Goal: Task Accomplishment & Management: Manage account settings

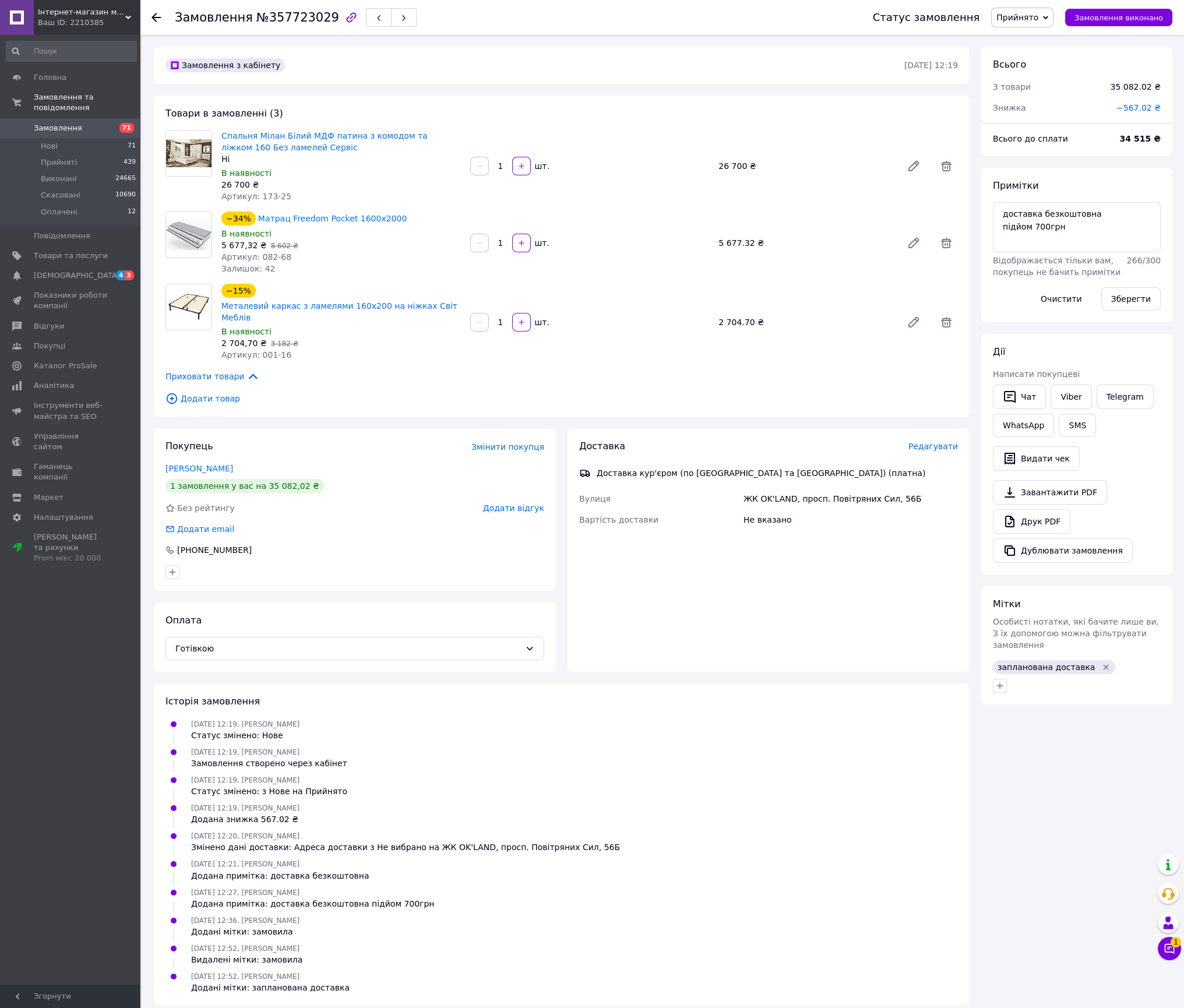
click at [305, 11] on span "№357723029" at bounding box center [298, 17] width 83 height 14
copy span "357723029"
drag, startPoint x: 286, startPoint y: 147, endPoint x: 219, endPoint y: 129, distance: 69.4
click at [219, 129] on div "Спальня Мілан Білий МДФ патина з комодом та ліжком 160 Без ламелей Сервіс Ні В …" at bounding box center [341, 166] width 249 height 77
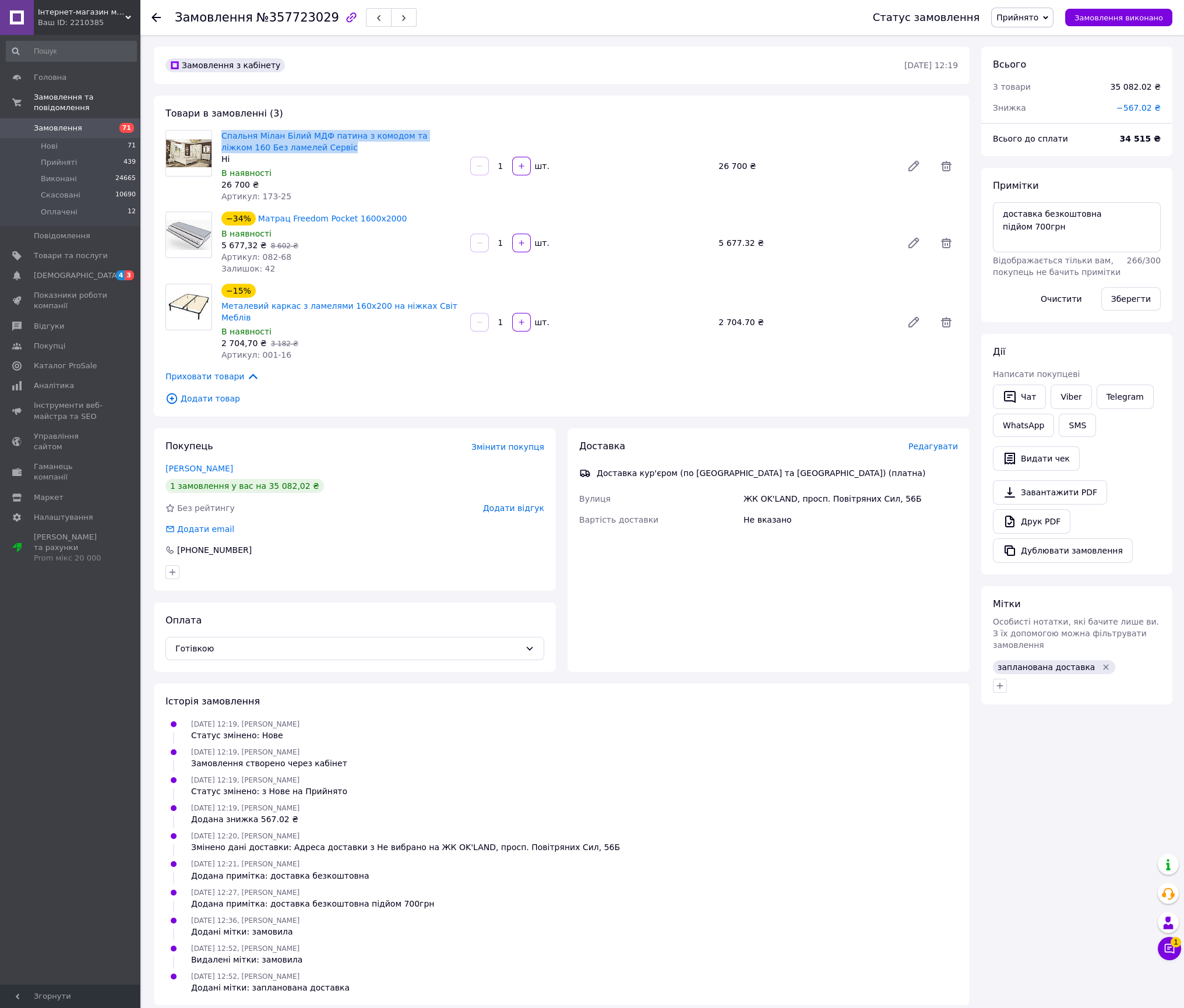
copy link "Спальня Мілан Білий МДФ патина з комодом та ліжком 160 Без ламелей Сервіс"
drag, startPoint x: 389, startPoint y: 217, endPoint x: 250, endPoint y: 218, distance: 139.0
click at [250, 218] on div "−34% Матрац Freedom Pocket 1600x2000" at bounding box center [341, 218] width 242 height 16
copy div "−34% Матрац Freedom Pocket 1600x2000"
drag, startPoint x: 453, startPoint y: 308, endPoint x: 225, endPoint y: 299, distance: 228.2
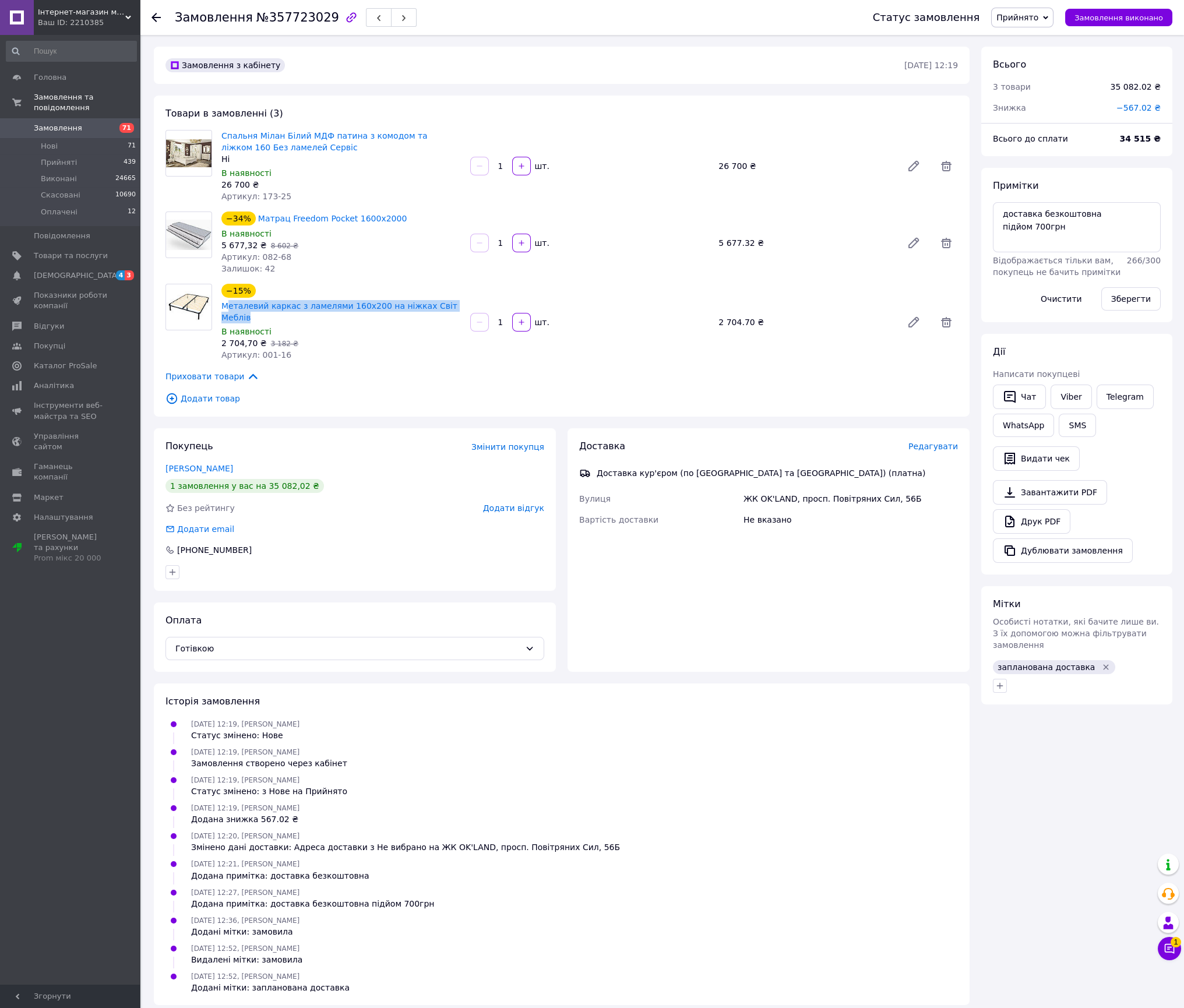
click at [225, 299] on div "−15% Металевий каркас з ламелями 160х200 на ніжках Світ Меблів" at bounding box center [341, 304] width 242 height 42
click at [225, 299] on div "Металевий каркас з ламелями 160х200 на ніжках Світ Меблів" at bounding box center [341, 311] width 242 height 26
click at [328, 338] on div "2 704,70 ₴   3 182 ₴" at bounding box center [341, 344] width 240 height 12
click at [460, 311] on div "−15% Металевий каркас з ламелями 160х200 на ніжках Світ Меблів В наявності 2 70…" at bounding box center [341, 322] width 249 height 82
click at [459, 304] on div "−15% Металевий каркас з ламелями 160х200 на ніжках Світ Меблів" at bounding box center [341, 304] width 242 height 42
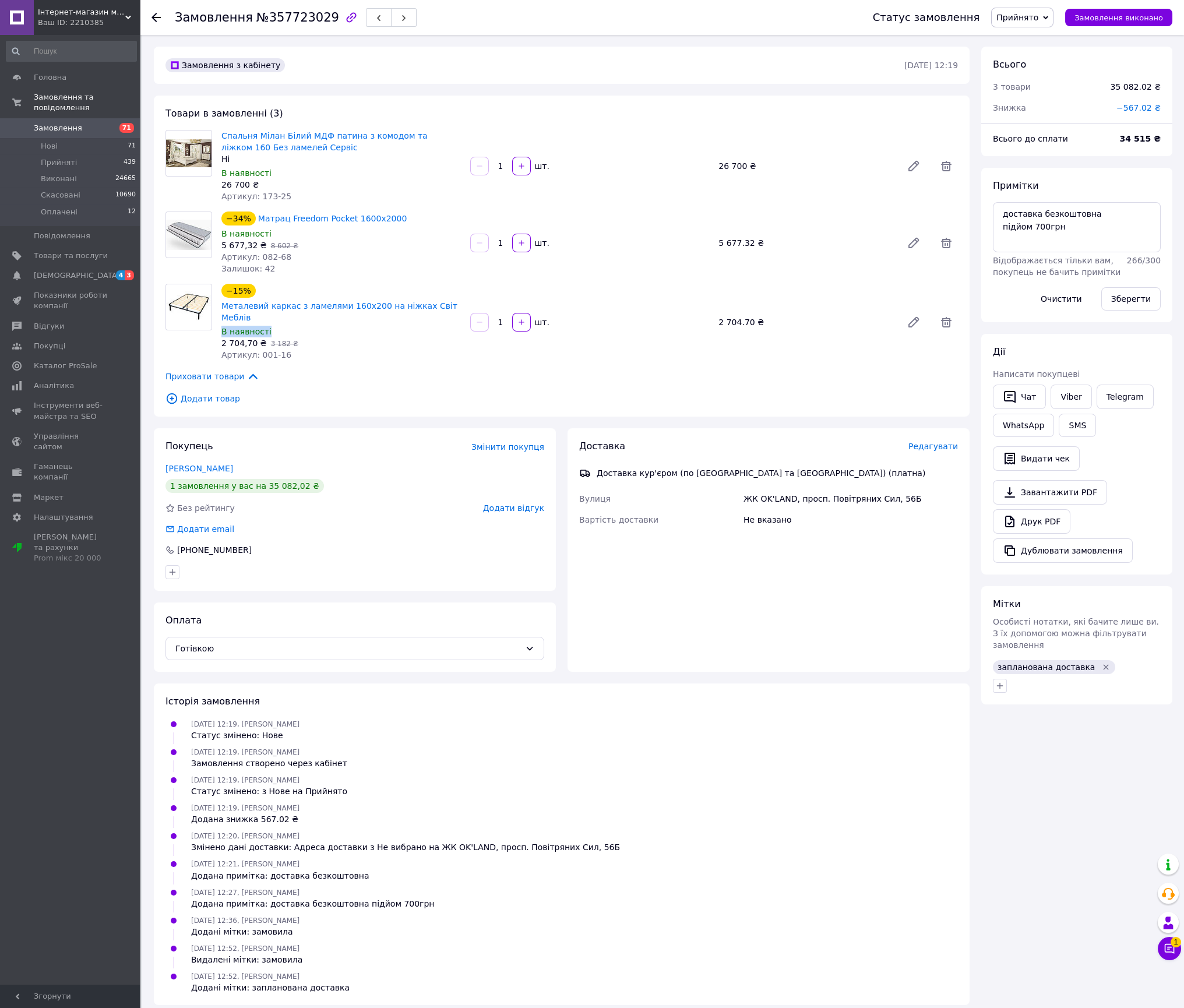
click at [458, 303] on div "−15% Металевий каркас з ламелями 160х200 на ніжках Світ Меблів" at bounding box center [341, 304] width 242 height 42
click at [460, 305] on div "−15% Металевий каркас з ламелями 160х200 на ніжках Світ Меблів" at bounding box center [341, 304] width 242 height 42
drag, startPoint x: 459, startPoint y: 311, endPoint x: 218, endPoint y: 302, distance: 241.2
click at [218, 302] on div "−15% Металевий каркас з ламелями 160х200 на ніжках Світ Меблів В наявності 2 70…" at bounding box center [341, 322] width 249 height 82
copy link "Металевий каркас з ламелями 160х200 на ніжках Світ Меблів"
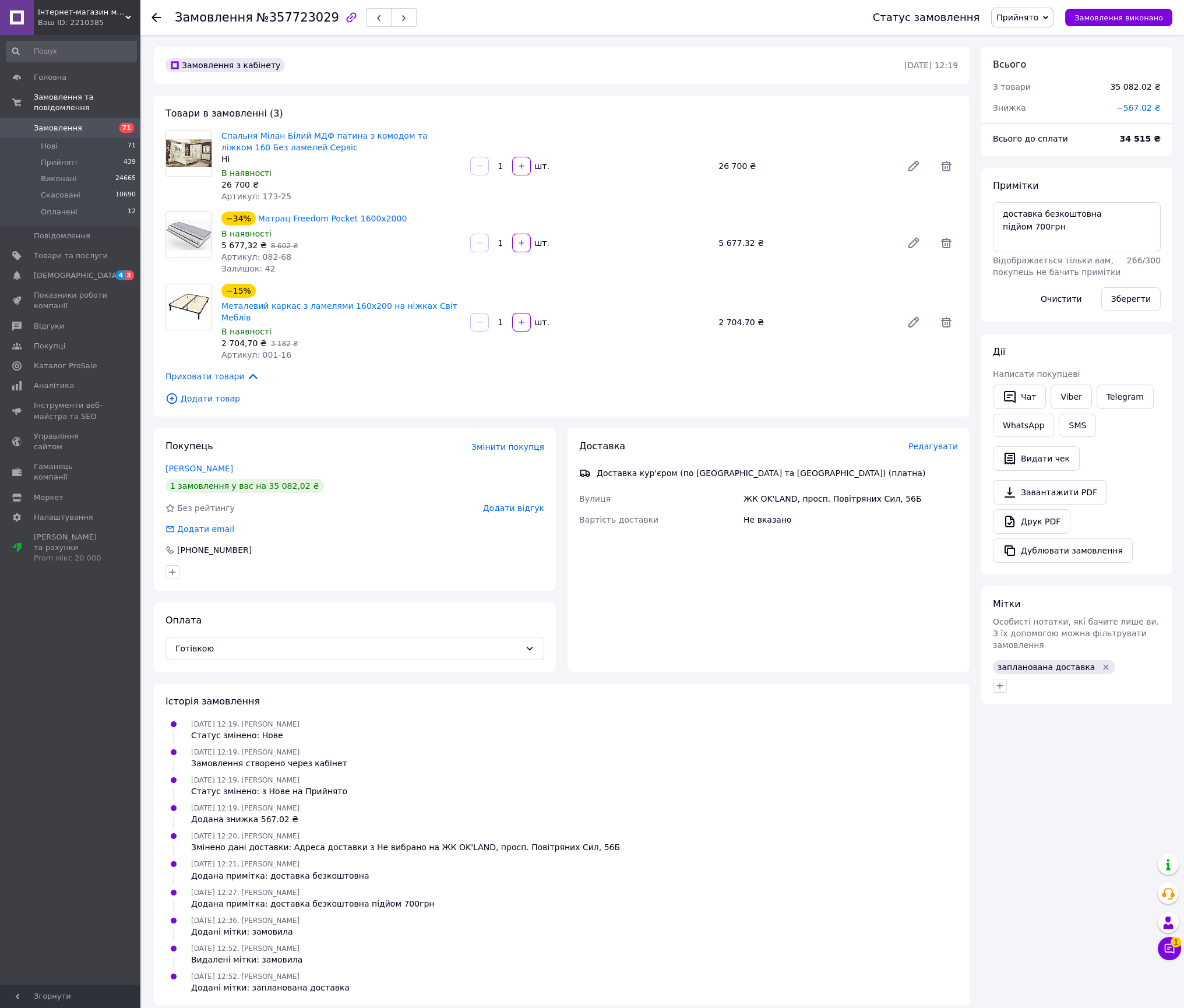
click at [925, 282] on div "−15% Металевий каркас з ламелями 160х200 на ніжках Світ Меблів В наявності 2 70…" at bounding box center [589, 322] width 746 height 82
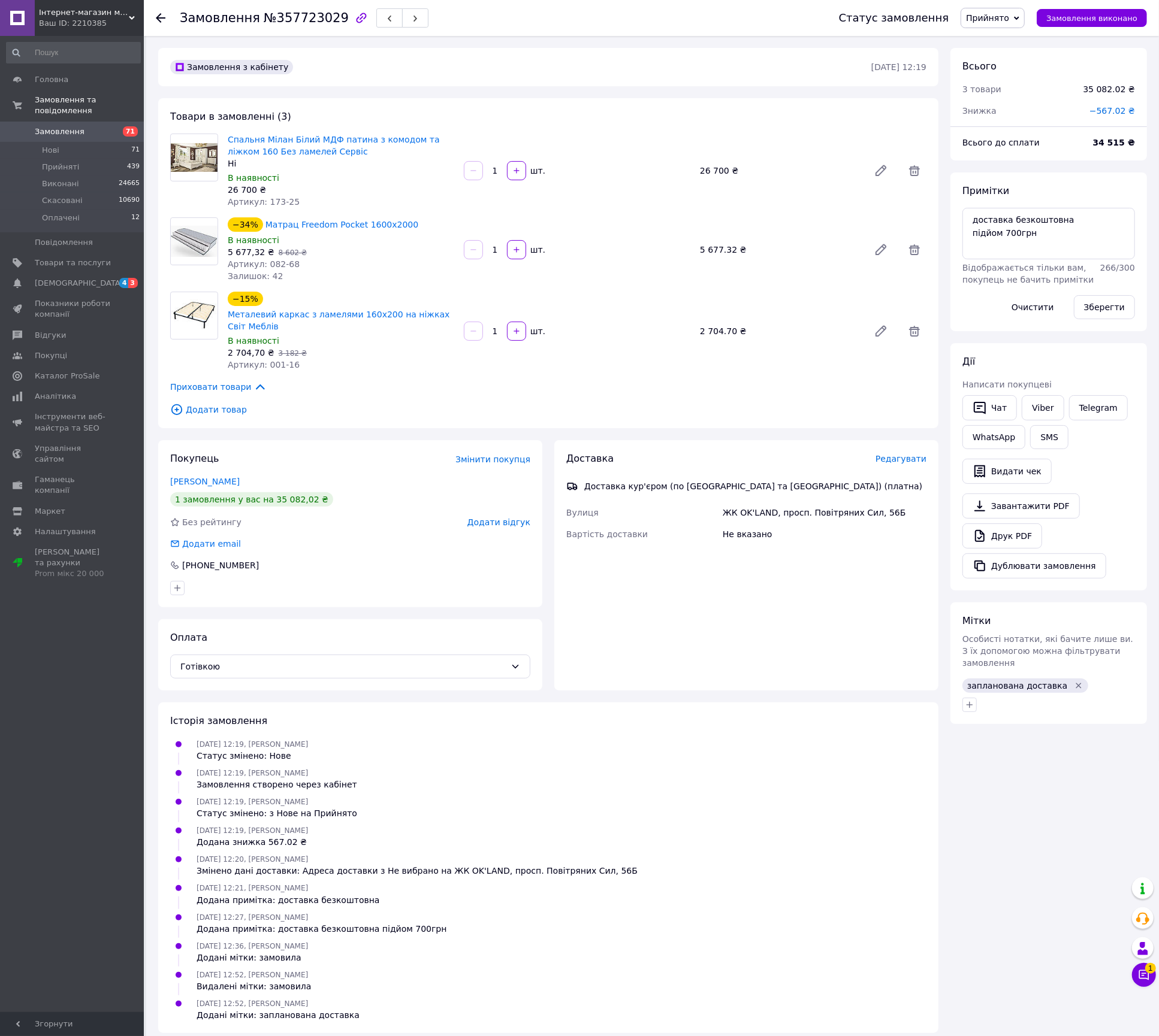
click at [248, 480] on div "Альберт" at bounding box center [350, 482] width 360 height 12
copy link "Альберт"
click at [286, 574] on div "Покупець Змінити покупця Альберт 1 замовлення у вас на 35 082,02 ₴ Без рейтингу…" at bounding box center [350, 524] width 384 height 167
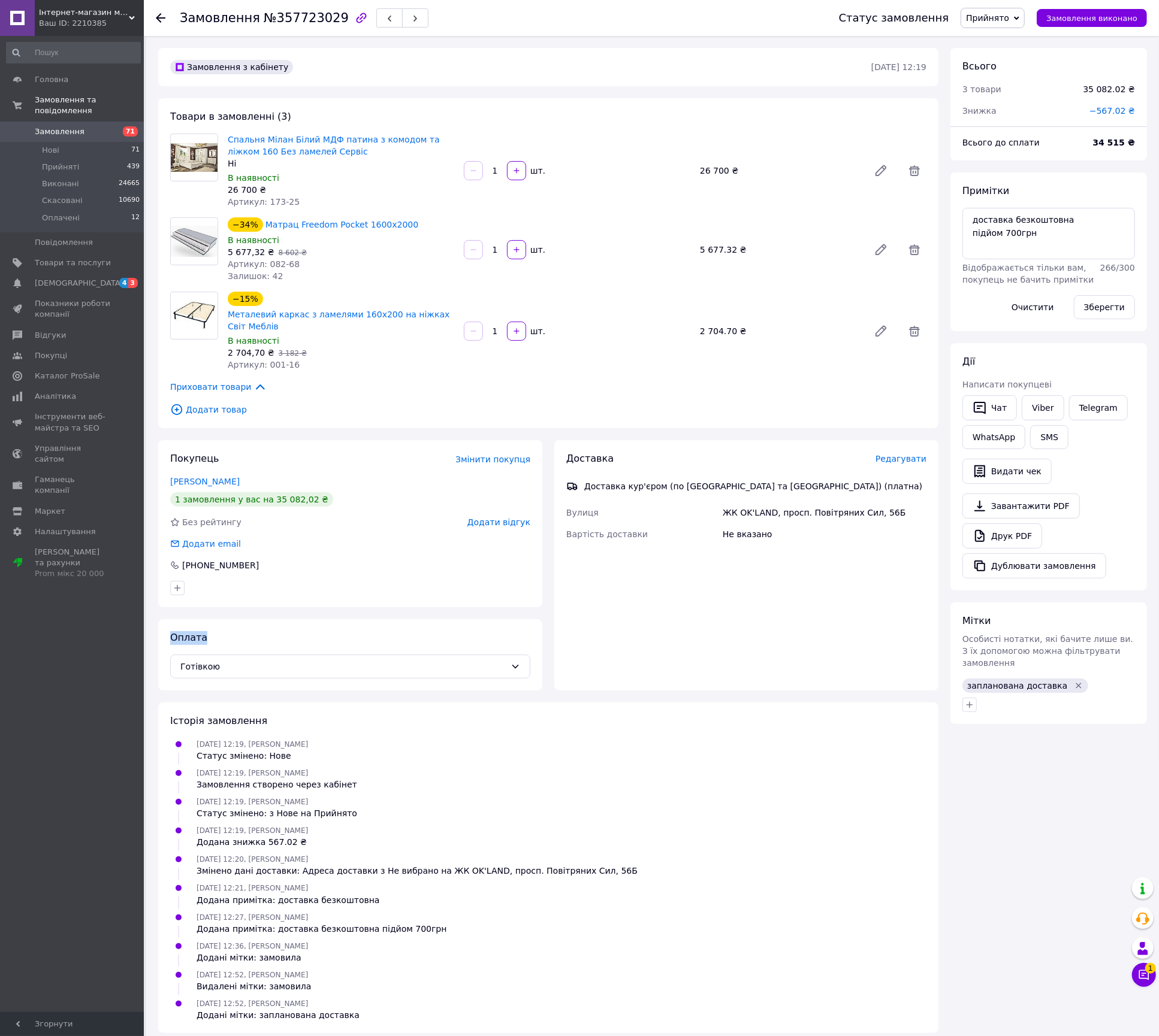
click at [286, 574] on div "Покупець Змінити покупця Альберт 1 замовлення у вас на 35 082,02 ₴ Без рейтингу…" at bounding box center [350, 524] width 384 height 167
click at [283, 569] on div "+380 98 330 22 72" at bounding box center [350, 566] width 360 height 12
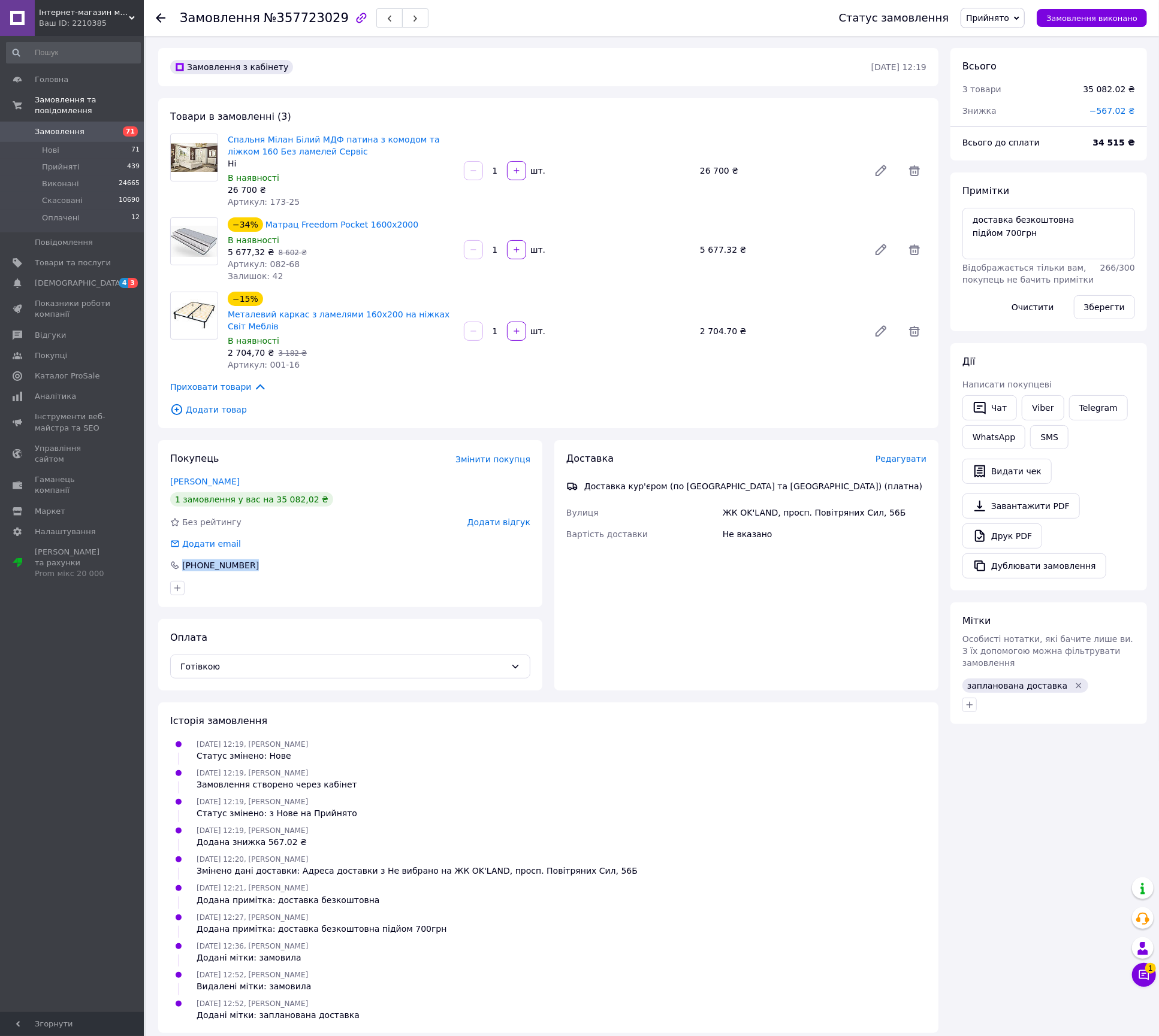
copy div "+380 98 330 22 72"
click at [800, 521] on div "ЖК OK'LAND, просп. Повітряних Сил, 56Б" at bounding box center [824, 512] width 208 height 21
copy div "ЖК OK'LAND, просп. Повітряних Сил, 56Б"
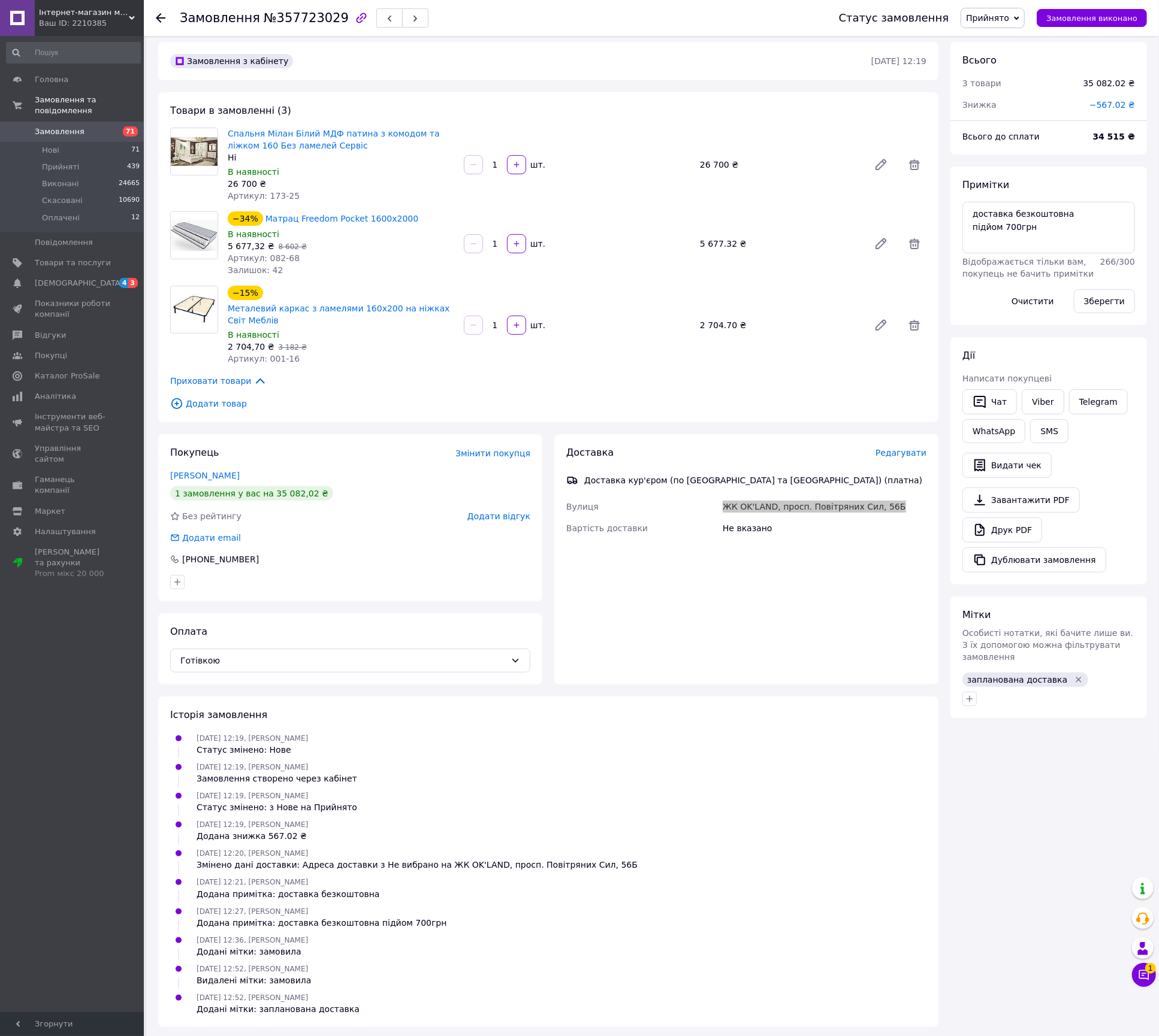
scroll to position [8, 0]
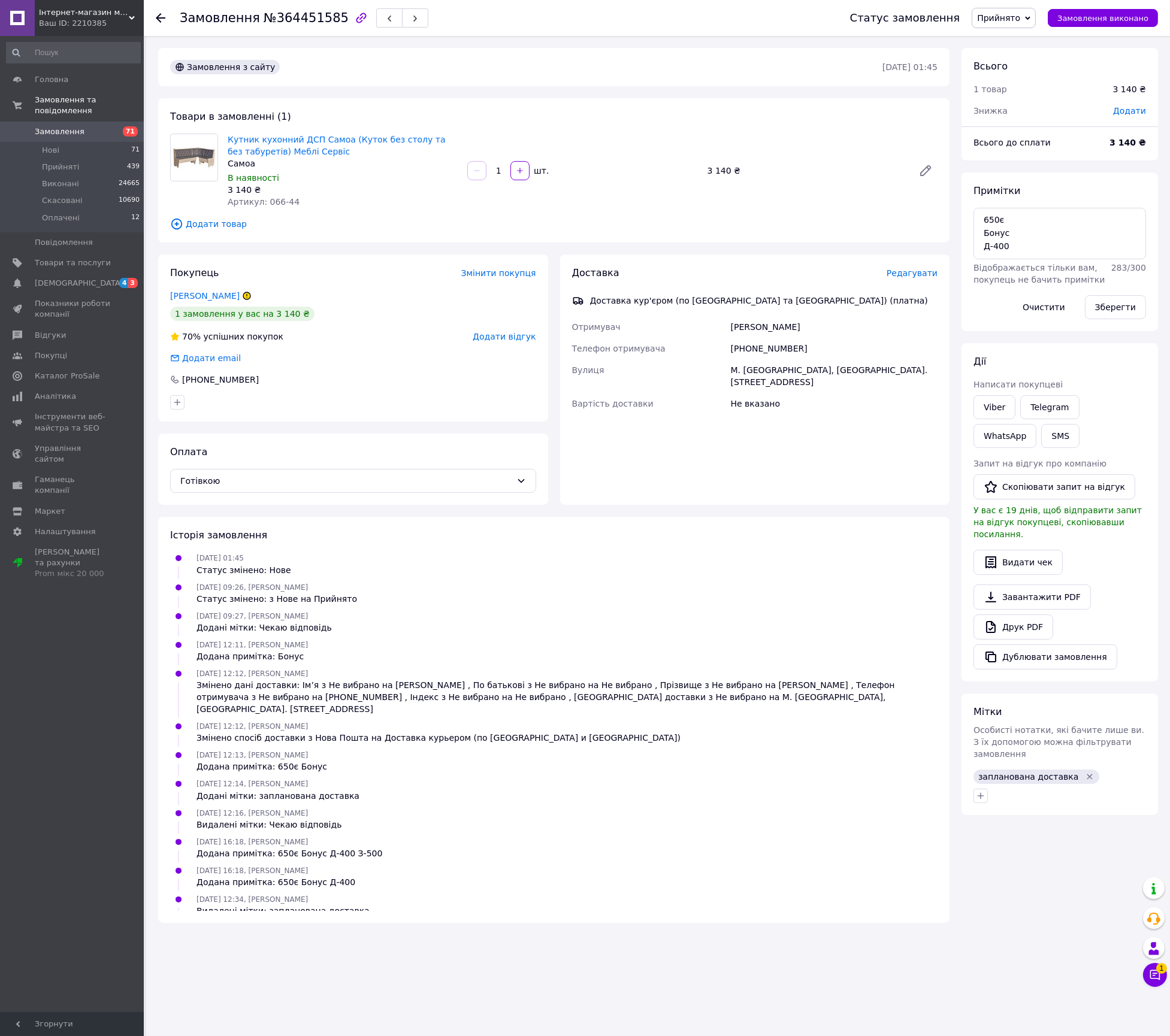
scroll to position [79, 0]
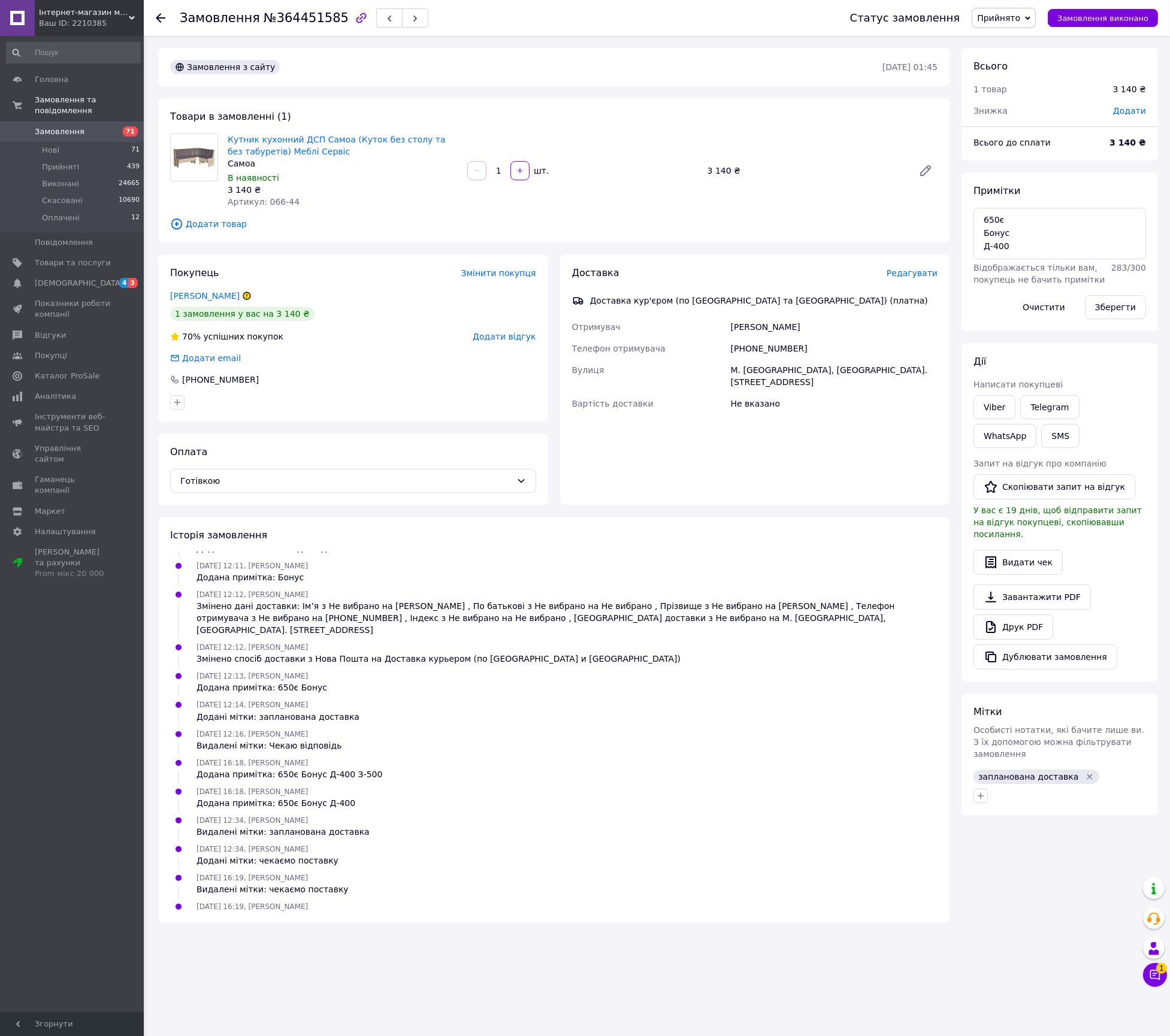
click at [287, 25] on div "Замовлення №364451585" at bounding box center [304, 18] width 248 height 20
copy span "364451585"
drag, startPoint x: 348, startPoint y: 154, endPoint x: 225, endPoint y: 135, distance: 124.5
click at [225, 135] on div "Кутник кухонний ДСП Самоа (Куток без столу та без табуретів) Меблі Сервіс Самоа…" at bounding box center [342, 170] width 240 height 79
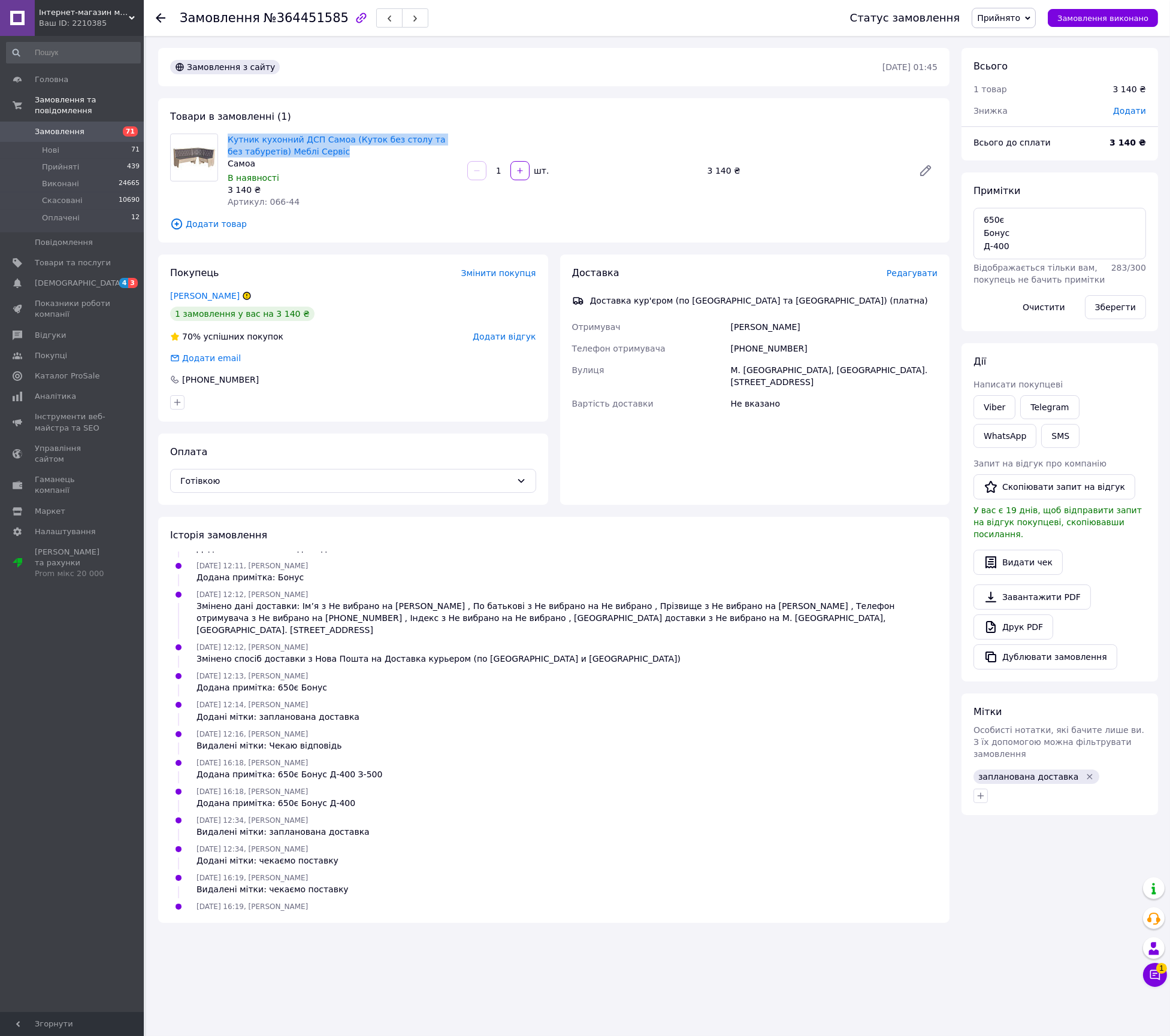
copy link "Кутник кухонний ДСП Самоа (Куток без столу та без табуретів) Меблі Сервіс"
click at [743, 328] on div "Катерина Козяр" at bounding box center [834, 327] width 212 height 21
click at [743, 327] on div "Катерина Козяр" at bounding box center [834, 327] width 212 height 21
copy div "Катерина Козяр"
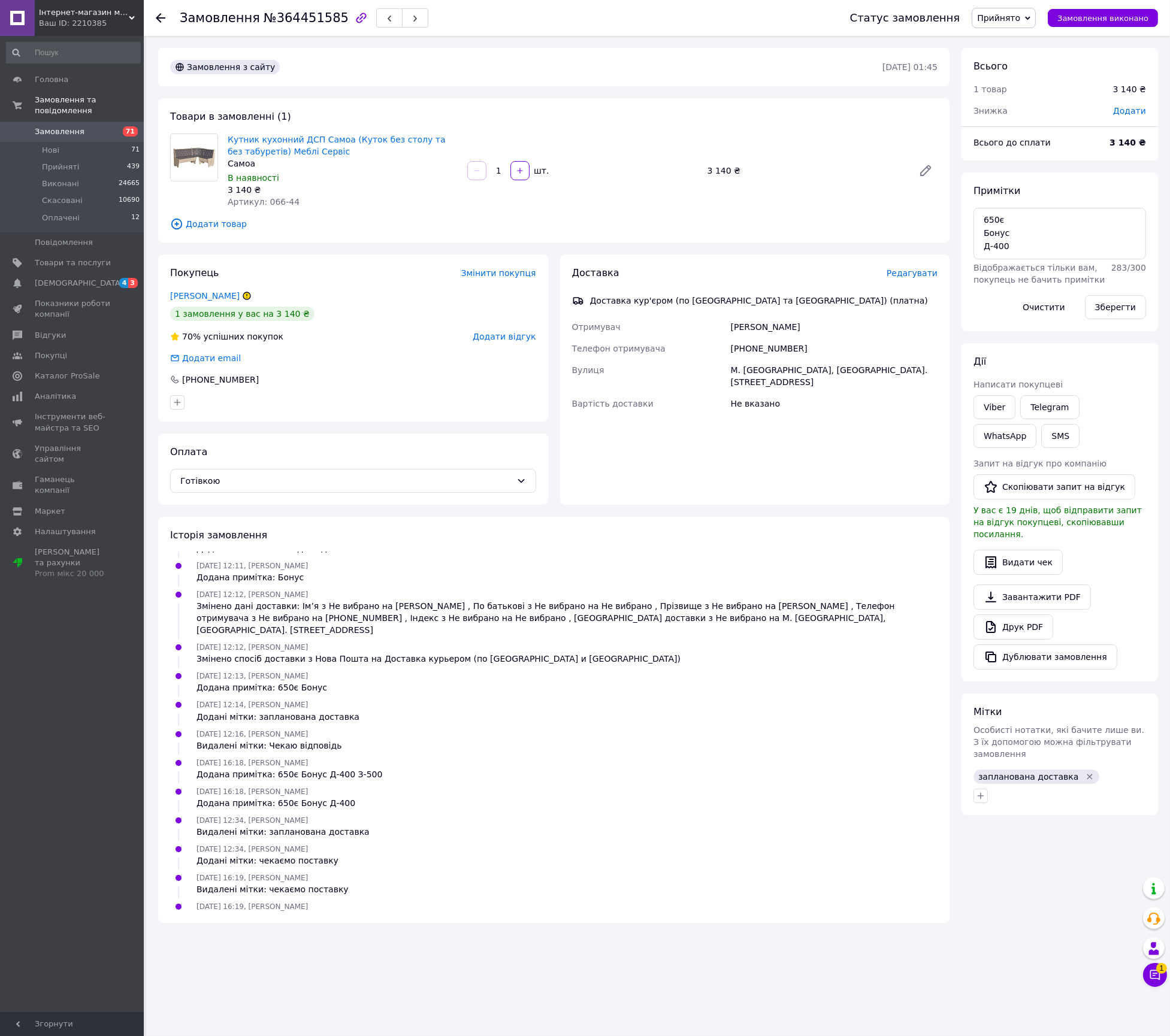
click at [776, 342] on div "+380636789887" at bounding box center [834, 348] width 212 height 21
copy div "+380636789887"
click at [855, 372] on div "М. Київ, Вул. Січових стрільців, 72" at bounding box center [834, 376] width 212 height 34
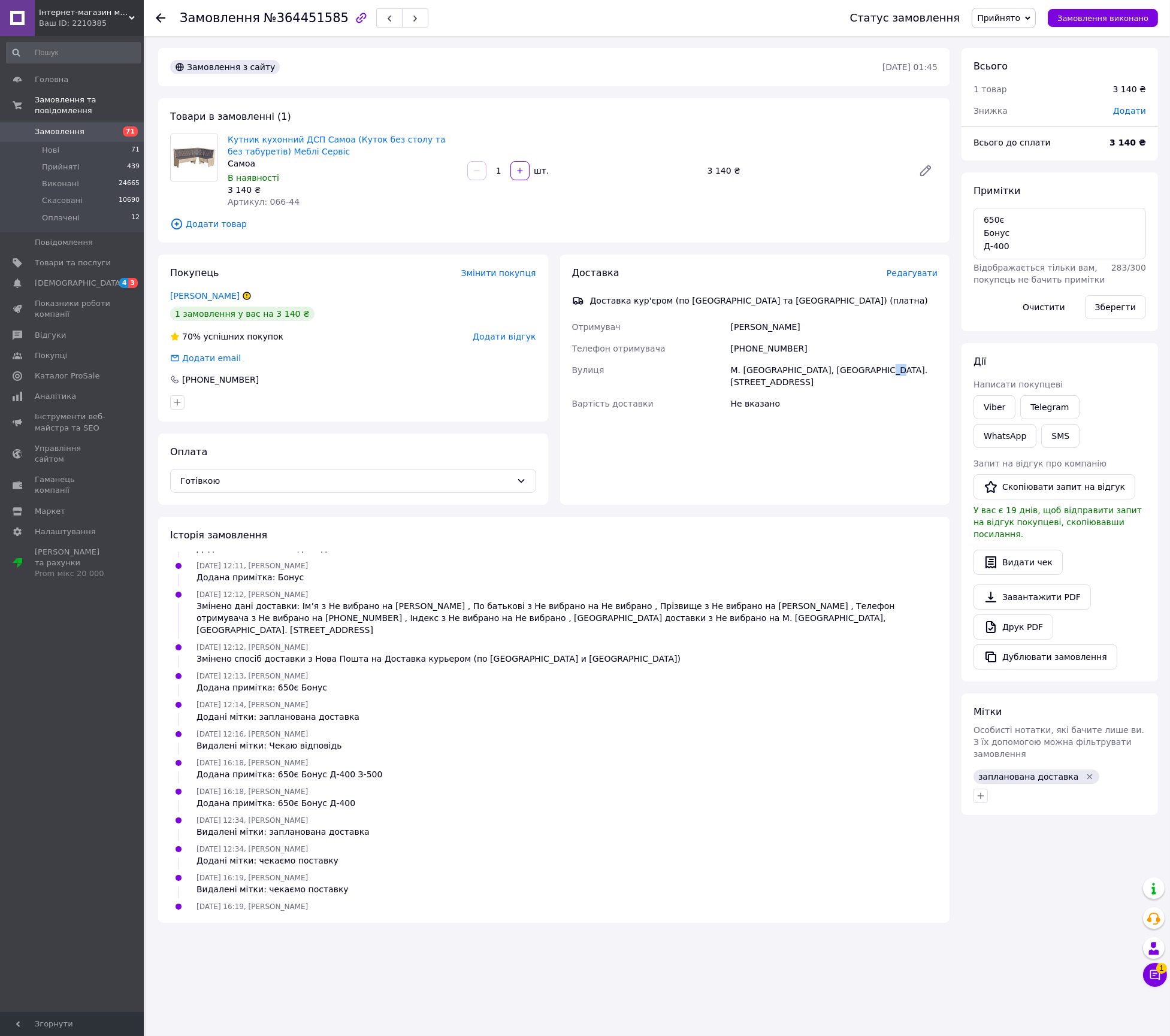
click at [855, 372] on div "М. Київ, Вул. Січових стрільців, 72" at bounding box center [834, 376] width 212 height 34
copy div "М. Київ, Вул. Січових стрільців, 72"
click at [988, 233] on textarea "650є Бонус Д-400" at bounding box center [1060, 234] width 172 height 51
click at [988, 232] on textarea "650є Бонус Д-400" at bounding box center [1060, 234] width 172 height 51
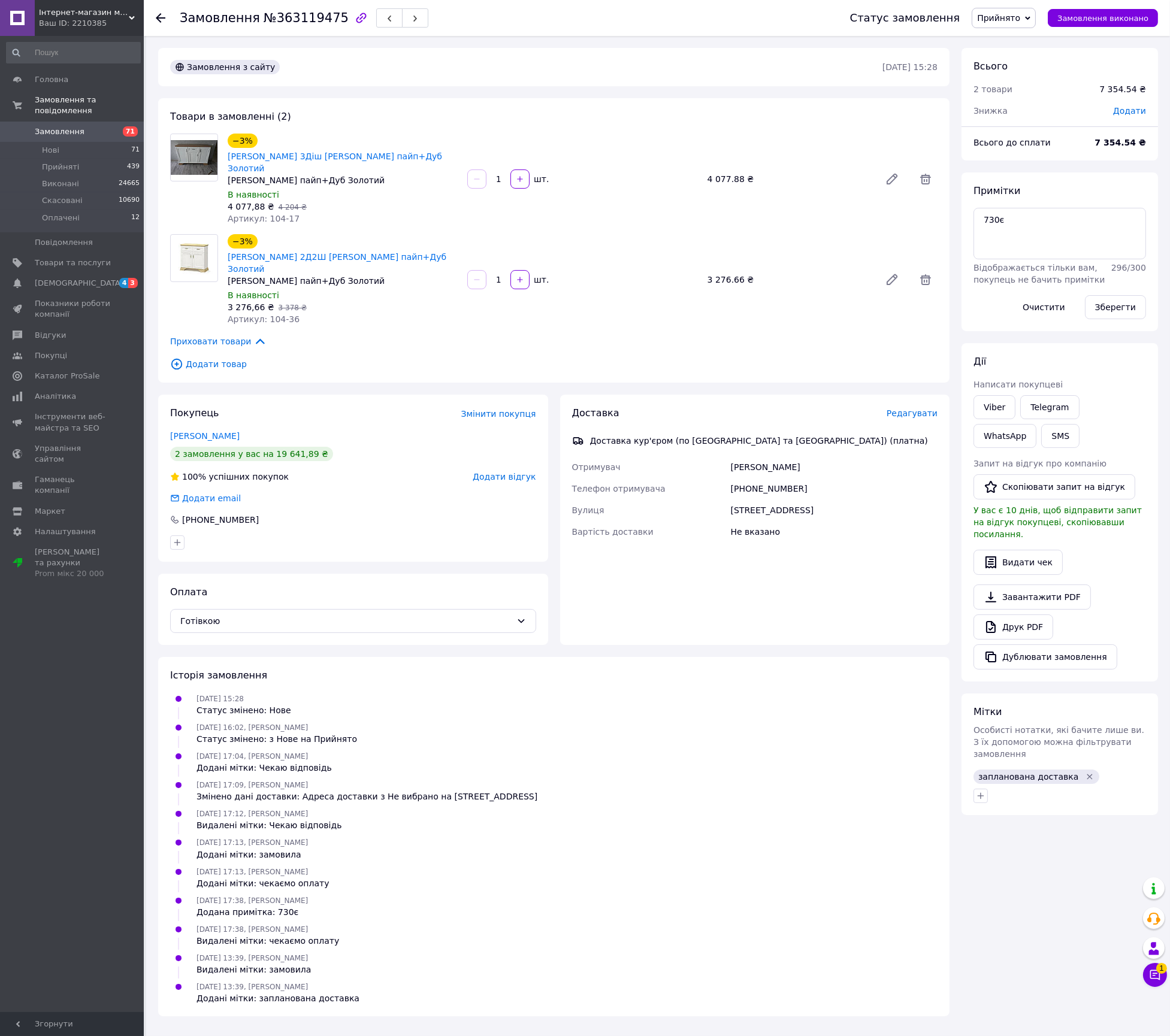
click at [304, 20] on span "№363119475" at bounding box center [306, 18] width 85 height 14
copy span "363119475"
drag, startPoint x: 440, startPoint y: 142, endPoint x: 252, endPoint y: 134, distance: 188.2
click at [252, 134] on div "−3% Комод Ірис 3Діш [PERSON_NAME] пайп+Дуб Золотий" at bounding box center [342, 154] width 232 height 43
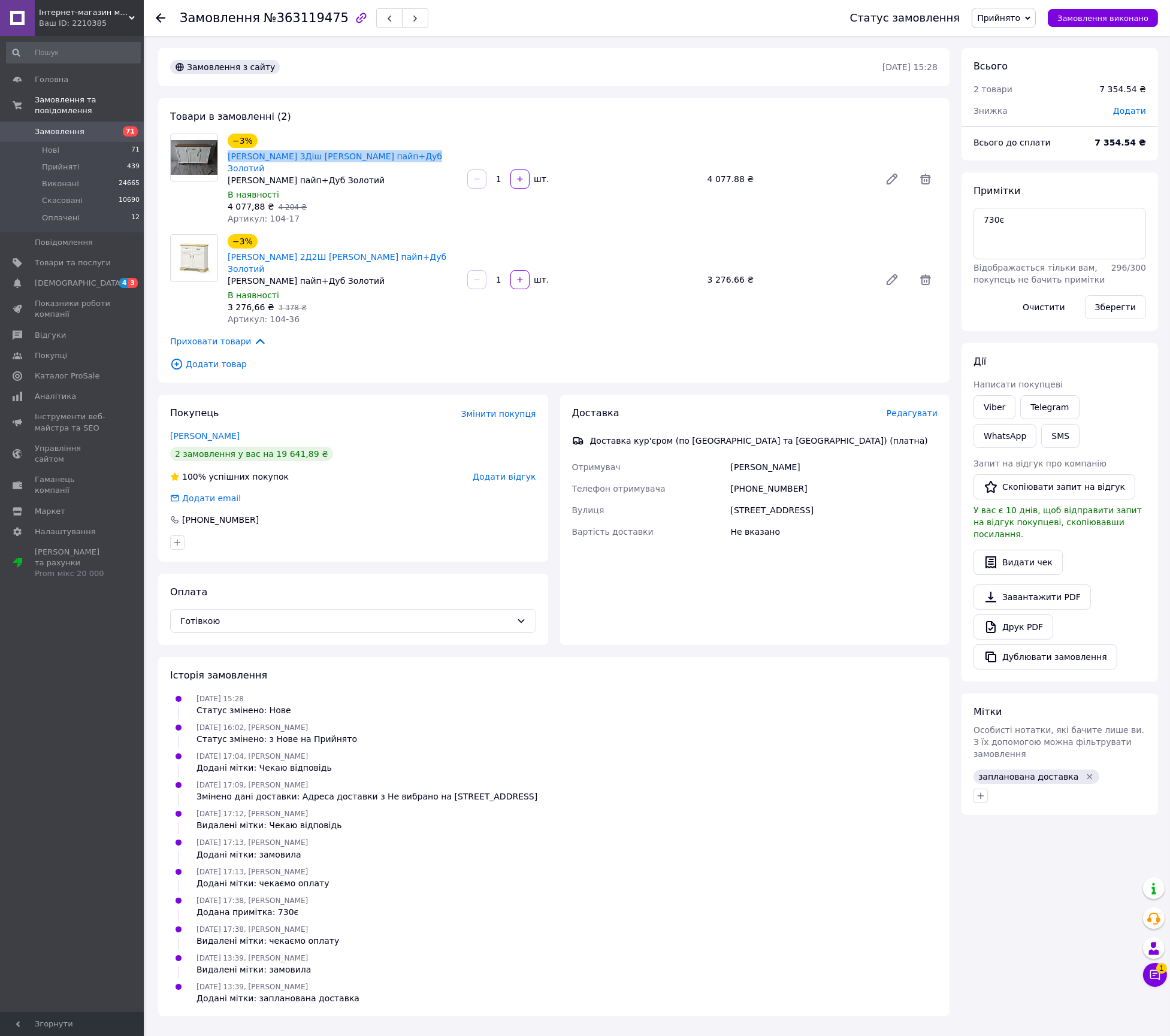
copy div "−3% Комод Ірис 3Діш [PERSON_NAME] пайп+Дуб Золотий"
drag, startPoint x: 447, startPoint y: 208, endPoint x: 257, endPoint y: 218, distance: 190.3
click at [257, 233] on div "−3% [PERSON_NAME] 2Д2Ш [PERSON_NAME] пайп+Дуб Золотий" at bounding box center [342, 254] width 232 height 43
copy link "[PERSON_NAME] 2Д2Ш [PERSON_NAME] пайп+Дуб Золотий"
click at [774, 457] on div "[PERSON_NAME]" at bounding box center [834, 467] width 212 height 21
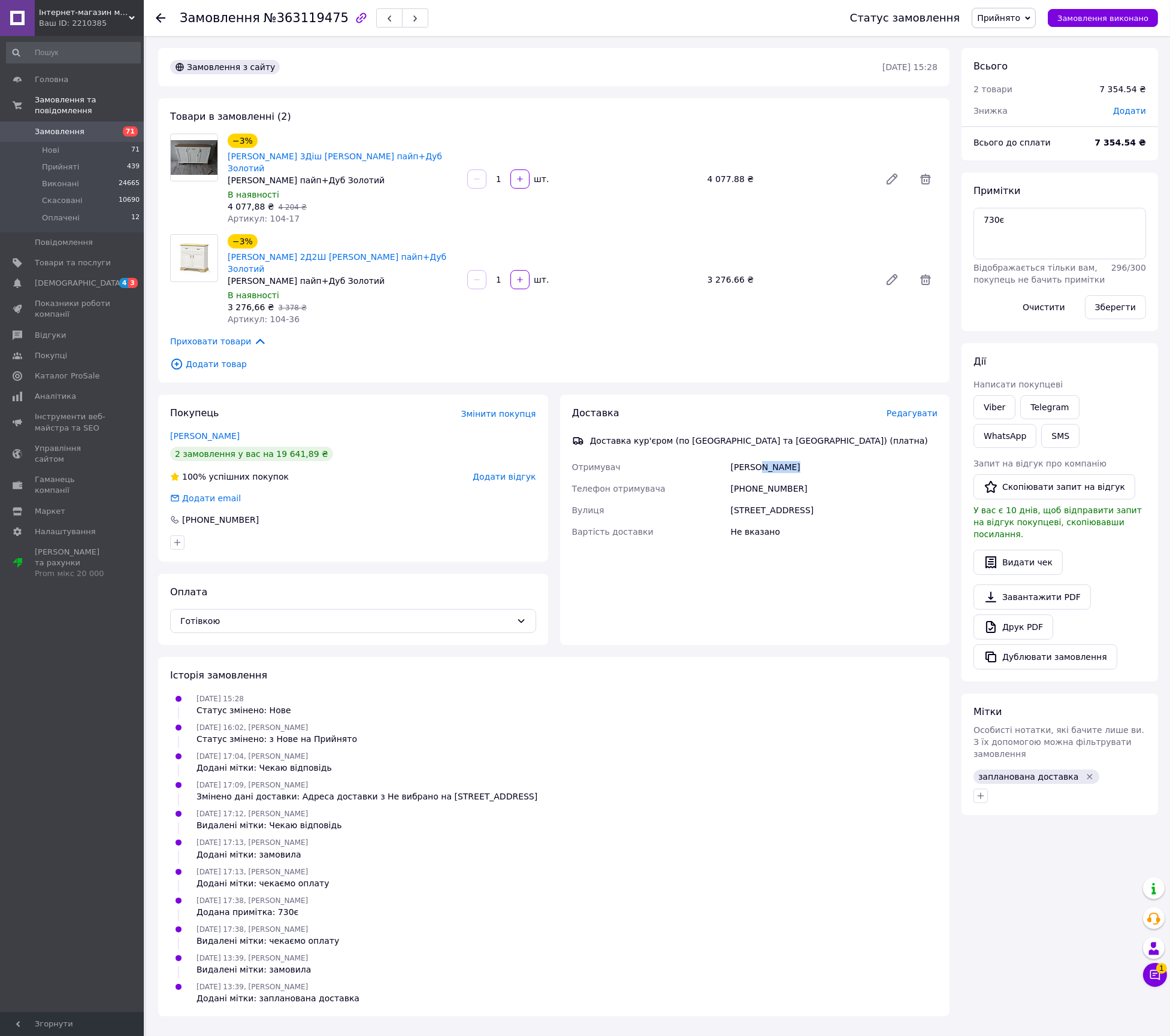
click at [774, 457] on div "[PERSON_NAME]" at bounding box center [834, 467] width 212 height 21
copy div "[PERSON_NAME]"
click at [778, 478] on div "[PHONE_NUMBER]" at bounding box center [834, 489] width 212 height 21
click at [778, 478] on div "+380630665152" at bounding box center [834, 489] width 212 height 21
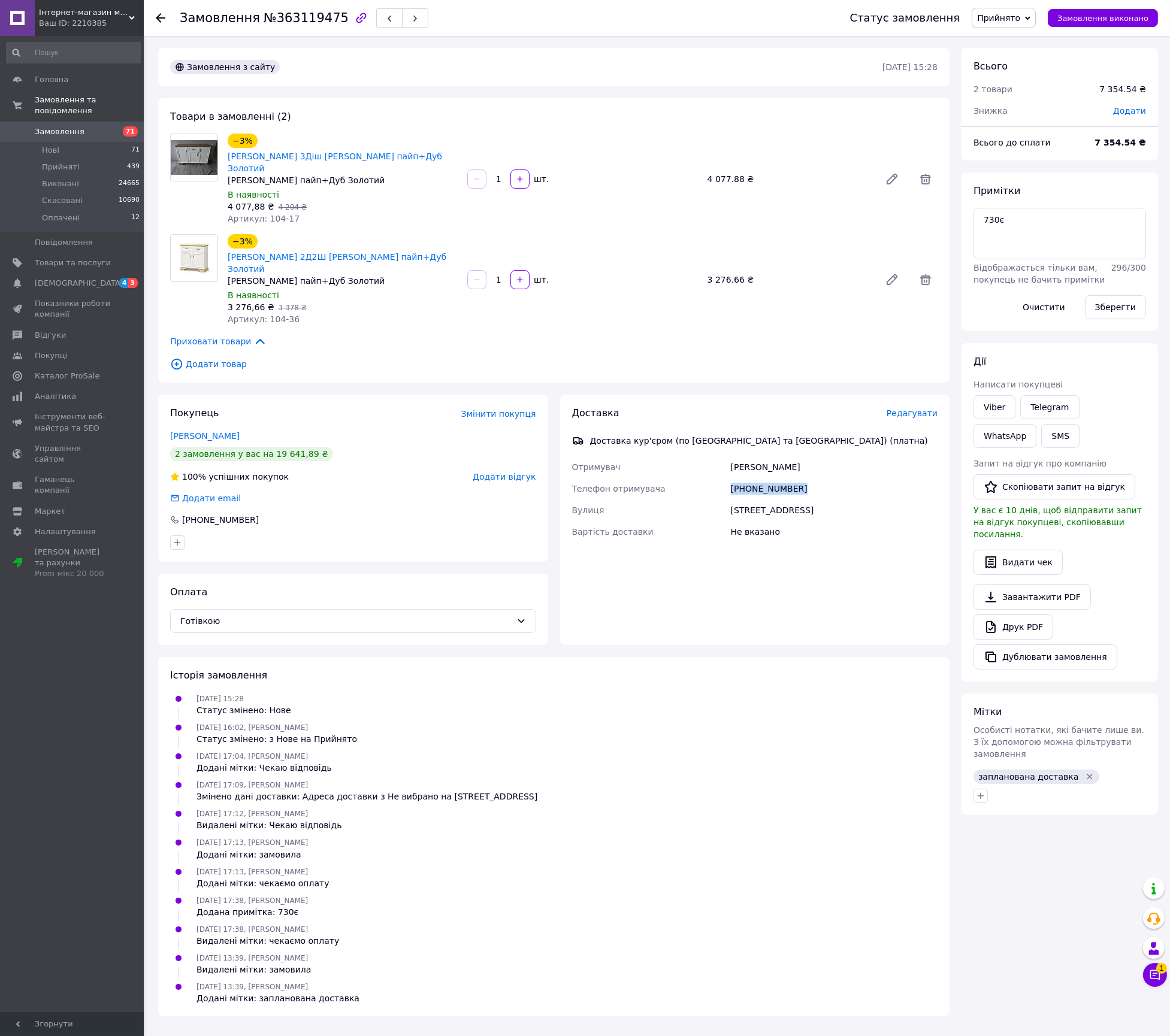
click at [778, 478] on div "+380630665152" at bounding box center [834, 489] width 212 height 21
copy div "+380630665152"
click at [757, 500] on div "Ул.Витавская 51б" at bounding box center [834, 510] width 212 height 21
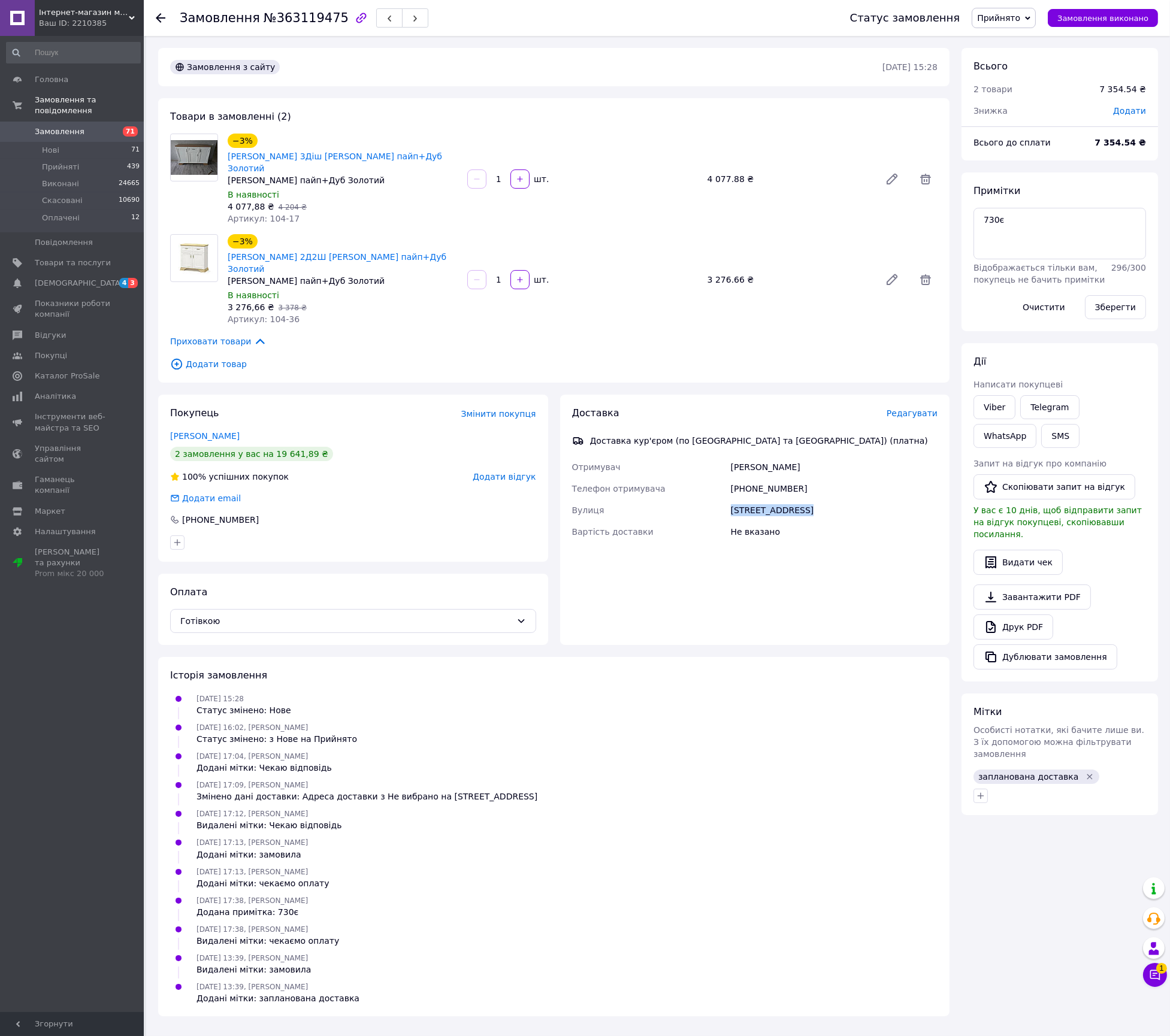
copy div "Ул.Витавская 51б"
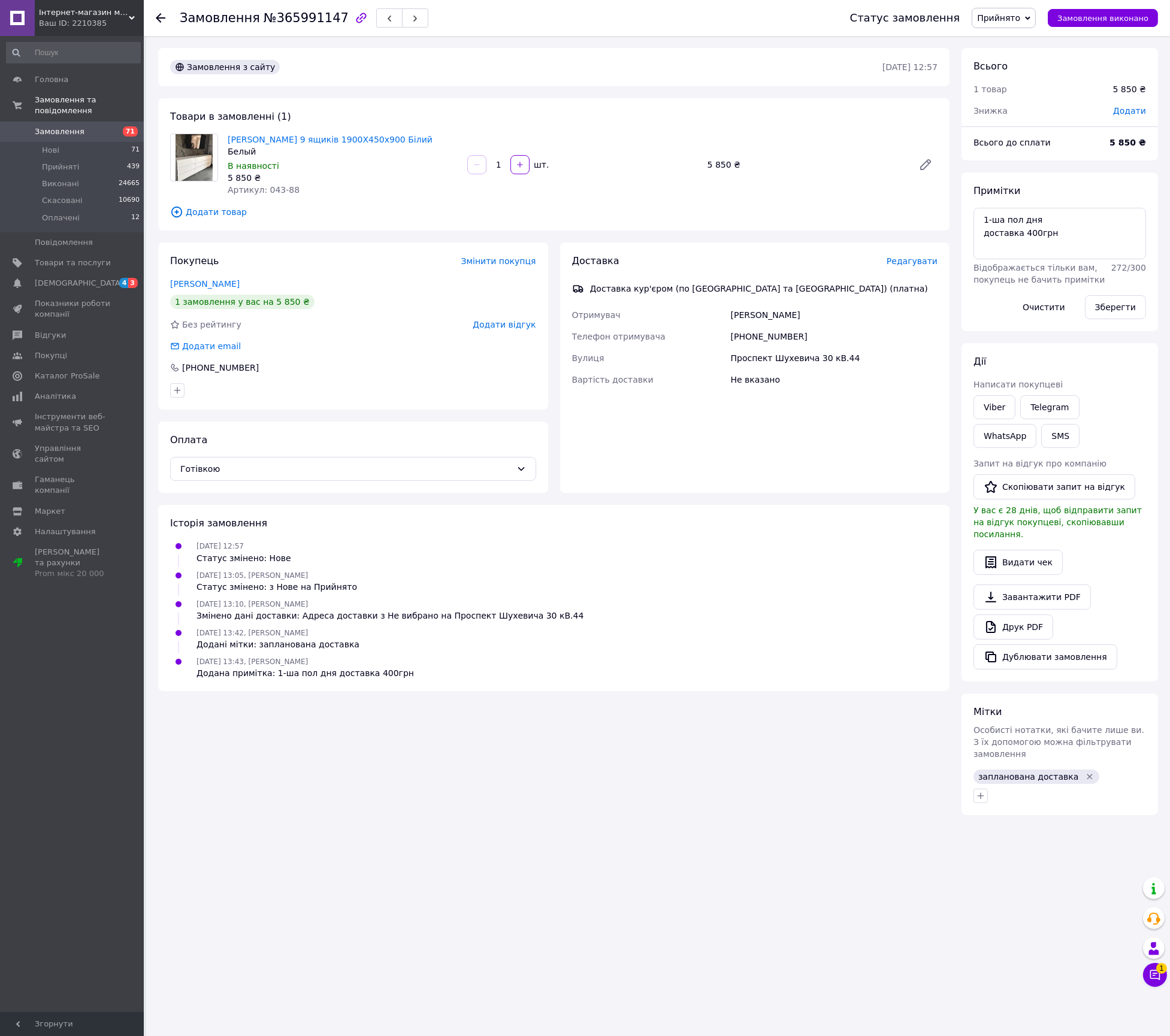
click at [275, 17] on span "№365991147" at bounding box center [306, 18] width 85 height 14
copy span "365991147"
drag, startPoint x: 399, startPoint y: 140, endPoint x: 229, endPoint y: 129, distance: 170.4
click at [229, 129] on div "Товари в замовленні (1) Комод Лайт 9 ящиків 1900Х450х900 Білий Белый В наявност…" at bounding box center [554, 164] width 792 height 132
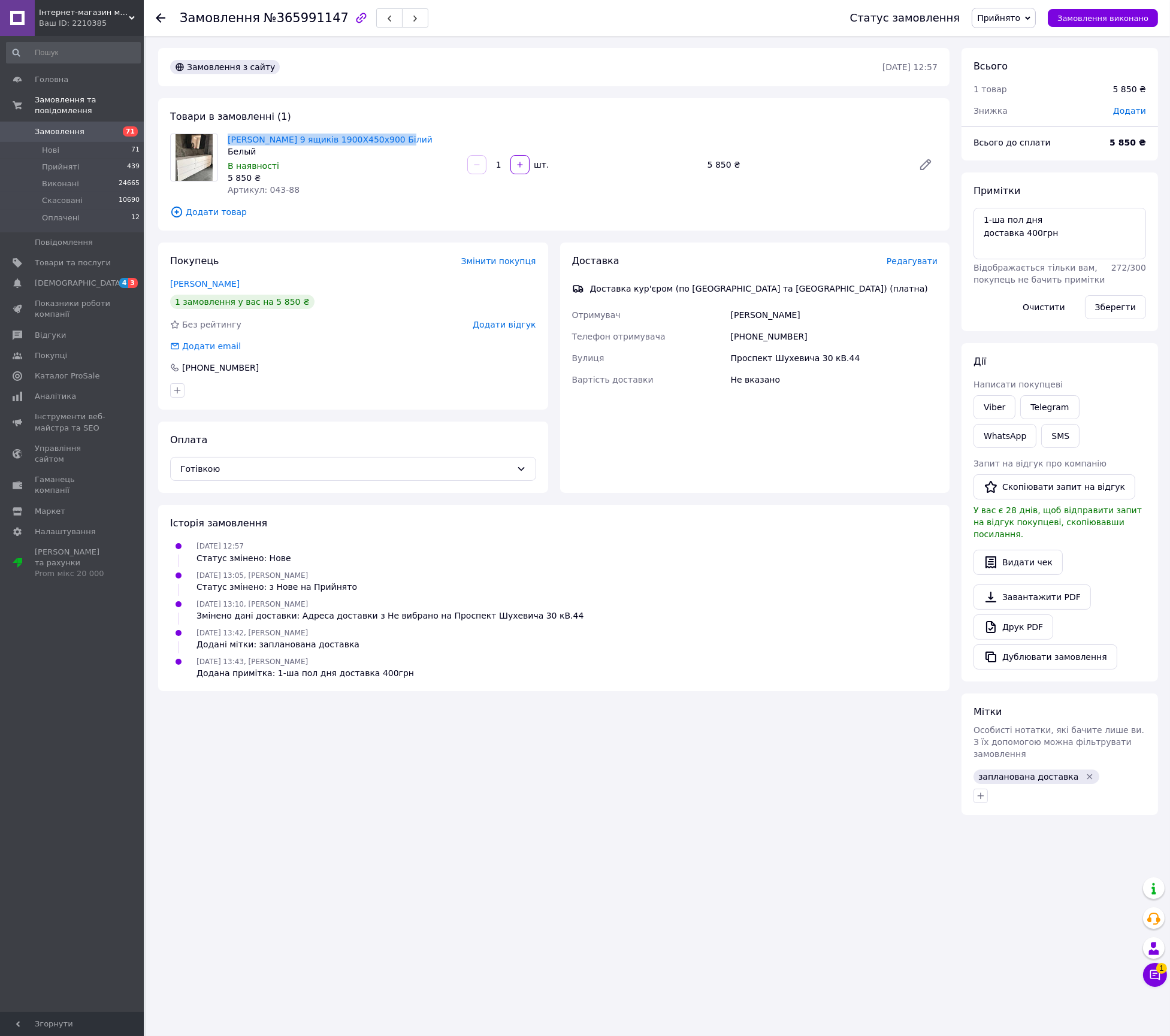
copy link "Комод Лайт 9 ящиків 1900Х450х900 Білий"
click at [744, 302] on div "Доставка Редагувати Доставка кур'єром (по Києву та Україні) (платна) Отримувач …" at bounding box center [755, 320] width 366 height 131
copy div "Ольга Дмитренко"
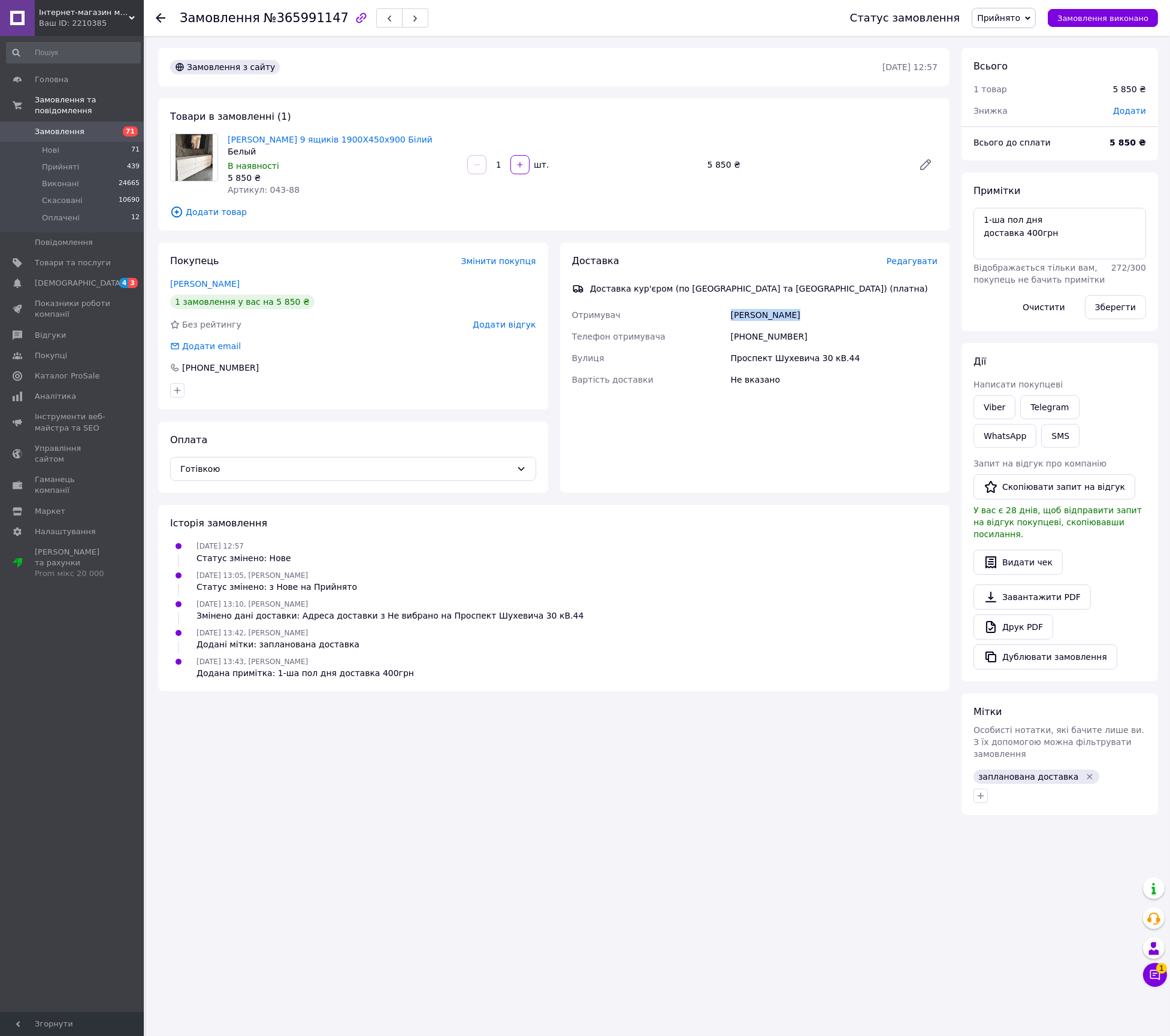
click at [759, 322] on div "Ольга Дмитренко" at bounding box center [834, 314] width 212 height 21
click at [767, 341] on div "+380950314122" at bounding box center [834, 337] width 212 height 21
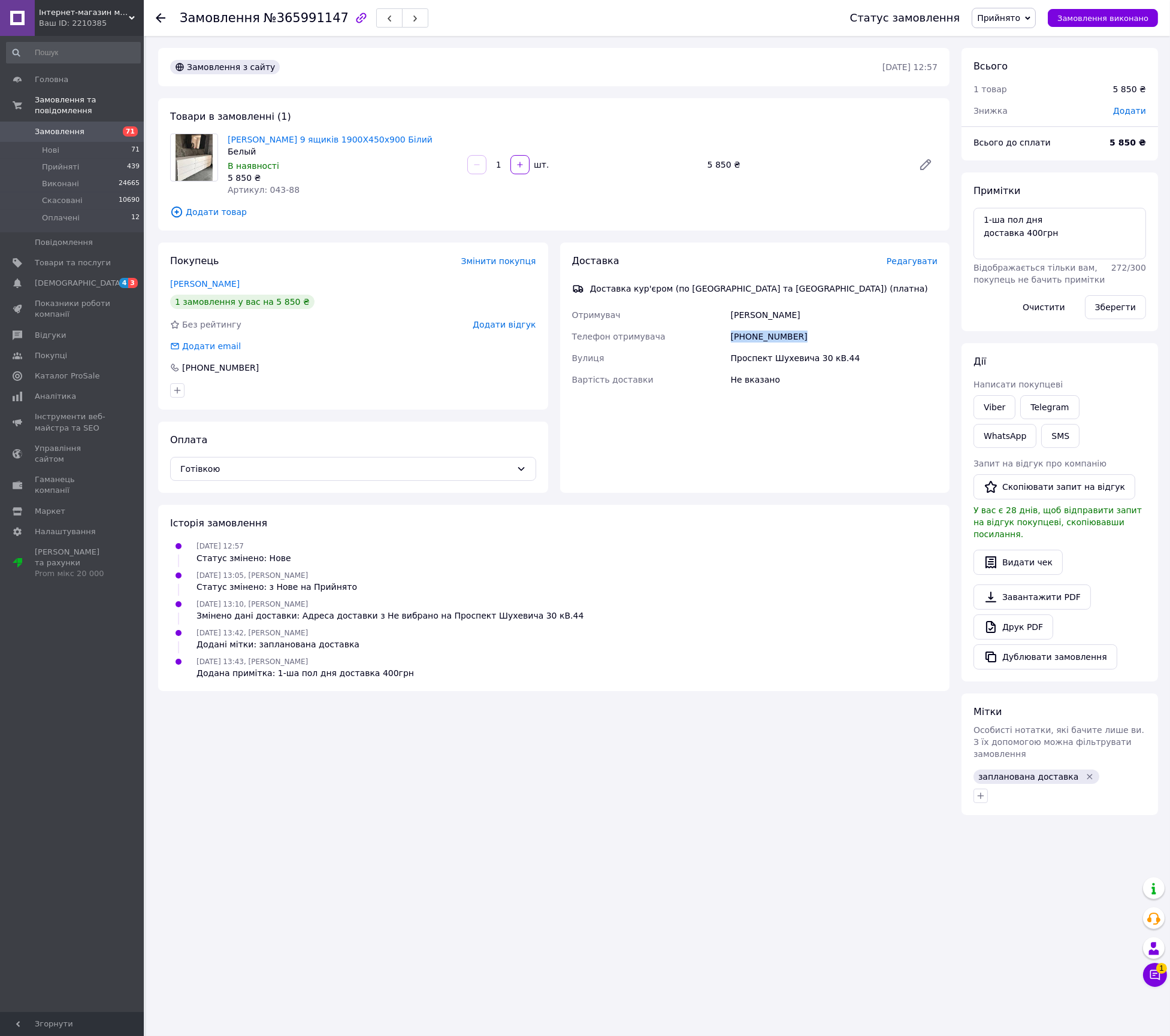
copy div "+380950314122"
click at [784, 367] on div "Проспект Шухевича 30 кВ.44" at bounding box center [834, 358] width 212 height 21
click at [789, 354] on div "Проспект Шухевича 30 кВ.44" at bounding box center [834, 358] width 212 height 21
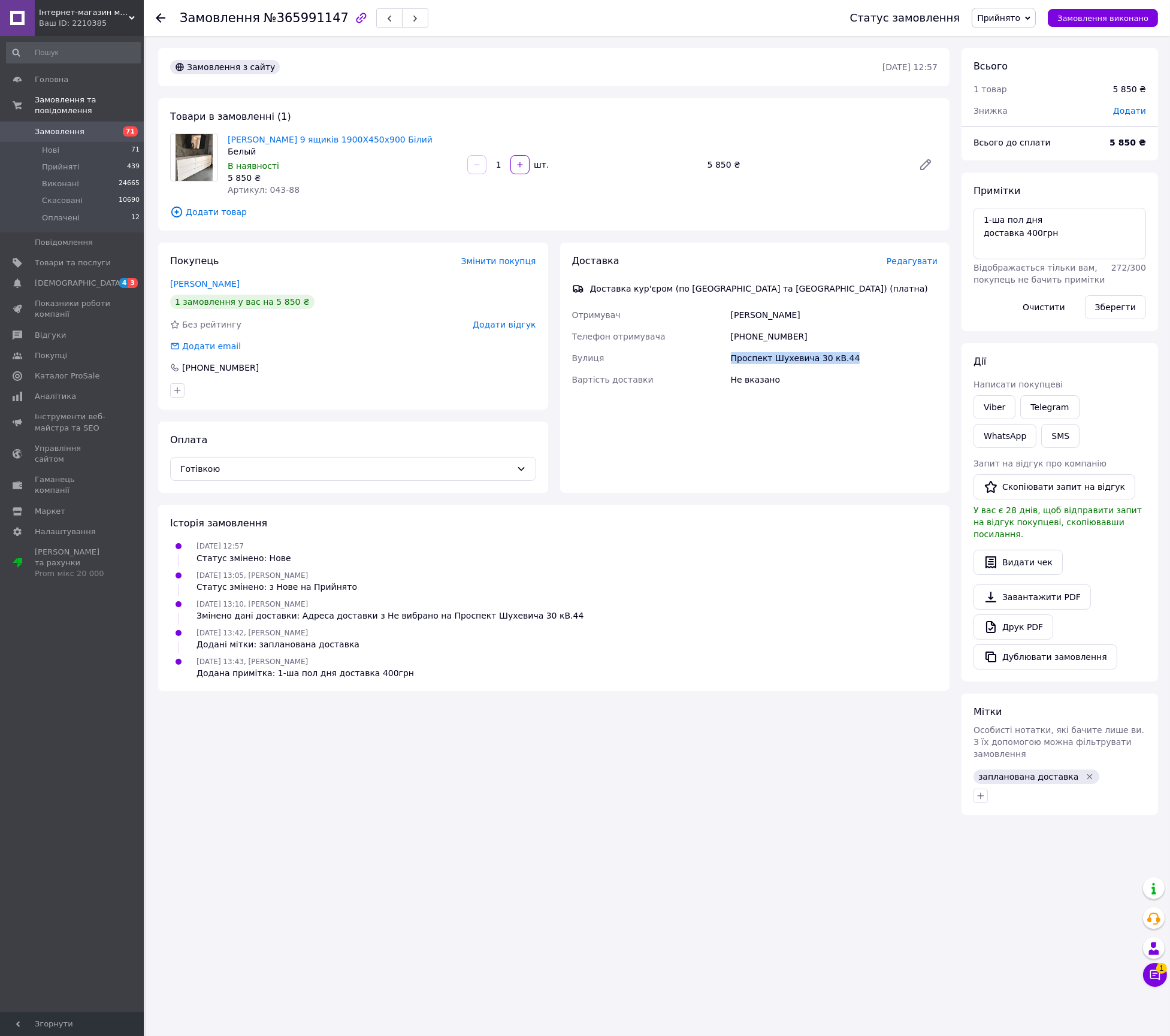
copy div "Проспект Шухевича 30 кВ.44"
click at [1050, 223] on textarea "1-ша пол дня доставка 400грн" at bounding box center [1060, 234] width 172 height 51
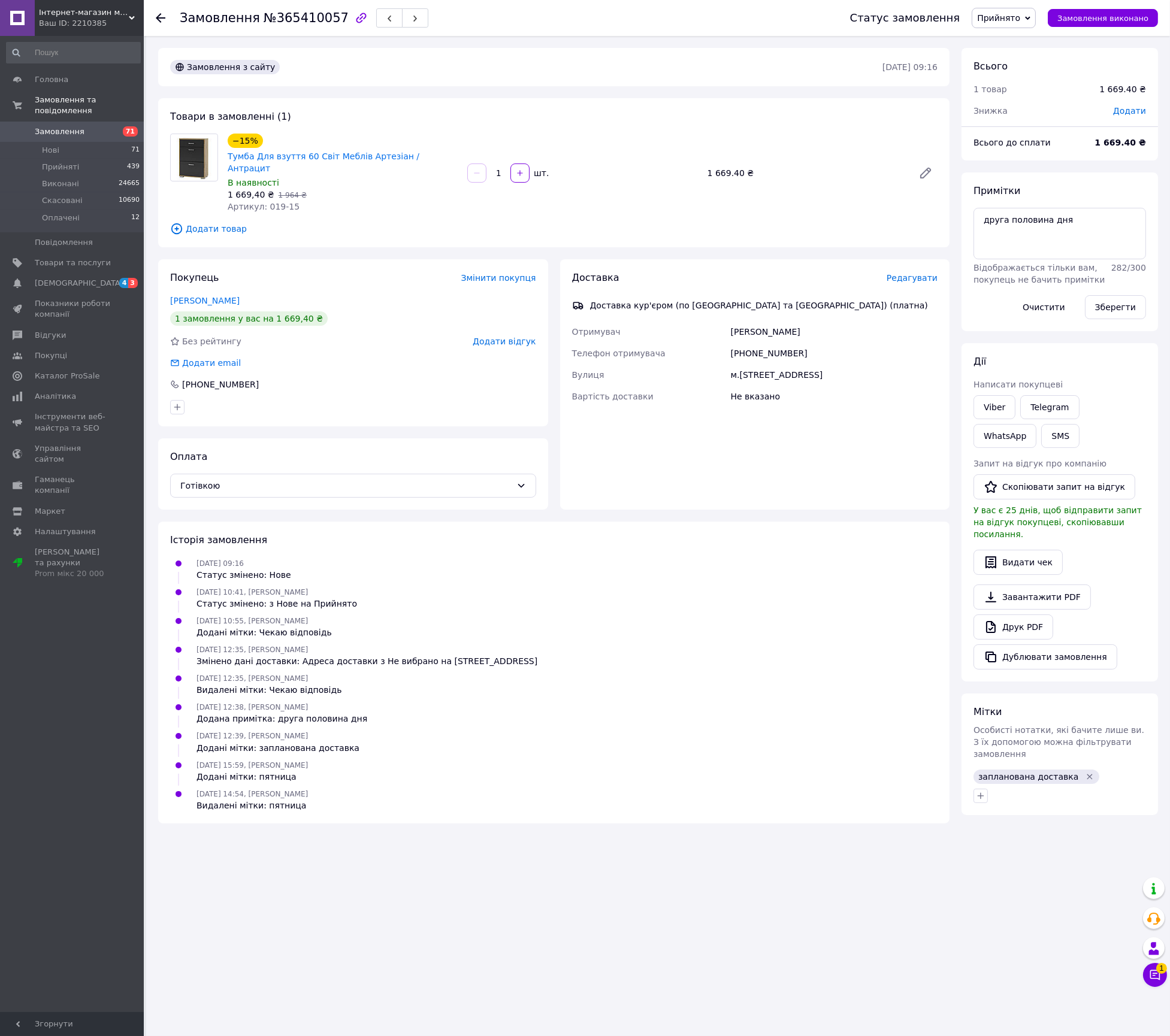
click at [306, 18] on span "№365410057" at bounding box center [306, 18] width 85 height 14
copy span "365410057"
drag, startPoint x: 407, startPoint y: 148, endPoint x: 224, endPoint y: 157, distance: 183.2
click at [224, 157] on div "−15% Тумба Для взуття 60 Світ Меблів Артезіан / Антрацит В наявності 1 669,40 ₴…" at bounding box center [342, 173] width 240 height 84
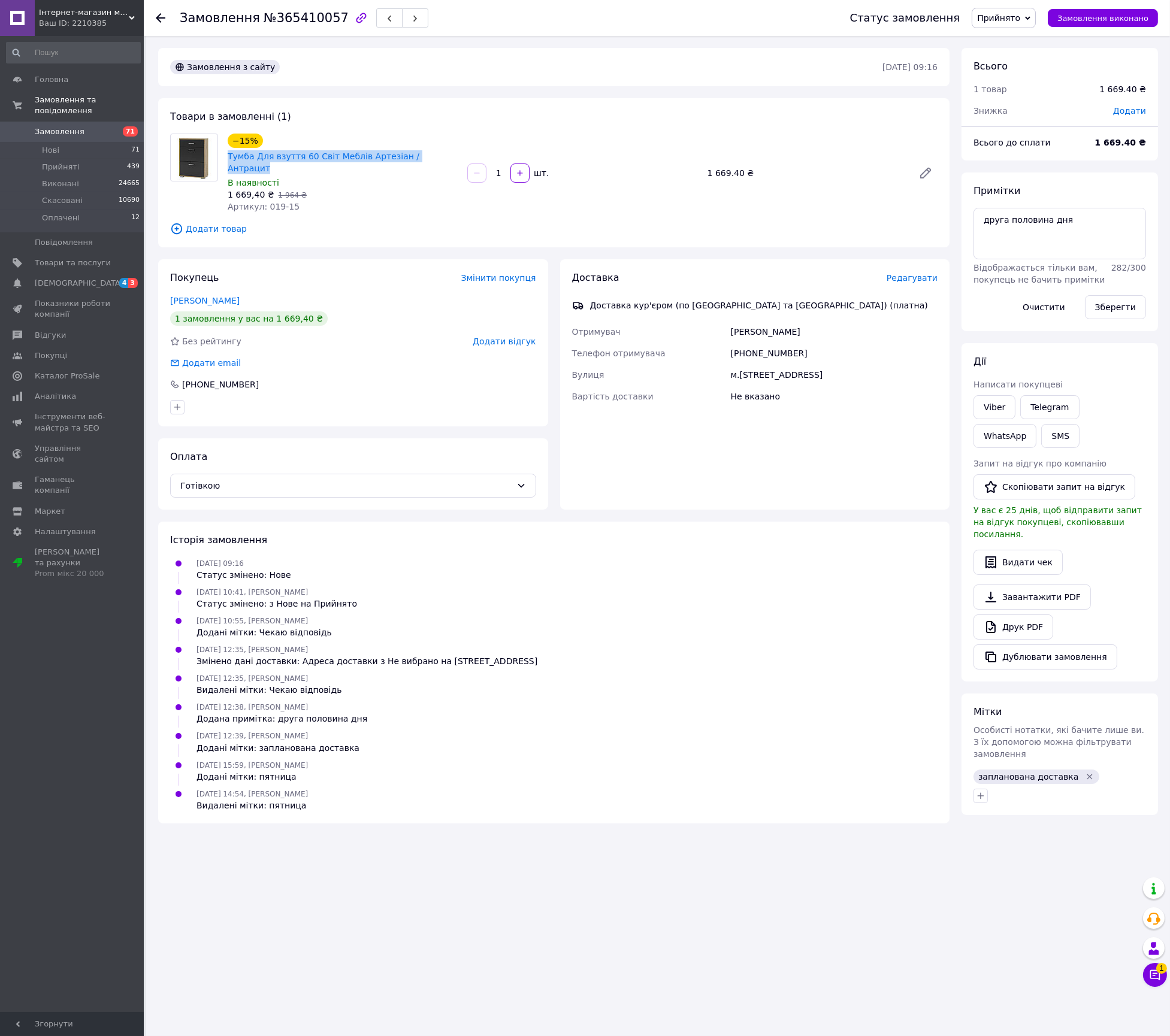
copy link "Тумба Для взуття 60 Світ Меблів Артезіан / Антрацит"
click at [801, 321] on div "[PERSON_NAME]" at bounding box center [834, 332] width 212 height 21
copy div "[PERSON_NAME]"
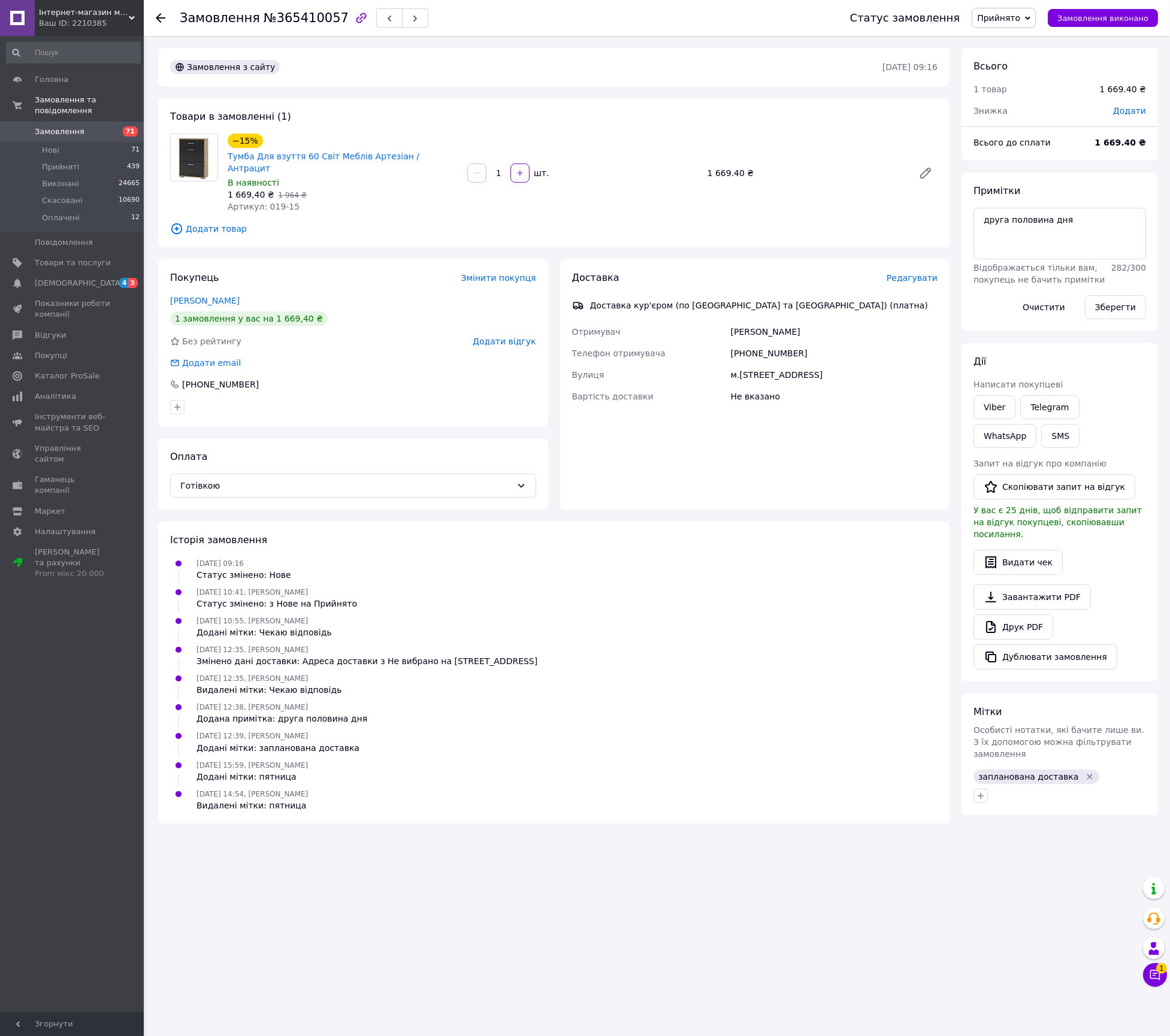
click at [789, 346] on div "+380931514620" at bounding box center [834, 353] width 212 height 21
copy div "+380931514620"
click at [803, 364] on div "м.Київ Вул.Вербицького 26Б" at bounding box center [834, 375] width 212 height 21
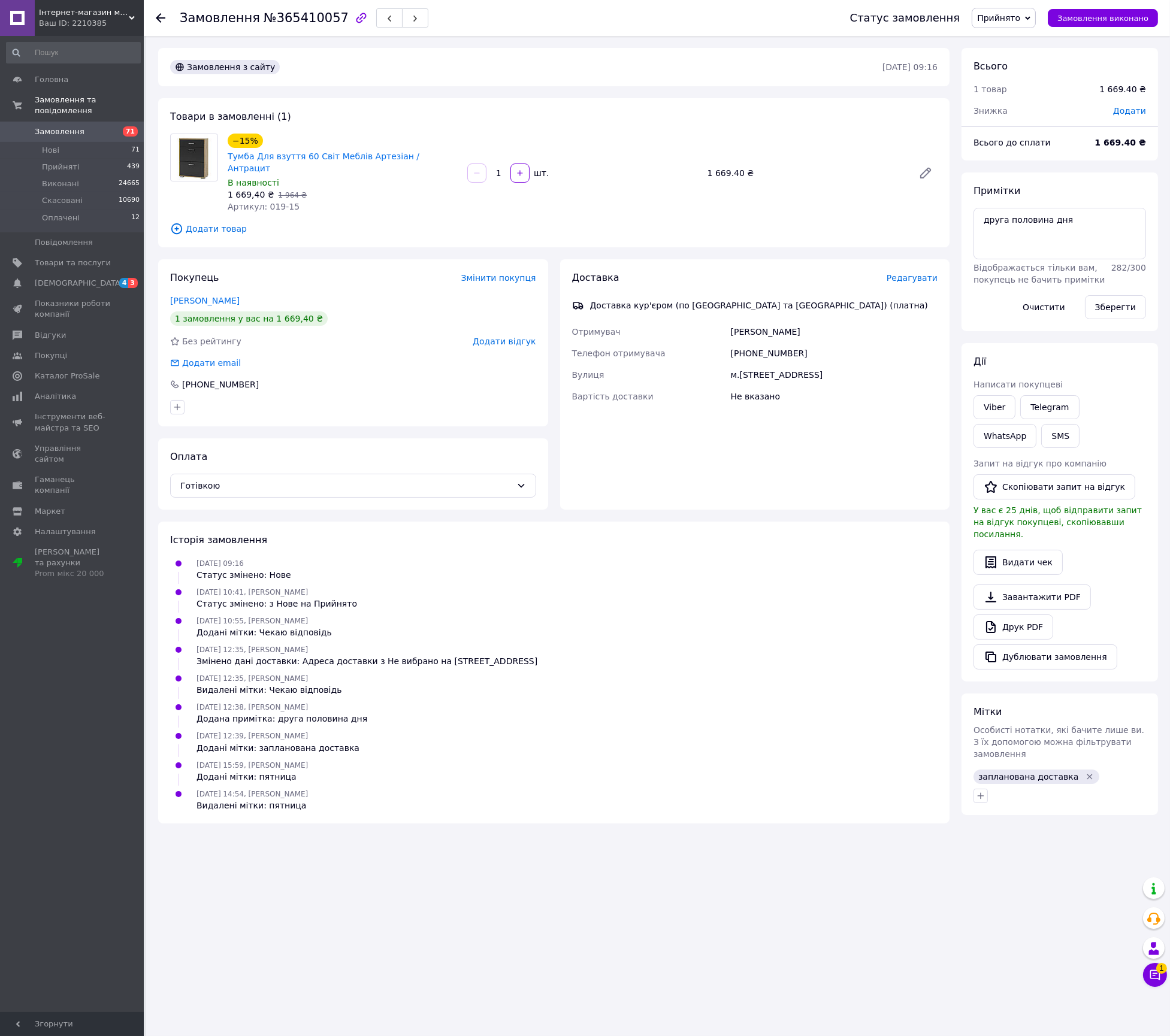
click at [803, 364] on div "м.Київ Вул.Вербицького 26Б" at bounding box center [834, 375] width 212 height 21
copy div "м.Київ Вул.Вербицького 26Б"
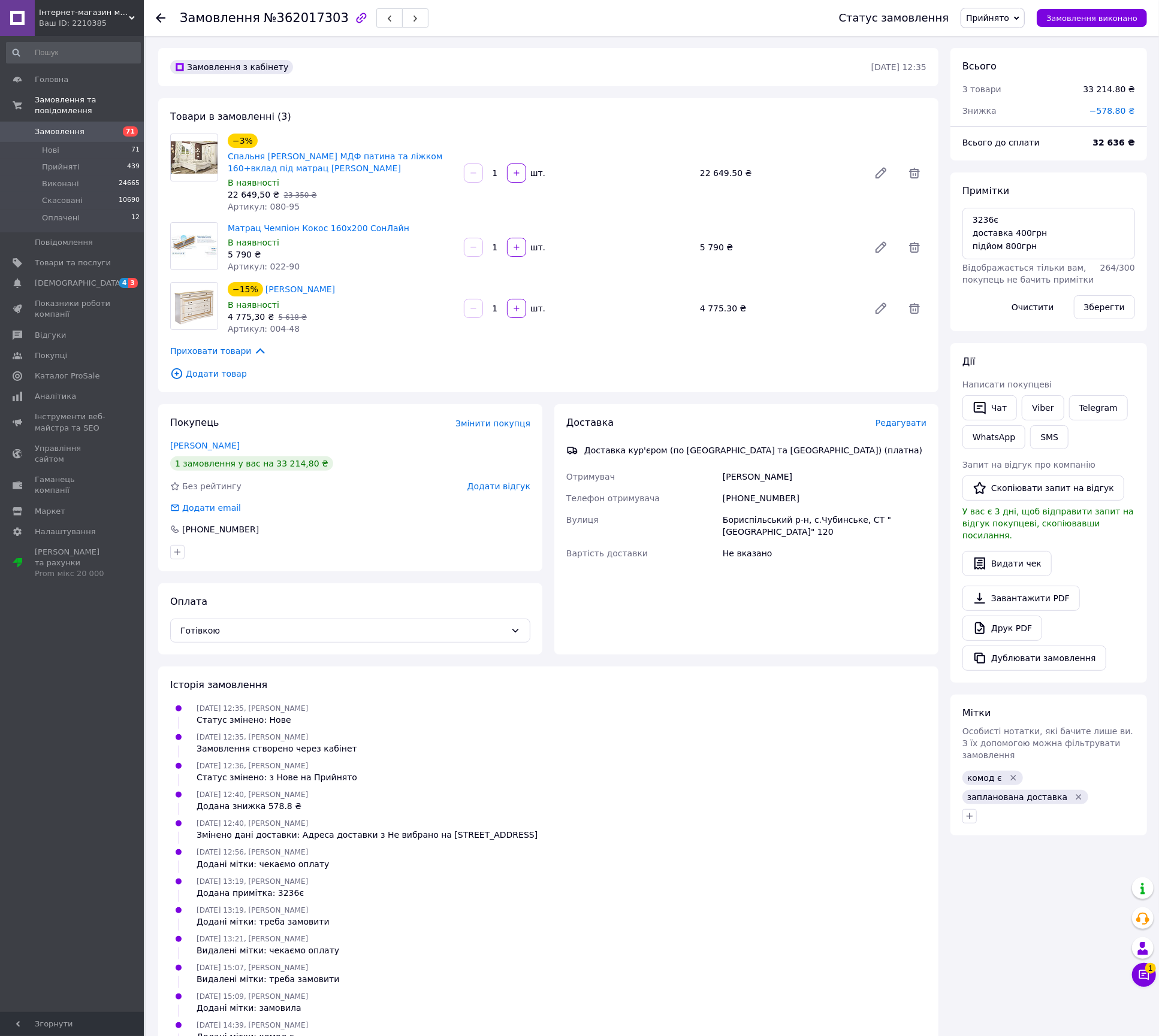
scroll to position [66, 0]
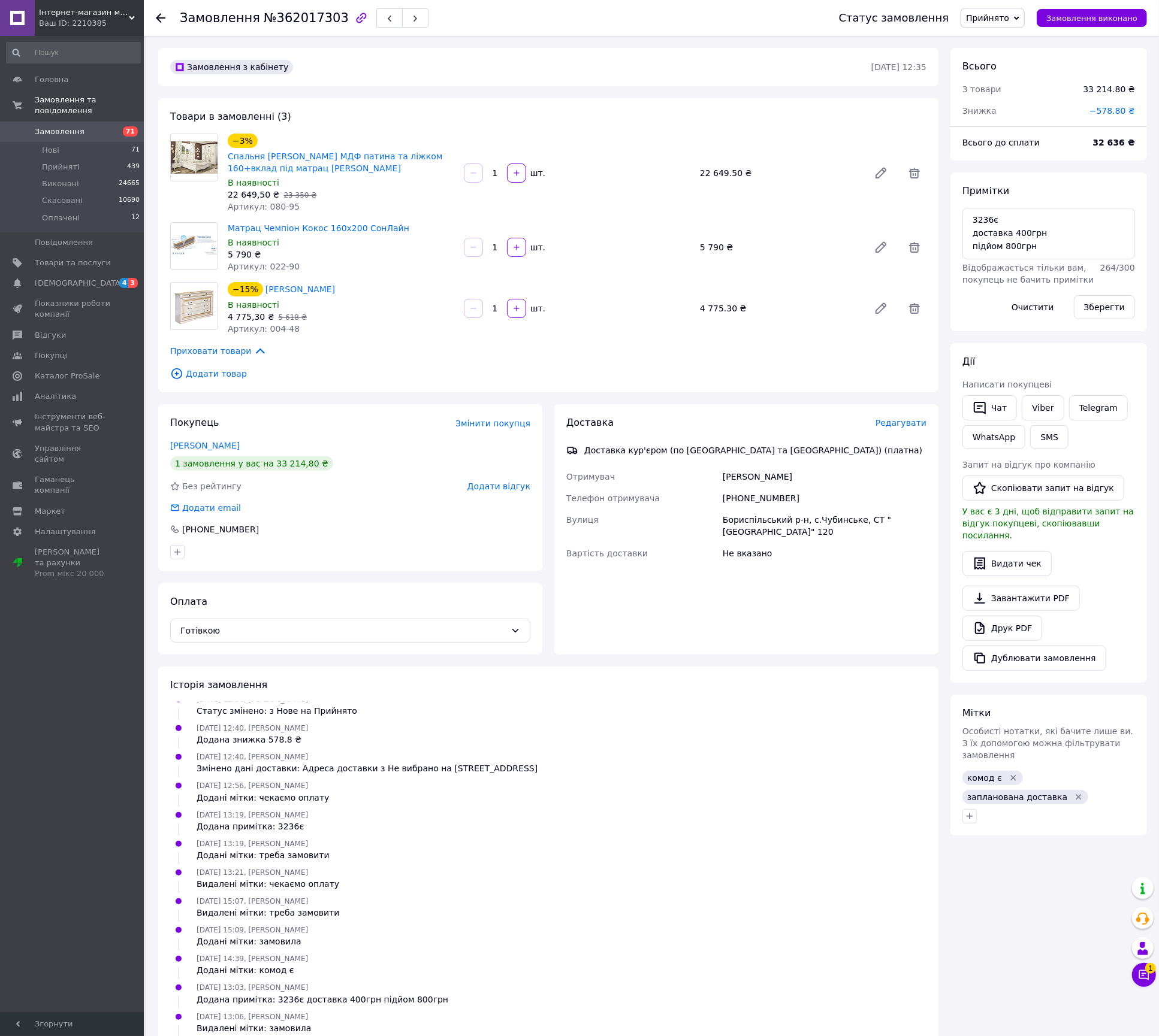
click at [302, 23] on span "№362017303" at bounding box center [306, 18] width 85 height 14
copy span "362017303"
drag, startPoint x: 321, startPoint y: 164, endPoint x: 225, endPoint y: 159, distance: 96.1
click at [225, 159] on div "−3% Спальня Мілан Білий МДФ патина та ліжком 160+вклад під матрац Меблі Сервіс …" at bounding box center [340, 173] width 236 height 84
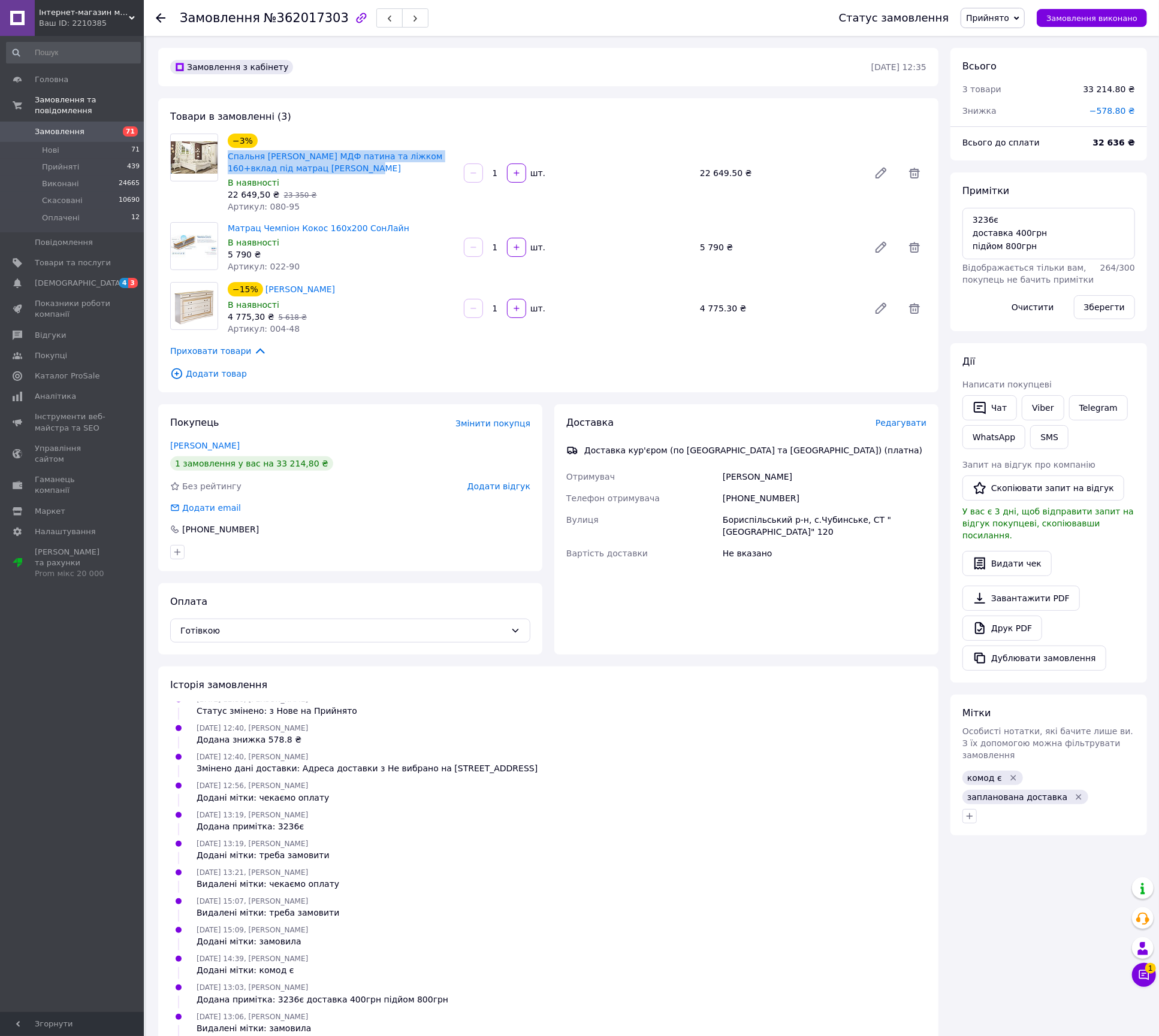
copy link "Спальня Мілан Білий МДФ патина та ліжком 160+вклад під матрац Меблі Сервіс"
drag, startPoint x: 395, startPoint y: 220, endPoint x: 228, endPoint y: 227, distance: 167.1
click at [228, 227] on div "Матрац Чемпіон Кокос 160х200 СонЛайн В наявності 5 790 ₴ Артикул: 022-90" at bounding box center [340, 248] width 236 height 55
copy link "Матрац Чемпіон Кокос 160х200 СонЛайн"
drag, startPoint x: 400, startPoint y: 287, endPoint x: 261, endPoint y: 285, distance: 139.0
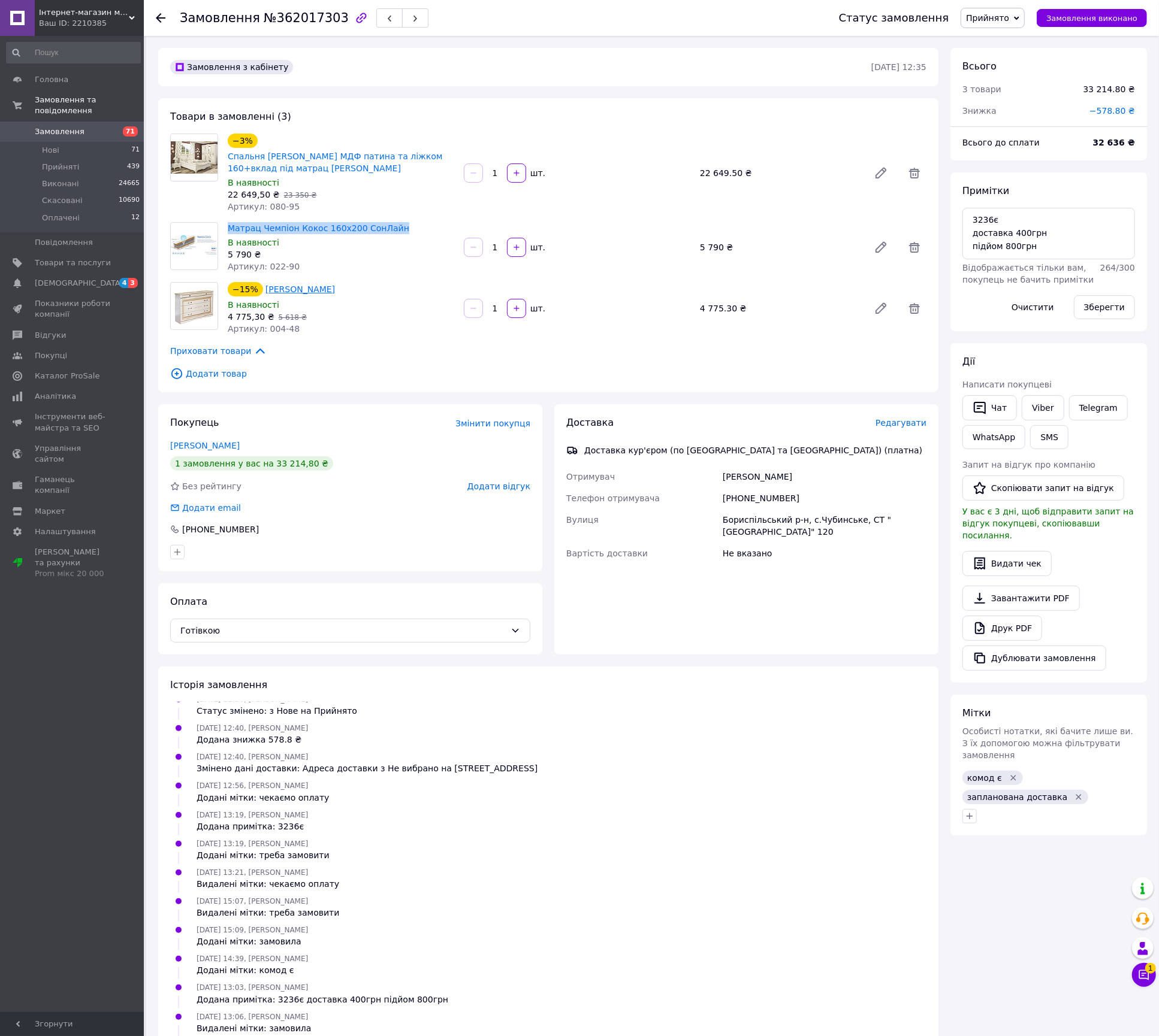
click at [261, 285] on div "−15% Комод Ніколь Патина Світ Меблів" at bounding box center [340, 289] width 229 height 17
copy link "Комод Ніколь Патина Світ Меблів"
click at [773, 474] on div "Михайло Марченко" at bounding box center [824, 476] width 208 height 21
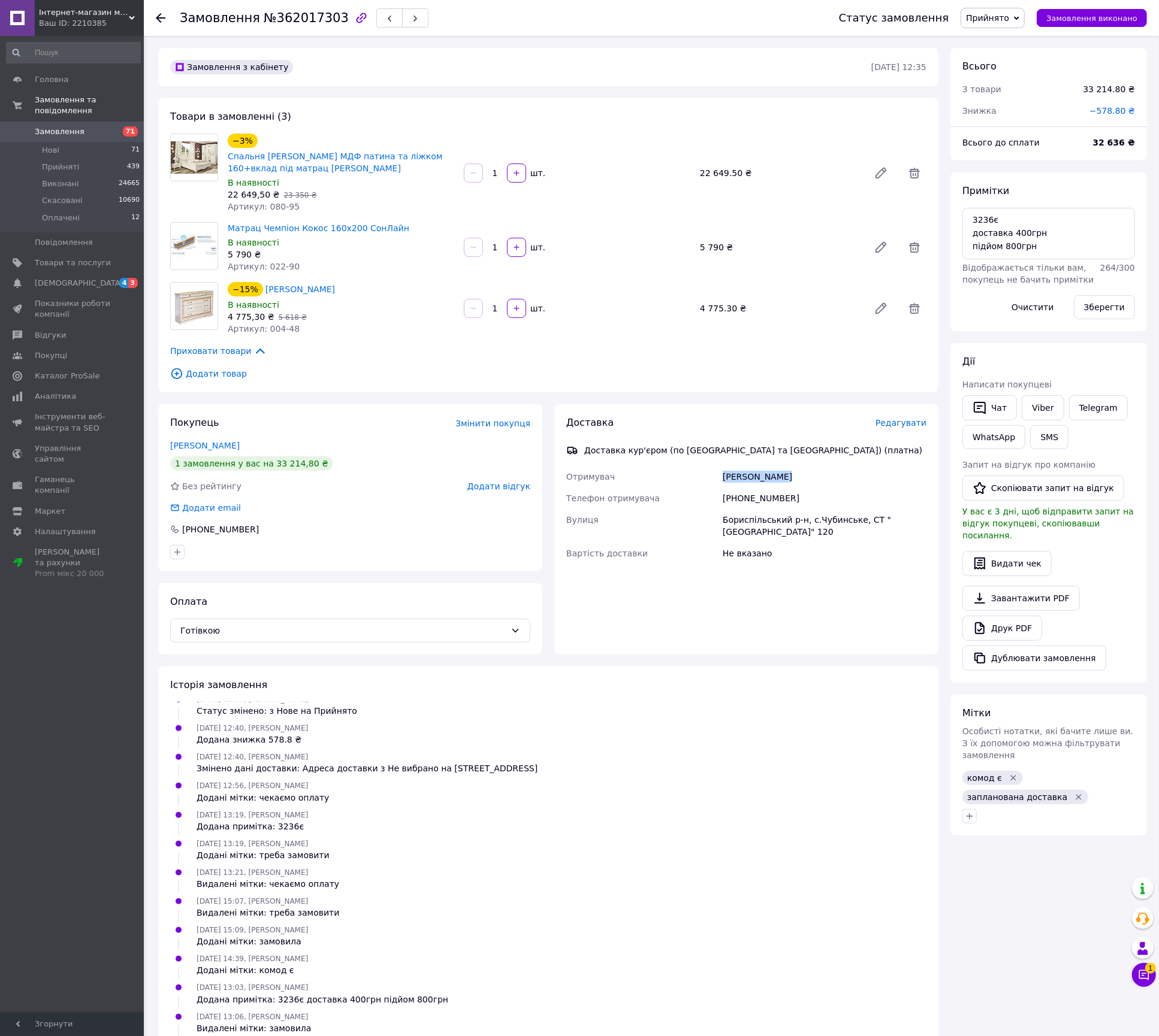
copy div "Михайло Марченко"
click at [746, 493] on div "+380503582637" at bounding box center [824, 498] width 208 height 21
copy div "+380503582637"
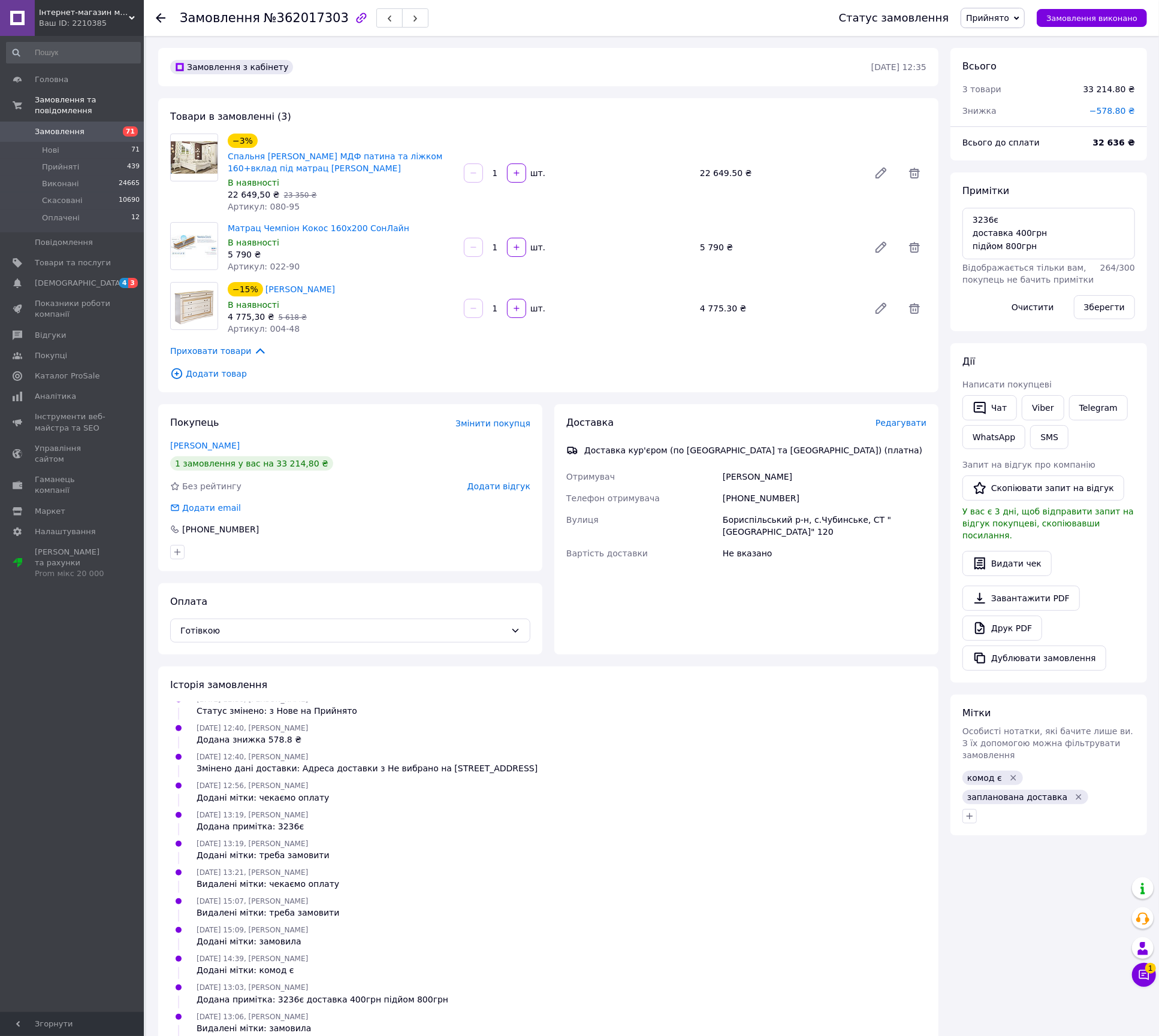
click at [876, 519] on div "Бориспільський р-н, с.Чубинське, СТ "Сади МВС" 120" at bounding box center [824, 525] width 208 height 34
copy div "Бориспільський р-н, с.Чубинське, СТ "Сади МВС" 120"
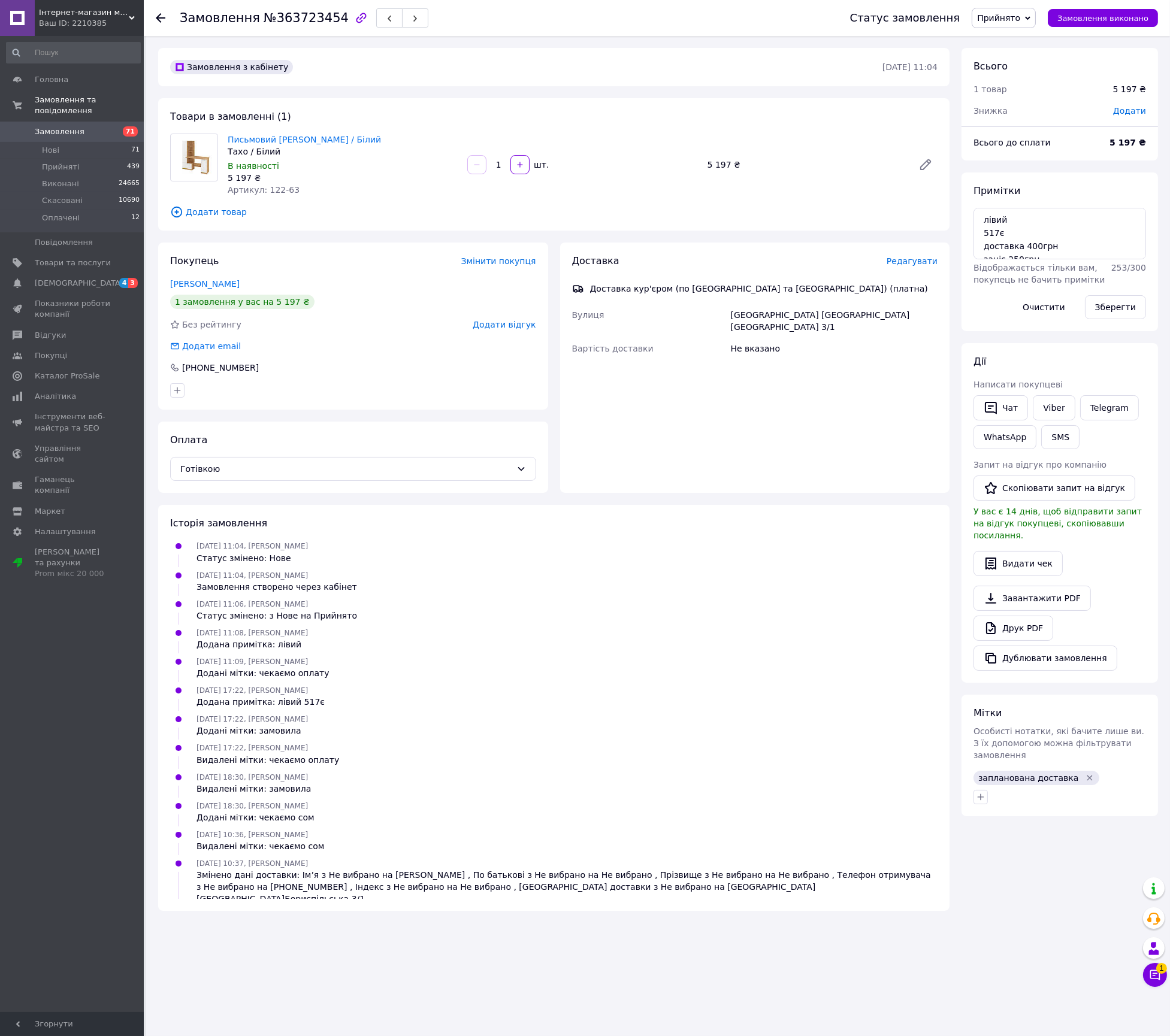
scroll to position [137, 0]
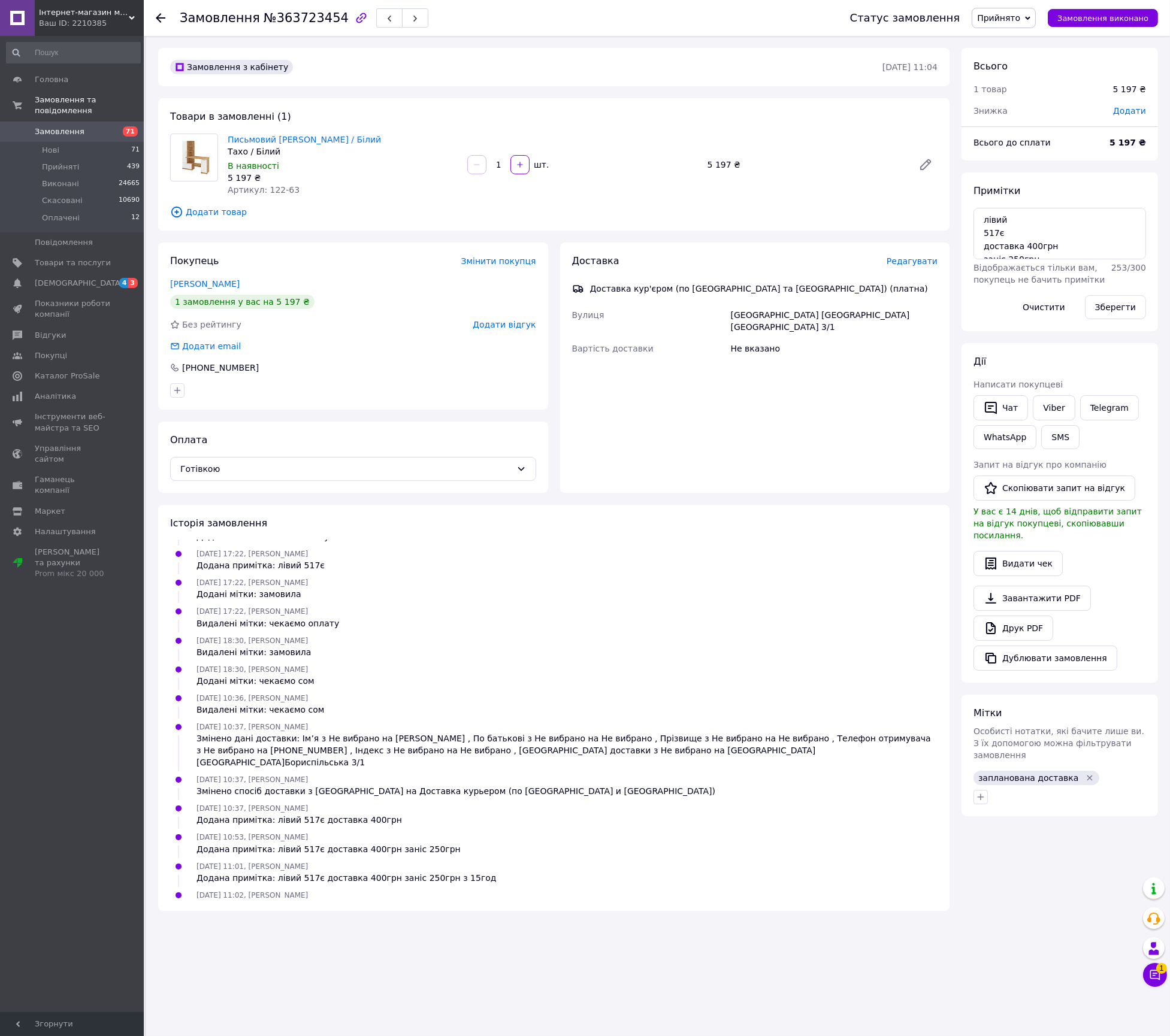
click at [323, 23] on span "№363723454" at bounding box center [306, 18] width 85 height 14
copy span "363723454"
drag, startPoint x: 353, startPoint y: 140, endPoint x: 226, endPoint y: 140, distance: 127.0
click at [226, 140] on div "Письмовий стіл ШАНС Тахо / Білий Тахо / Білий В наявності 5 197 ₴ Артикул: 122-…" at bounding box center [342, 164] width 240 height 67
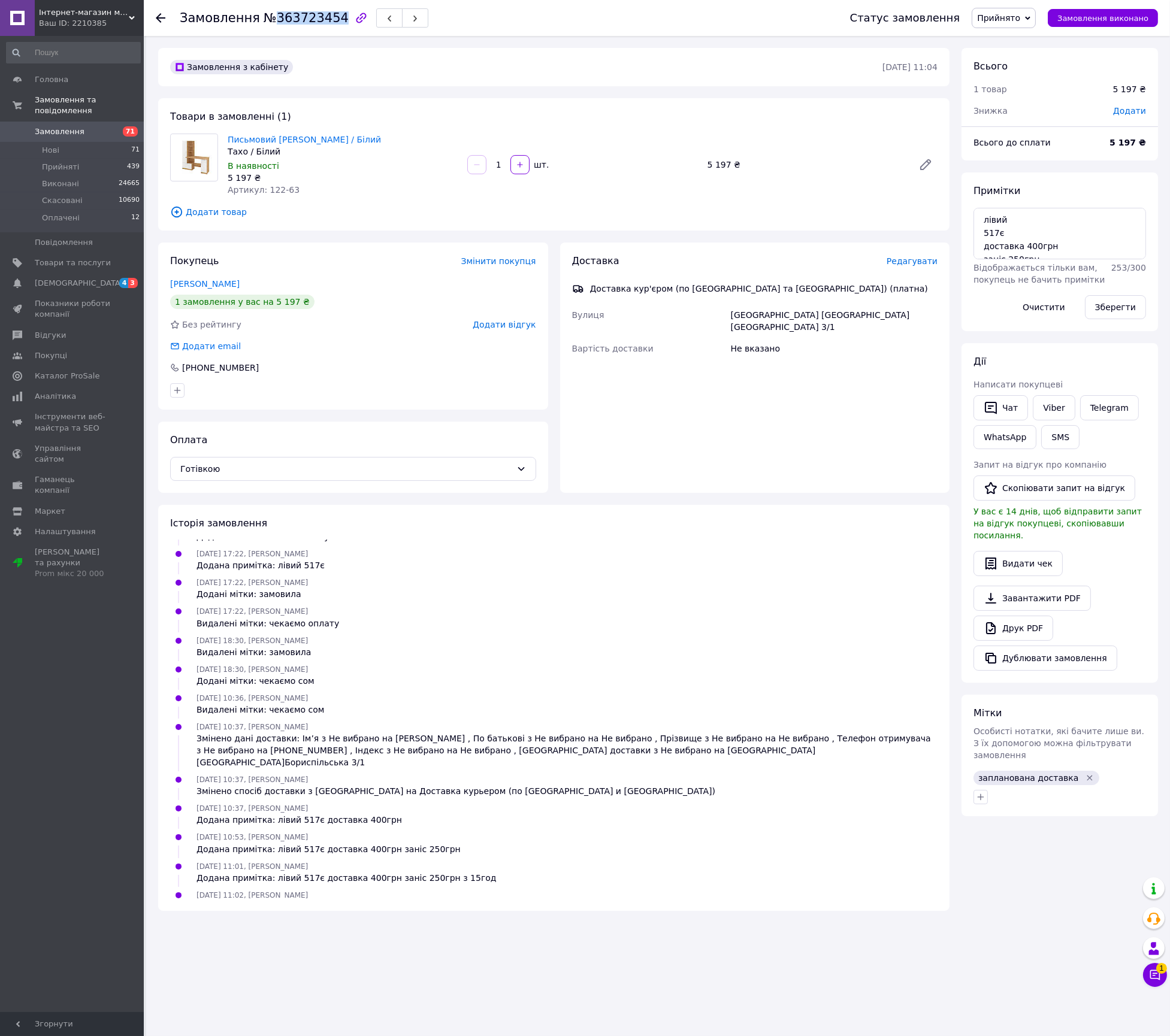
copy link "Письмовий стіл ШАНС Тахо / Білий"
click at [1004, 215] on textarea "лівий 517є доставка 400грн заніс 250грн з 15год" at bounding box center [1060, 234] width 172 height 51
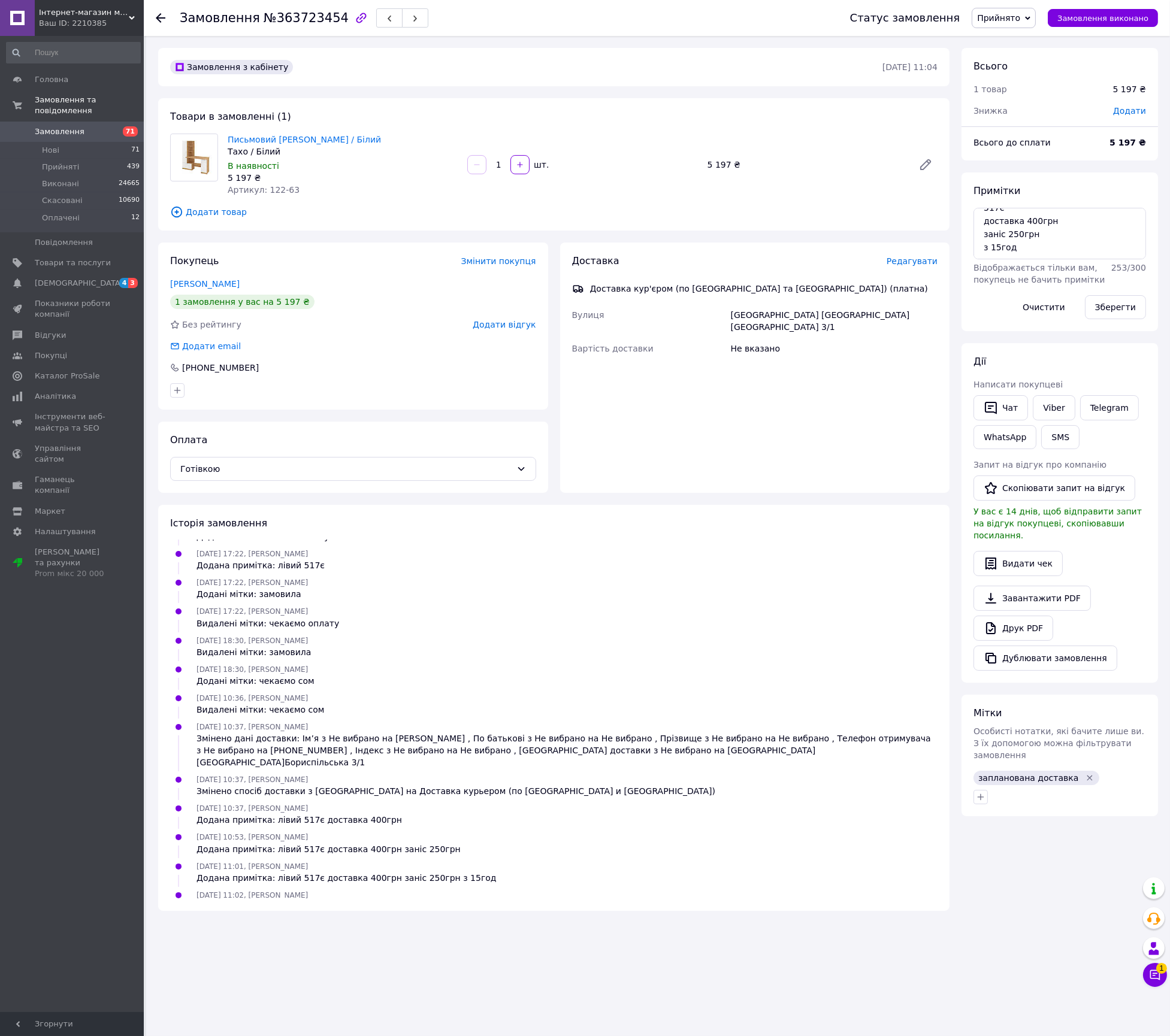
click at [236, 292] on div "Покупець Змінити покупця Анна 1 замовлення у вас на 5 197 ₴ Без рейтингу Додати…" at bounding box center [353, 326] width 390 height 167
click at [237, 291] on div "Покупець Змінити покупця Анна 1 замовлення у вас на 5 197 ₴ Без рейтингу Додати…" at bounding box center [353, 326] width 390 height 167
click at [230, 280] on div "Анна" at bounding box center [353, 284] width 366 height 12
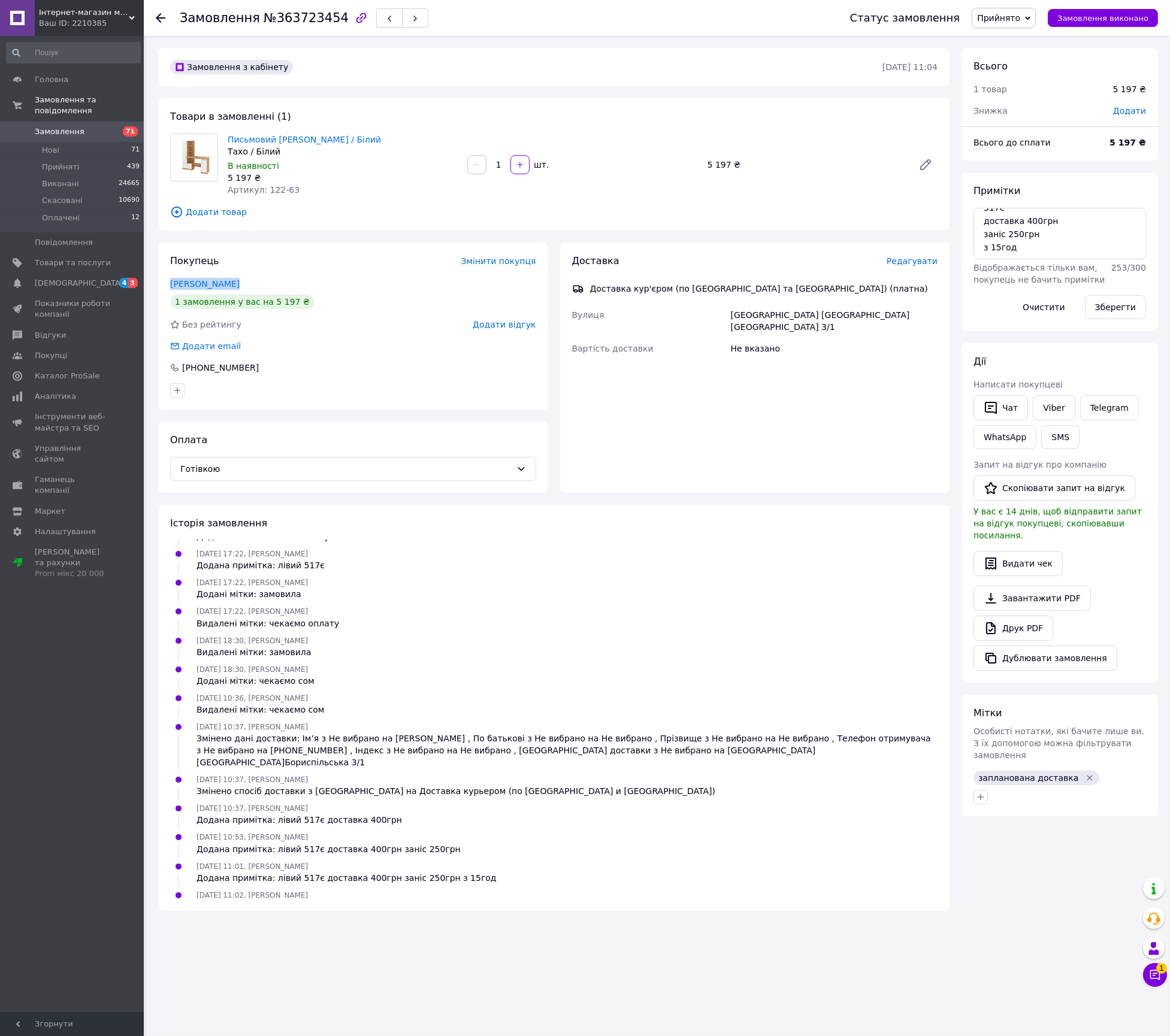
click at [230, 280] on div "Анна" at bounding box center [353, 284] width 366 height 12
copy link "Анна"
click at [273, 367] on div "+380 99 123 09 75" at bounding box center [353, 368] width 366 height 12
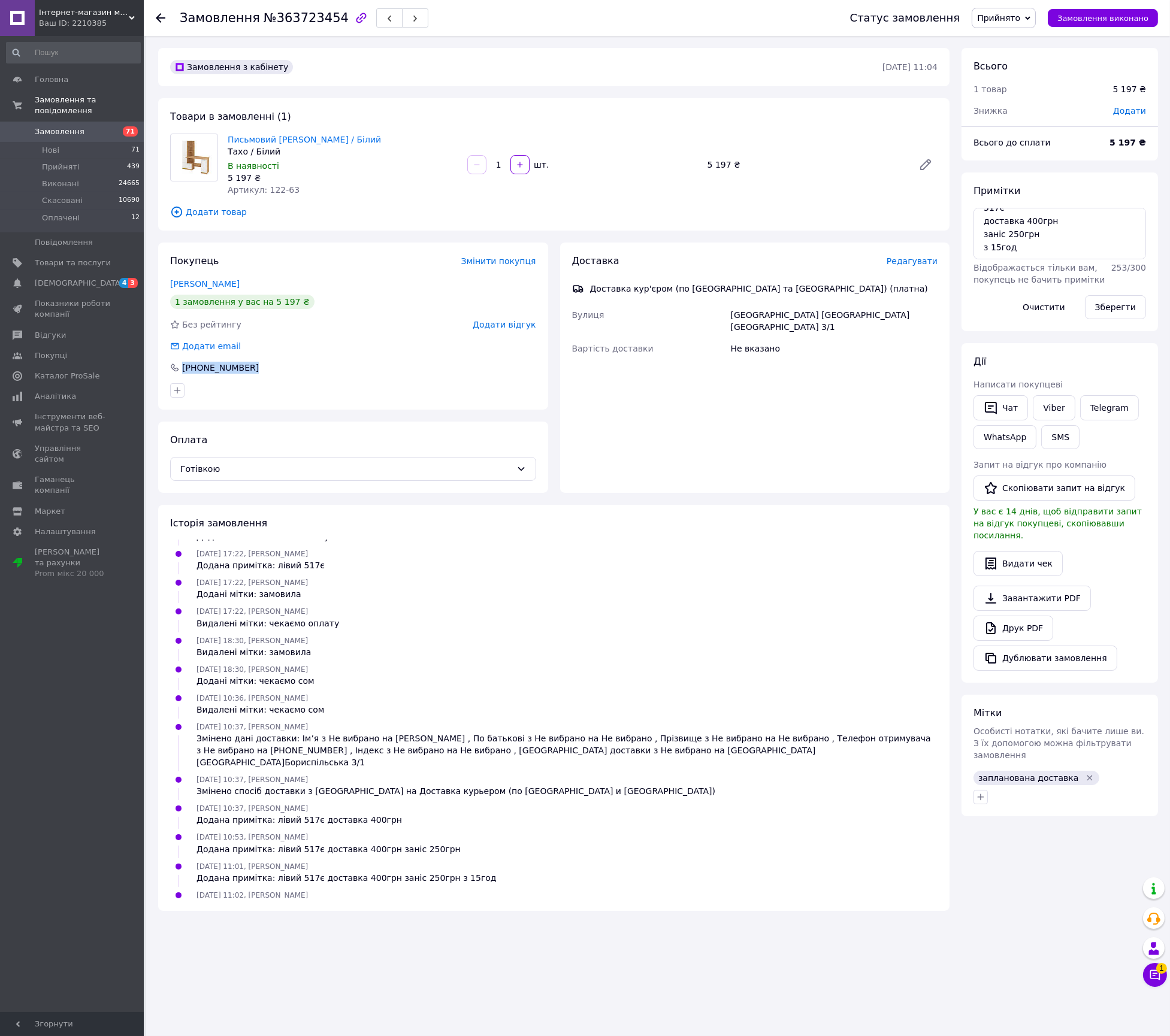
copy div "+380 99 123 09 75"
click at [812, 319] on div "Дарницький район Вул.Бориспільська 3/1" at bounding box center [834, 321] width 212 height 34
copy div "Дарницький район Вул.Бориспільська 3/1"
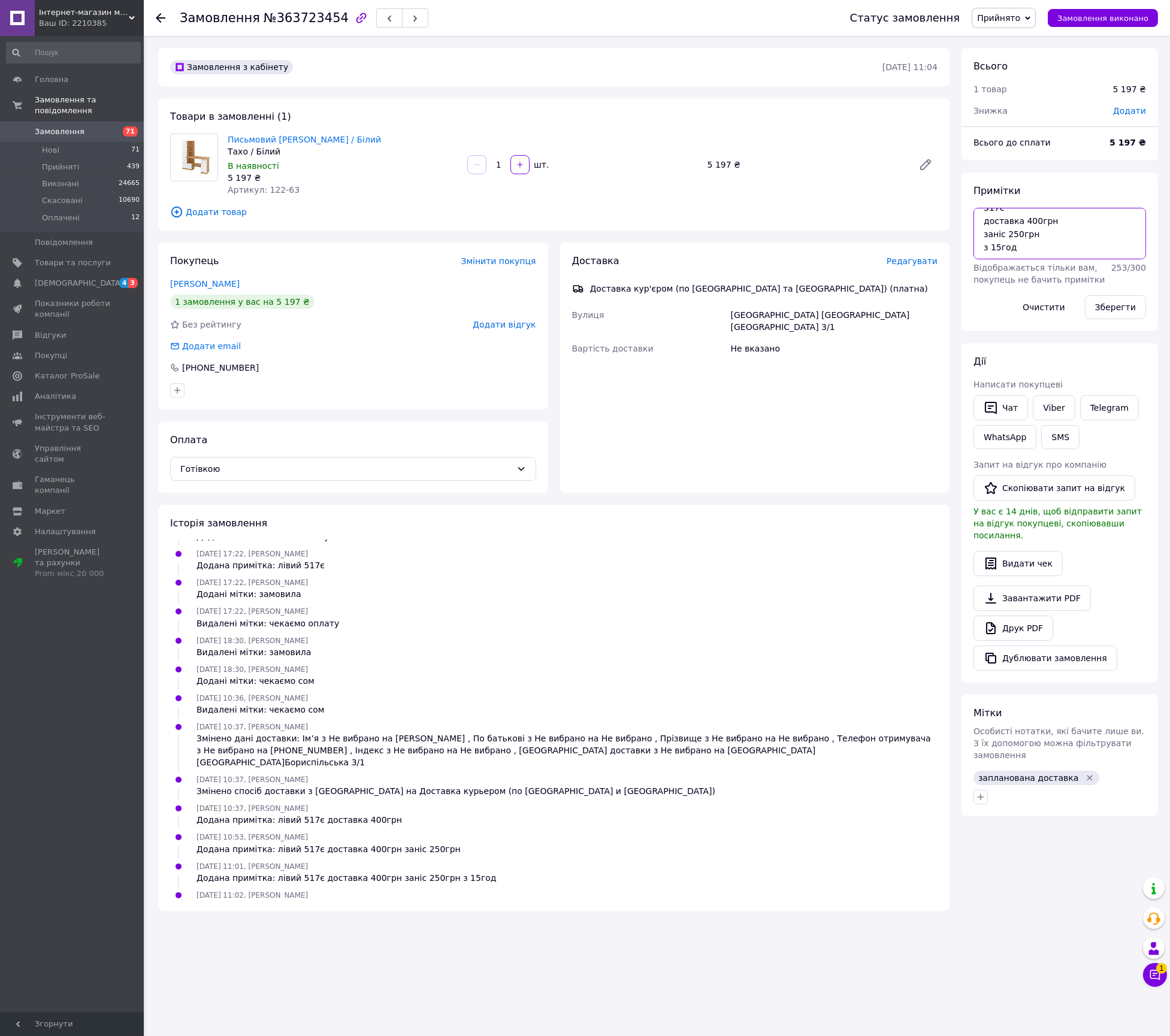
click at [1048, 249] on textarea "лівий 517є доставка 400грн заніс 250грн з 15год" at bounding box center [1060, 234] width 172 height 51
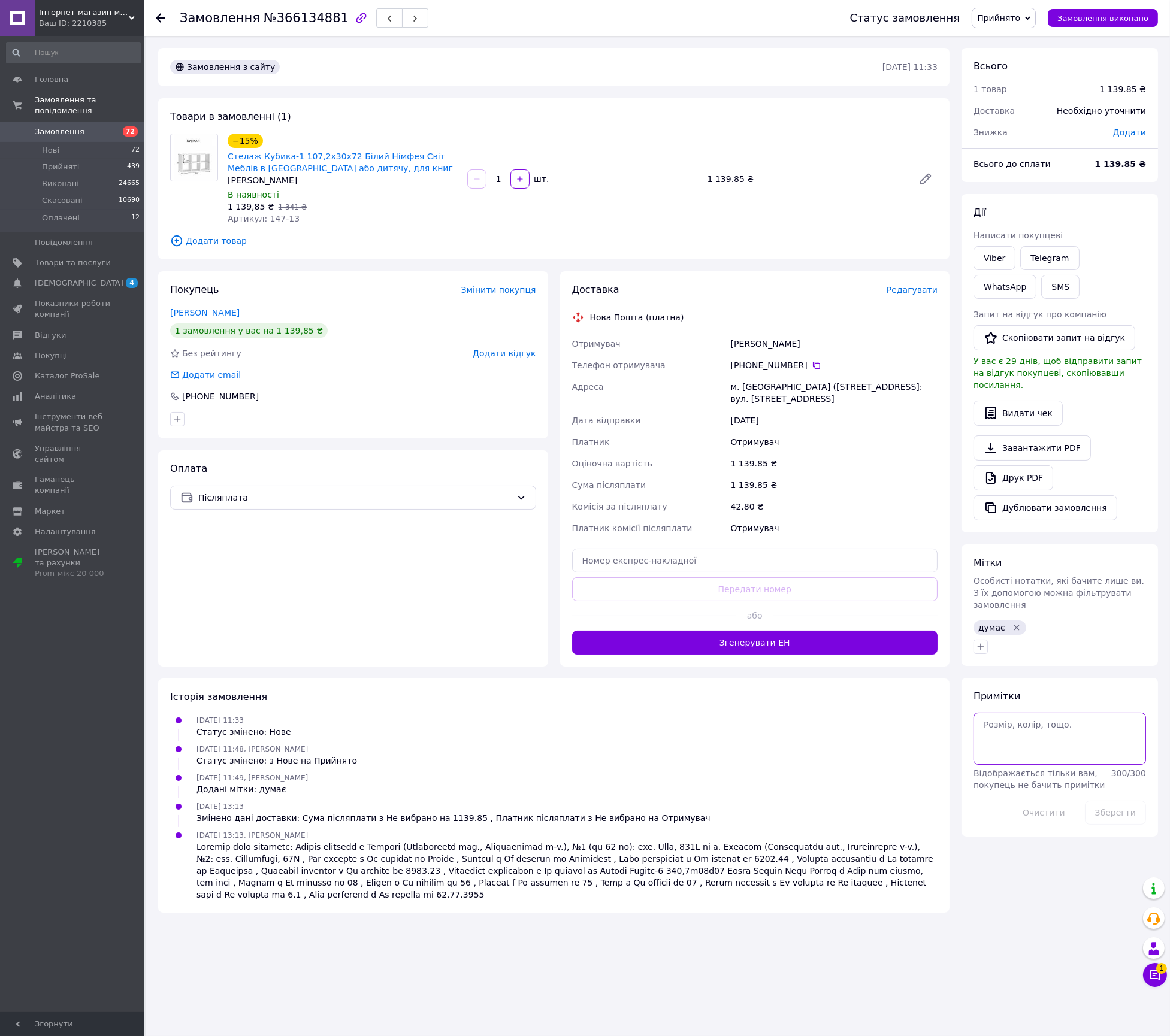
click at [1011, 726] on textarea at bounding box center [1060, 739] width 172 height 51
drag, startPoint x: 1046, startPoint y: 743, endPoint x: 1021, endPoint y: 699, distance: 50.6
click at [1021, 713] on textarea "230'" at bounding box center [1060, 739] width 172 height 51
type textarea "230є"
click at [1134, 801] on button "Зберегти" at bounding box center [1115, 812] width 61 height 24
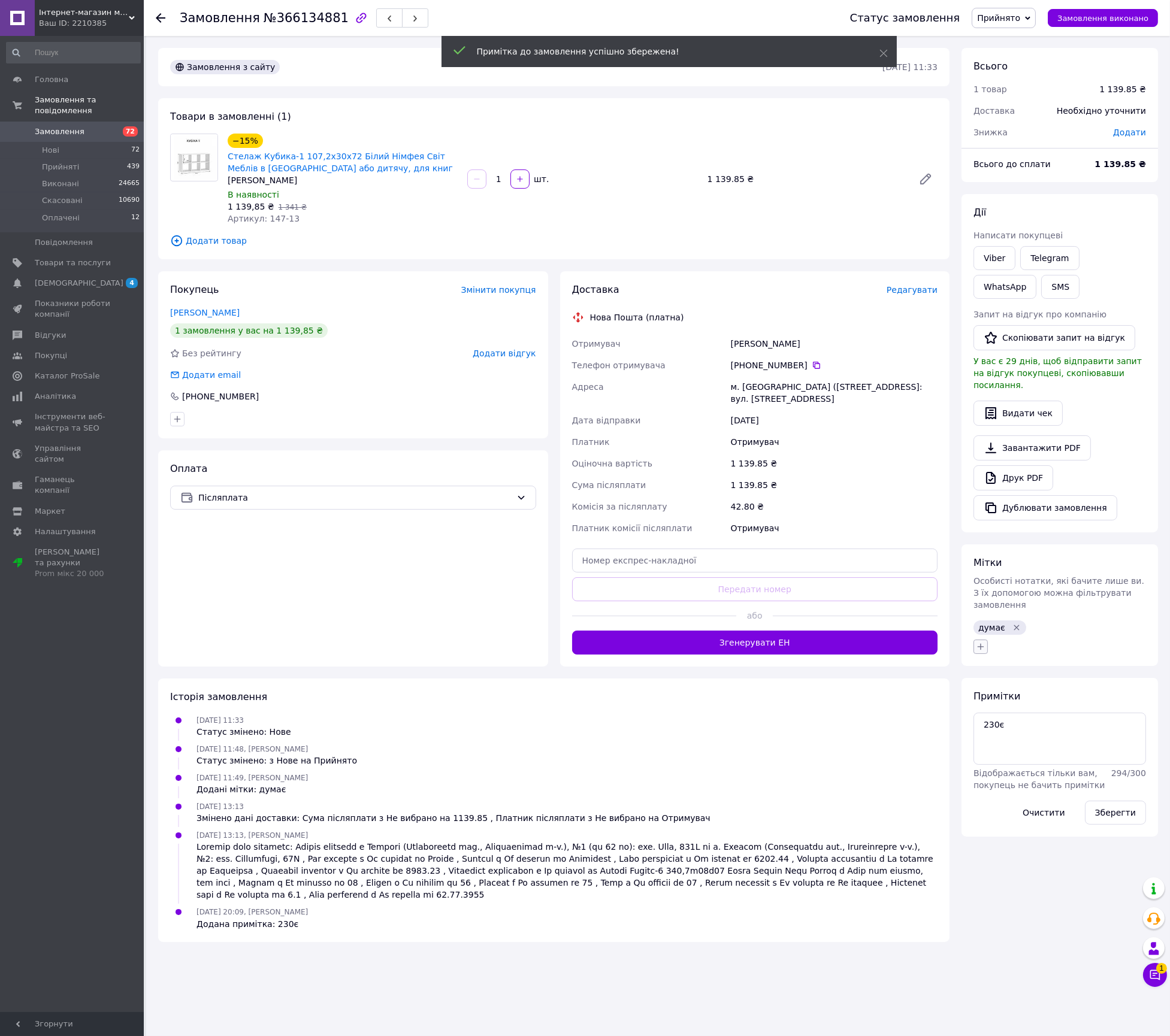
click at [980, 642] on icon "button" at bounding box center [981, 647] width 10 height 10
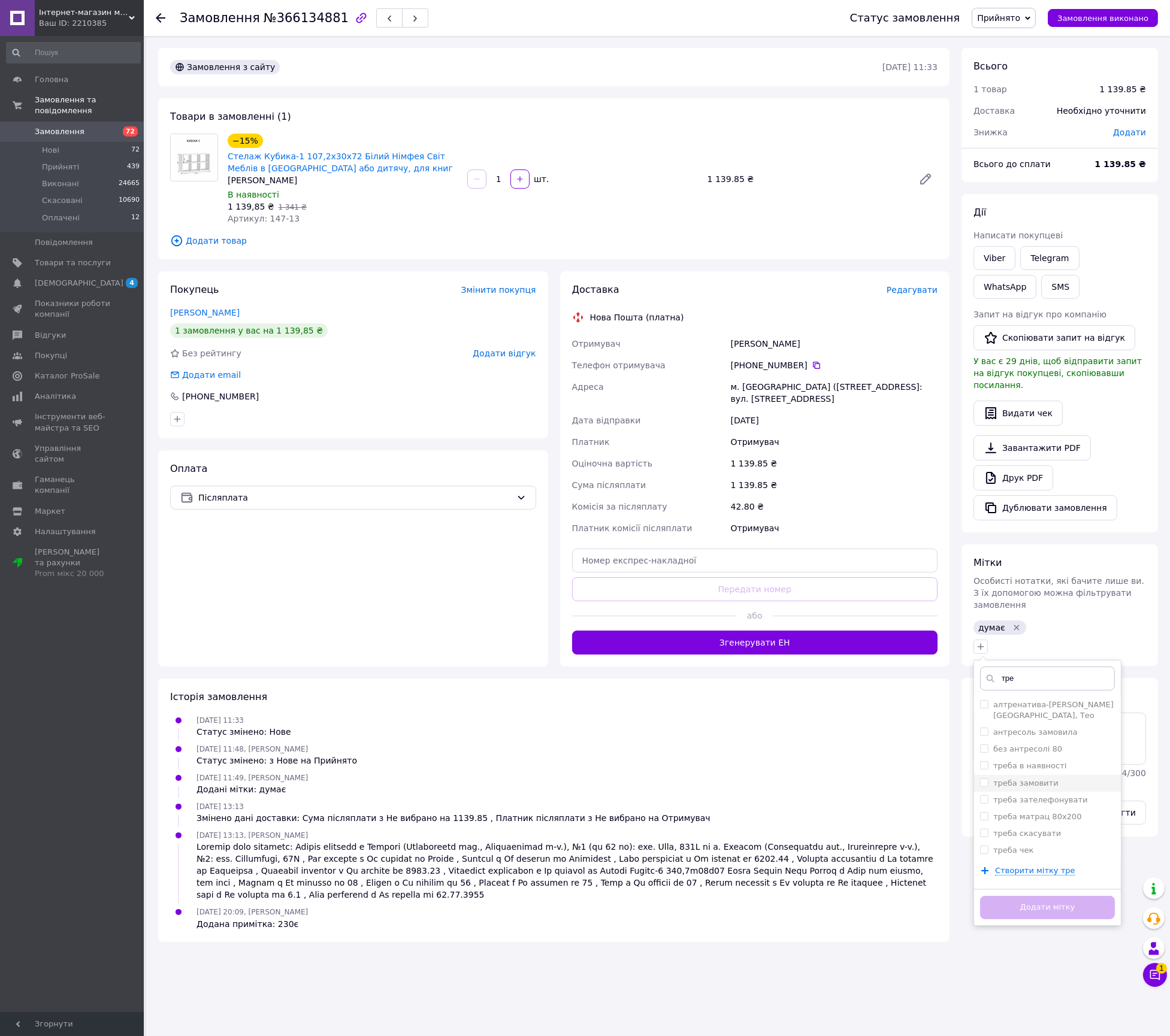
type input "тре"
click at [1080, 778] on div "треба замовити" at bounding box center [1047, 783] width 135 height 11
checkbox input "true"
click at [1070, 896] on button "Додати мітку" at bounding box center [1047, 908] width 135 height 23
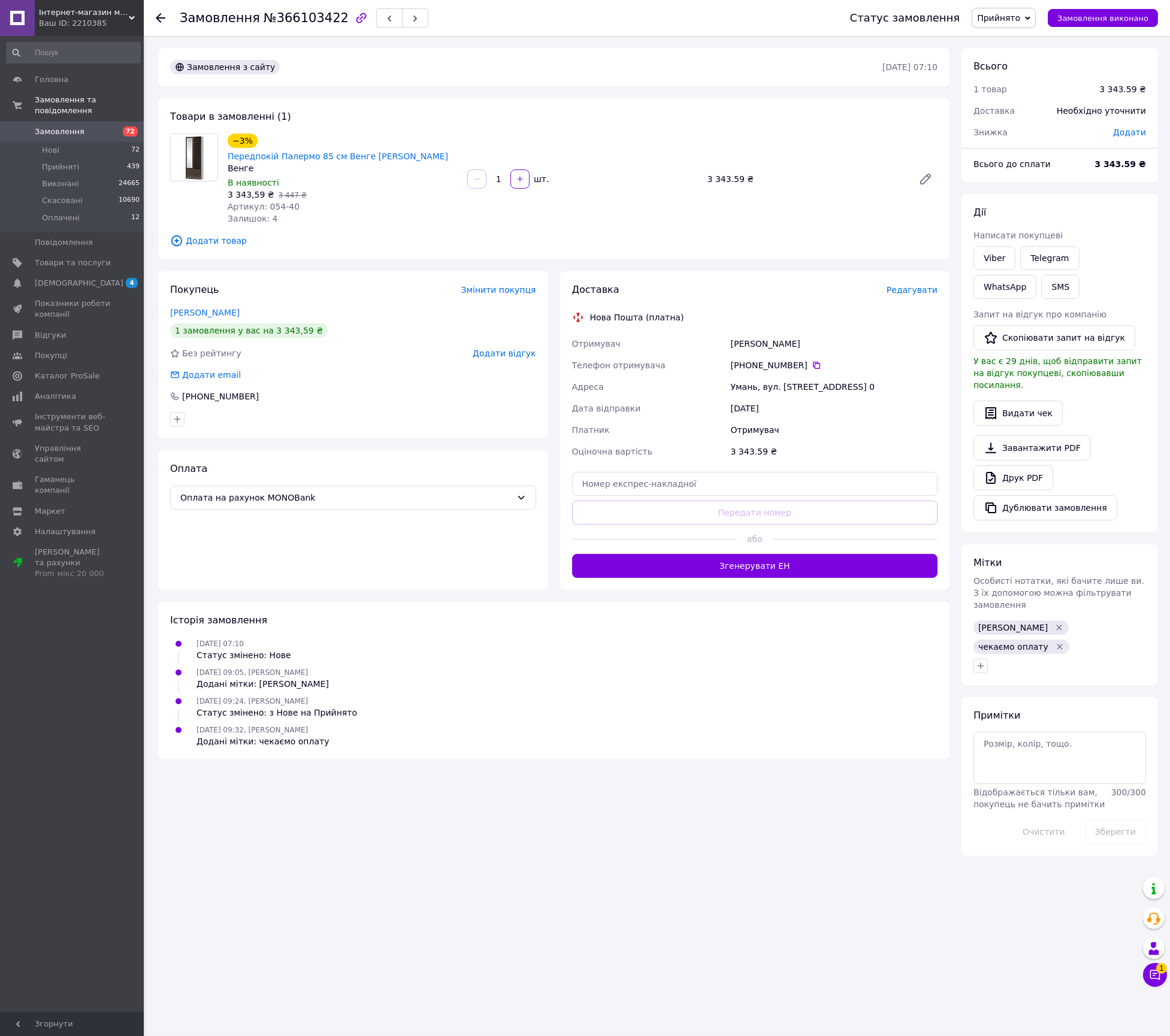
click at [1065, 709] on div "Примітки Відображається тільки вам, покупець не бачить примітки 300 / 300 Очист…" at bounding box center [1060, 777] width 172 height 135
click at [1068, 732] on textarea at bounding box center [1060, 758] width 172 height 51
type textarea "670є"
click at [1127, 820] on button "Зберегти" at bounding box center [1115, 832] width 61 height 24
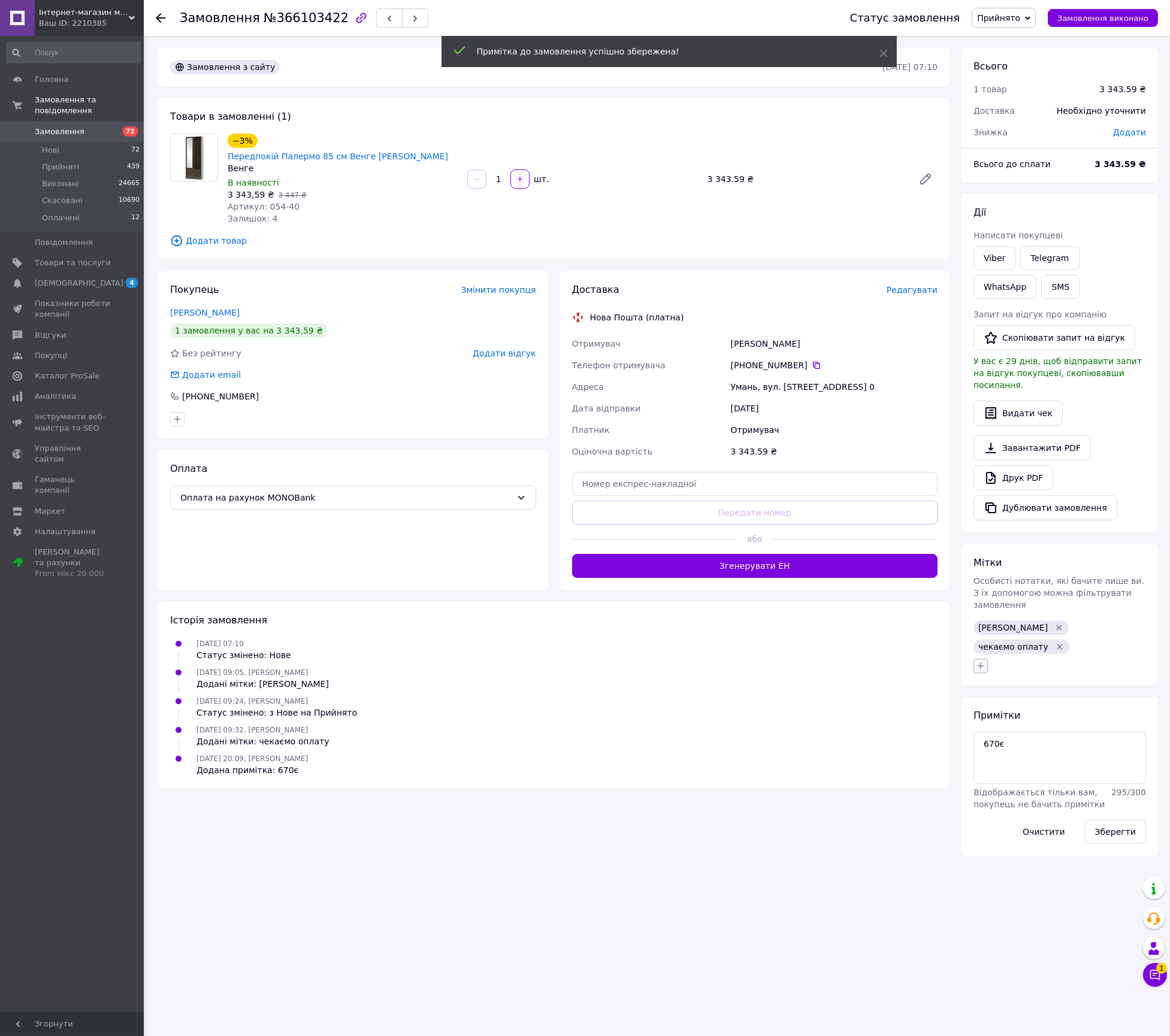
click at [980, 663] on icon "button" at bounding box center [981, 666] width 7 height 7
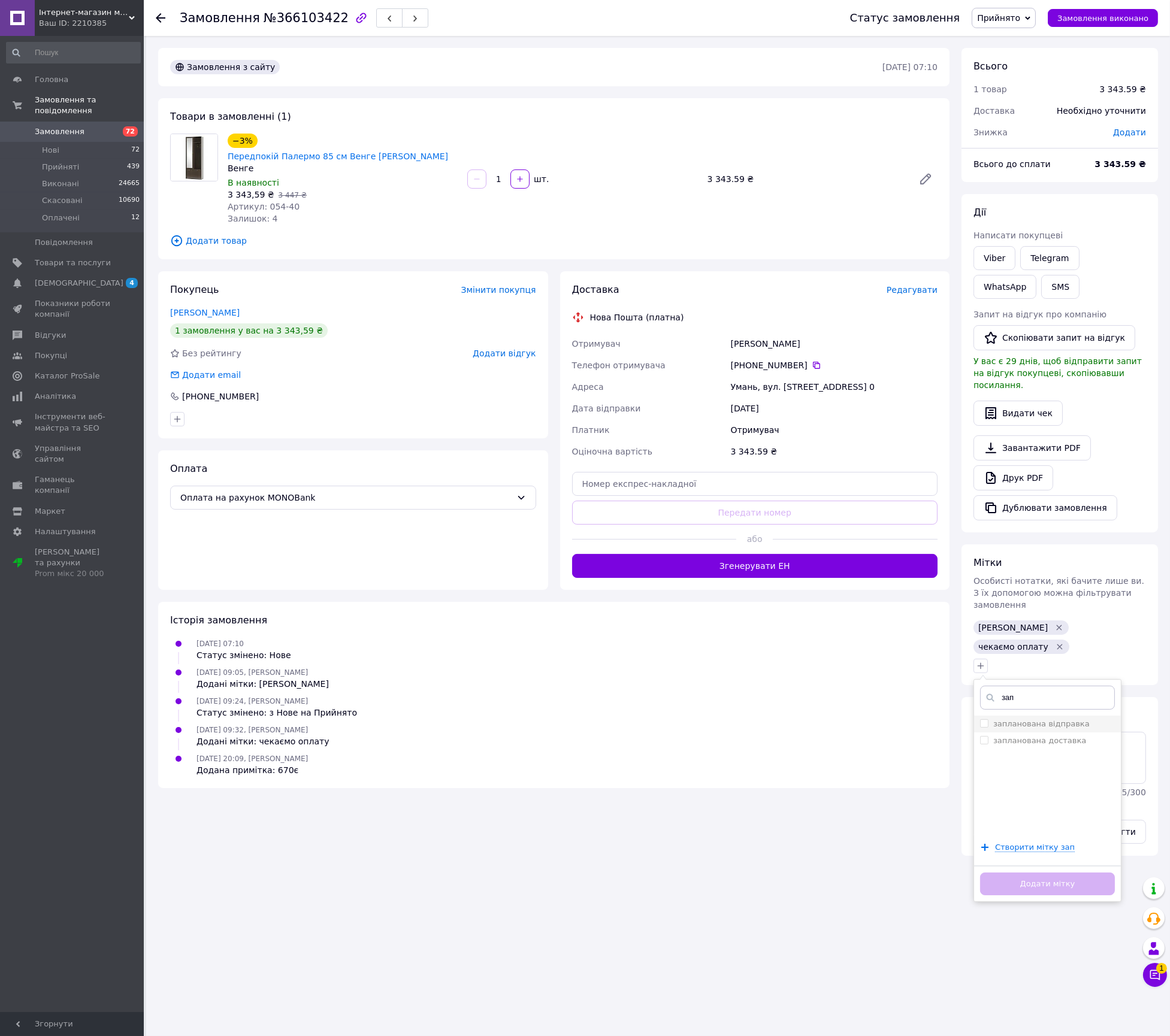
type input "зап"
click at [1039, 719] on label "запланована відправка" at bounding box center [1041, 723] width 96 height 9
checkbox input "true"
click at [1094, 873] on button "Додати мітку" at bounding box center [1047, 885] width 135 height 23
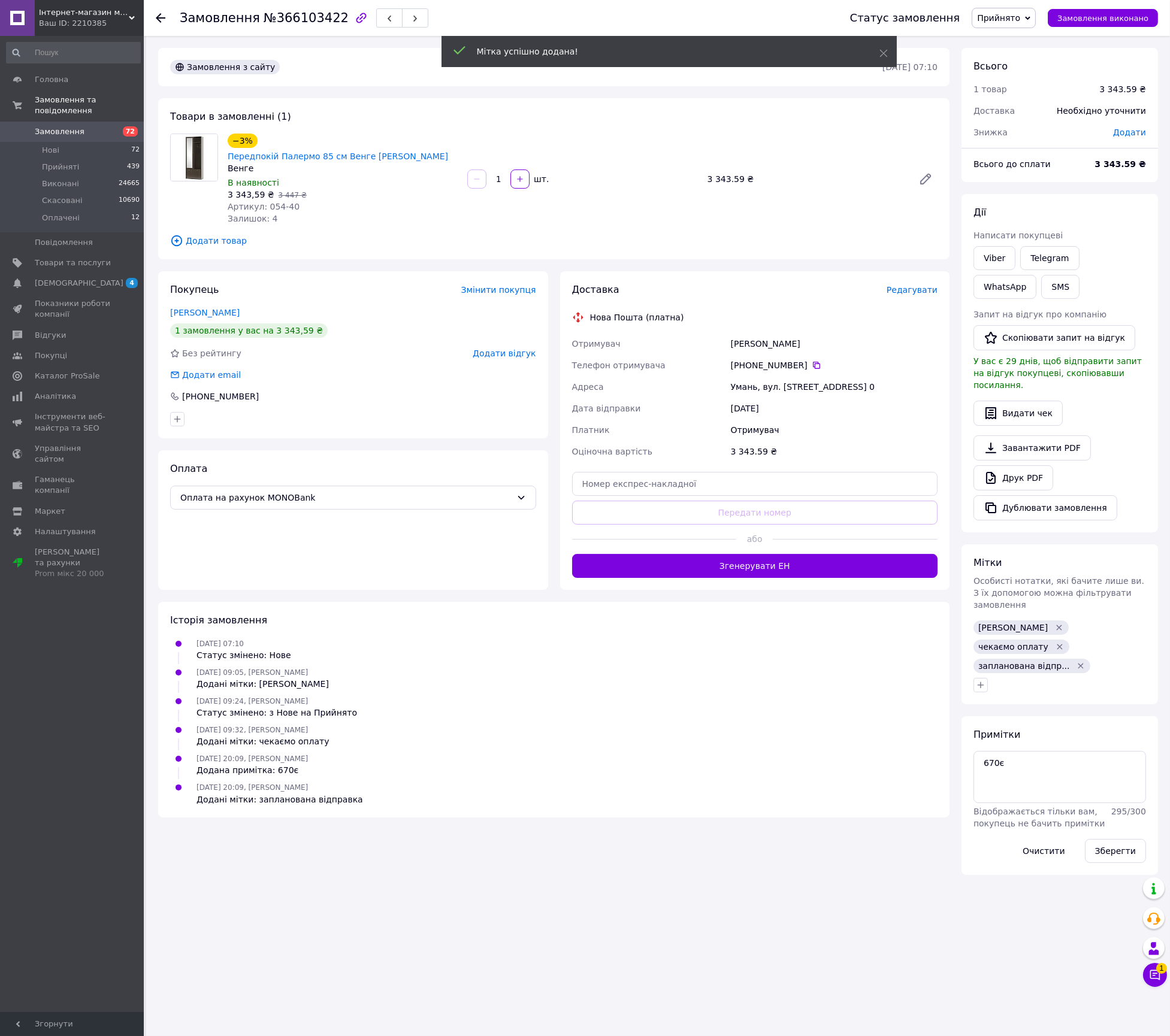
click at [1065, 642] on icon "Видалити мітку" at bounding box center [1060, 647] width 10 height 10
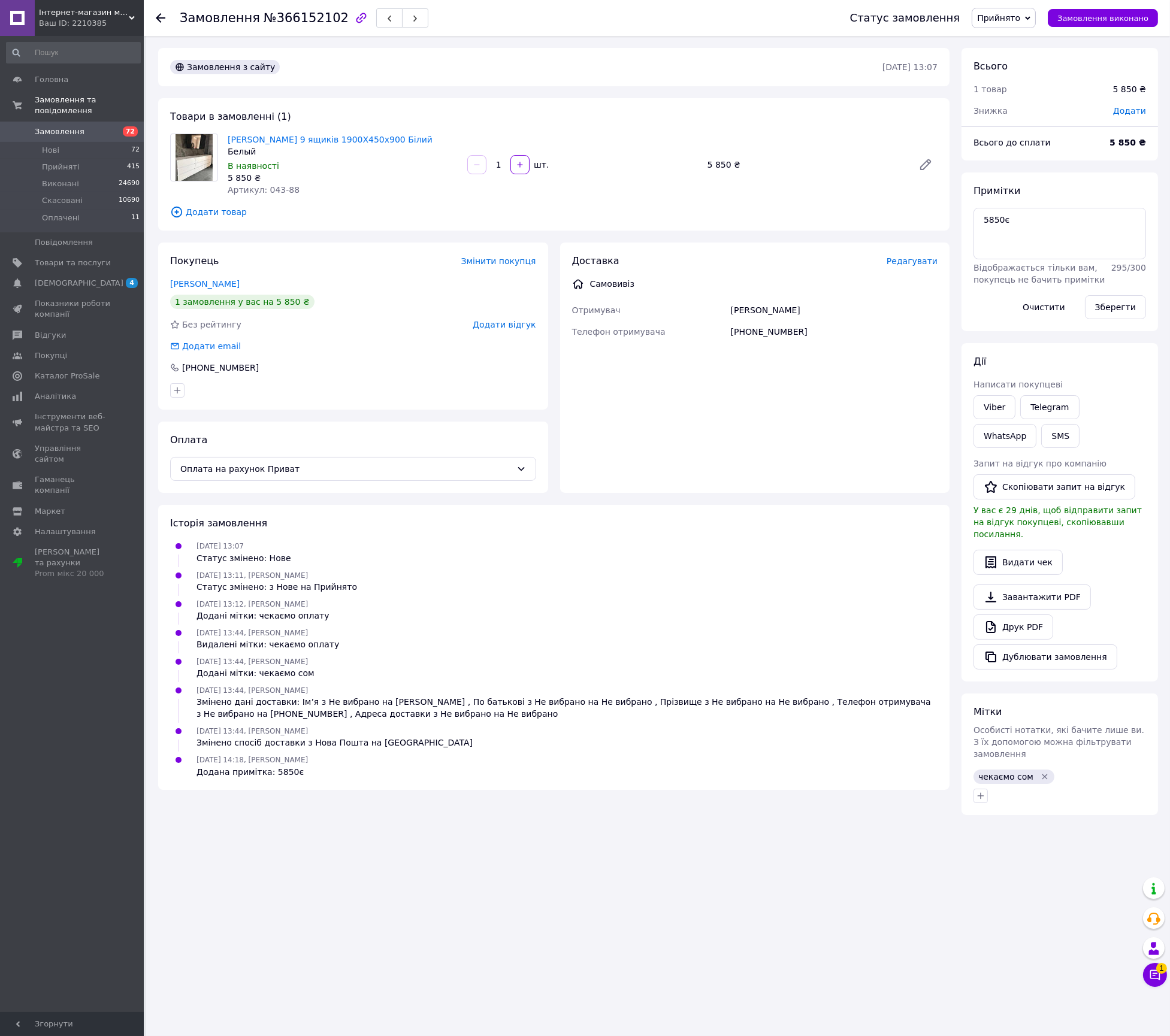
click at [308, 30] on div "Замовлення №366152102" at bounding box center [503, 18] width 646 height 36
click at [305, 18] on span "№366152102" at bounding box center [306, 18] width 85 height 14
copy span "366152102"
click at [305, 18] on span "№366152102" at bounding box center [306, 18] width 85 height 14
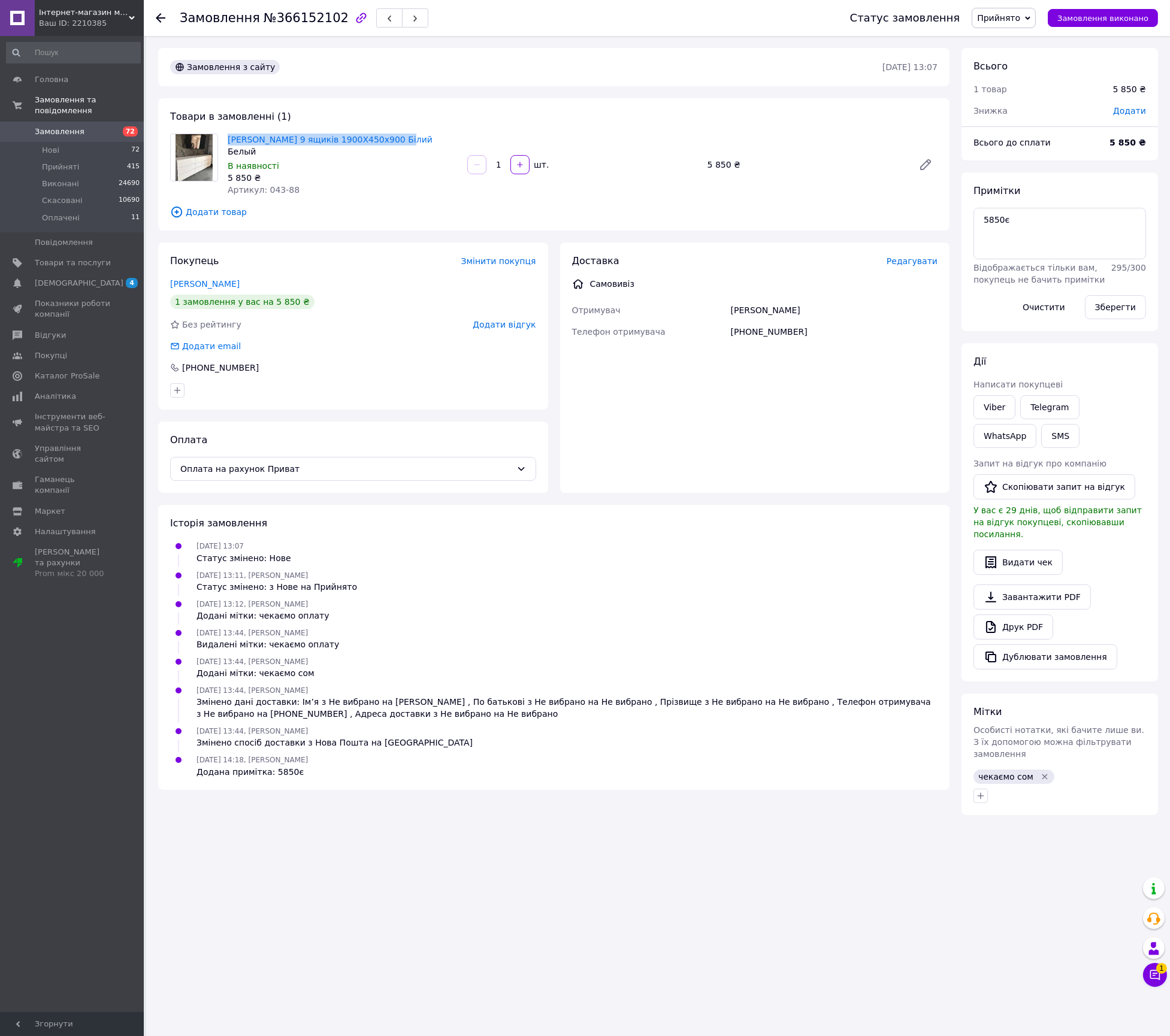
drag, startPoint x: 392, startPoint y: 137, endPoint x: 226, endPoint y: 135, distance: 166.0
click at [226, 135] on div "Комод Лайт 9 ящиків 1900Х450х900 Білий Белый В наявності 5 850 ₴ Артикул: 043-88" at bounding box center [342, 164] width 240 height 67
copy link "[PERSON_NAME] 9 ящиків 1900Х450х900 Білий"
click at [761, 305] on div "[PERSON_NAME]" at bounding box center [834, 310] width 212 height 21
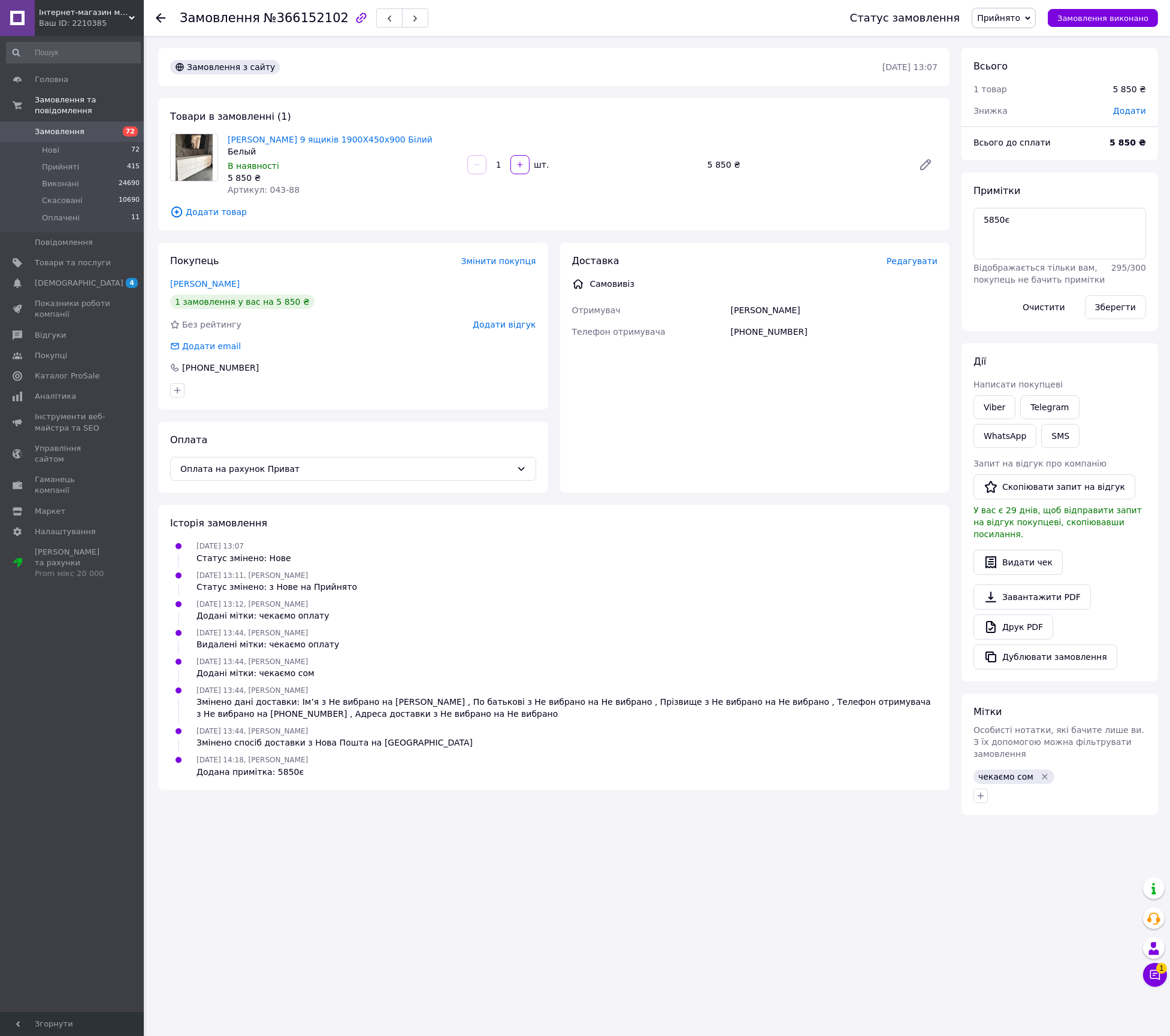
click at [746, 312] on div "[PERSON_NAME]" at bounding box center [834, 310] width 212 height 21
click at [746, 311] on div "[PERSON_NAME]" at bounding box center [834, 310] width 212 height 21
copy div "[PERSON_NAME]"
click at [786, 324] on div "[PHONE_NUMBER]" at bounding box center [834, 332] width 212 height 21
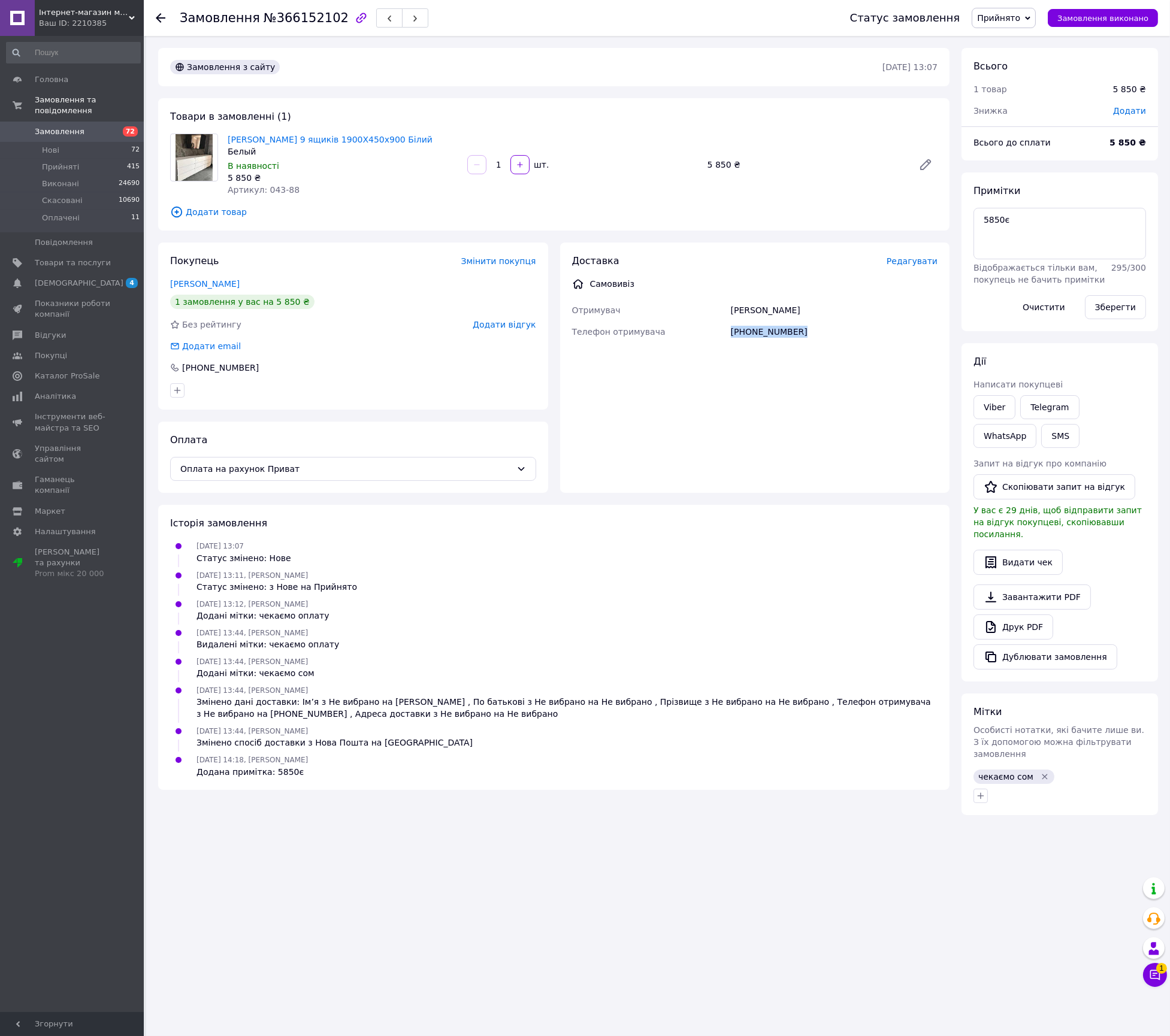
click at [786, 324] on div "[PHONE_NUMBER]" at bounding box center [834, 332] width 212 height 21
copy div "[PHONE_NUMBER] Ім'я Телефон отримувача Пункт самовивозу Оберіть пункт самовивоз…"
drag, startPoint x: 812, startPoint y: 492, endPoint x: 799, endPoint y: 486, distance: 14.3
click at [812, 492] on div "Замовлення з сайту 11.10.2025 • 13:07 Товари в замовленні (1) Комод Лайт 9 ящик…" at bounding box center [554, 432] width 803 height 767
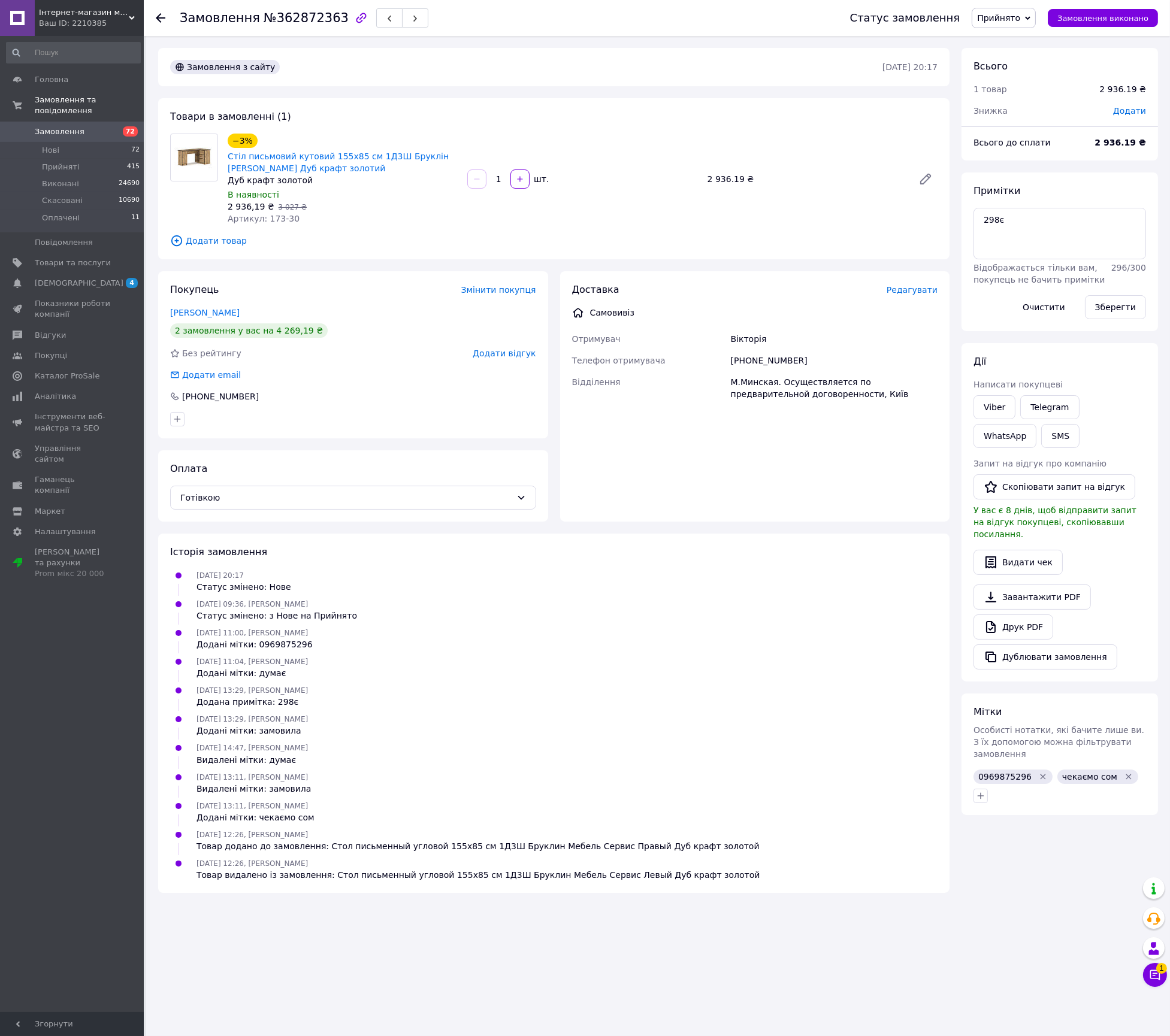
click at [308, 20] on span "№362872363" at bounding box center [306, 18] width 85 height 14
copy span "362872363"
drag, startPoint x: 368, startPoint y: 165, endPoint x: 229, endPoint y: 151, distance: 139.7
click at [224, 153] on div "−3% Стіл письмовий кутовий 155х85 см 1Д3Ш Бруклін Меблі Сервіс Правий Дуб крафт…" at bounding box center [342, 179] width 240 height 96
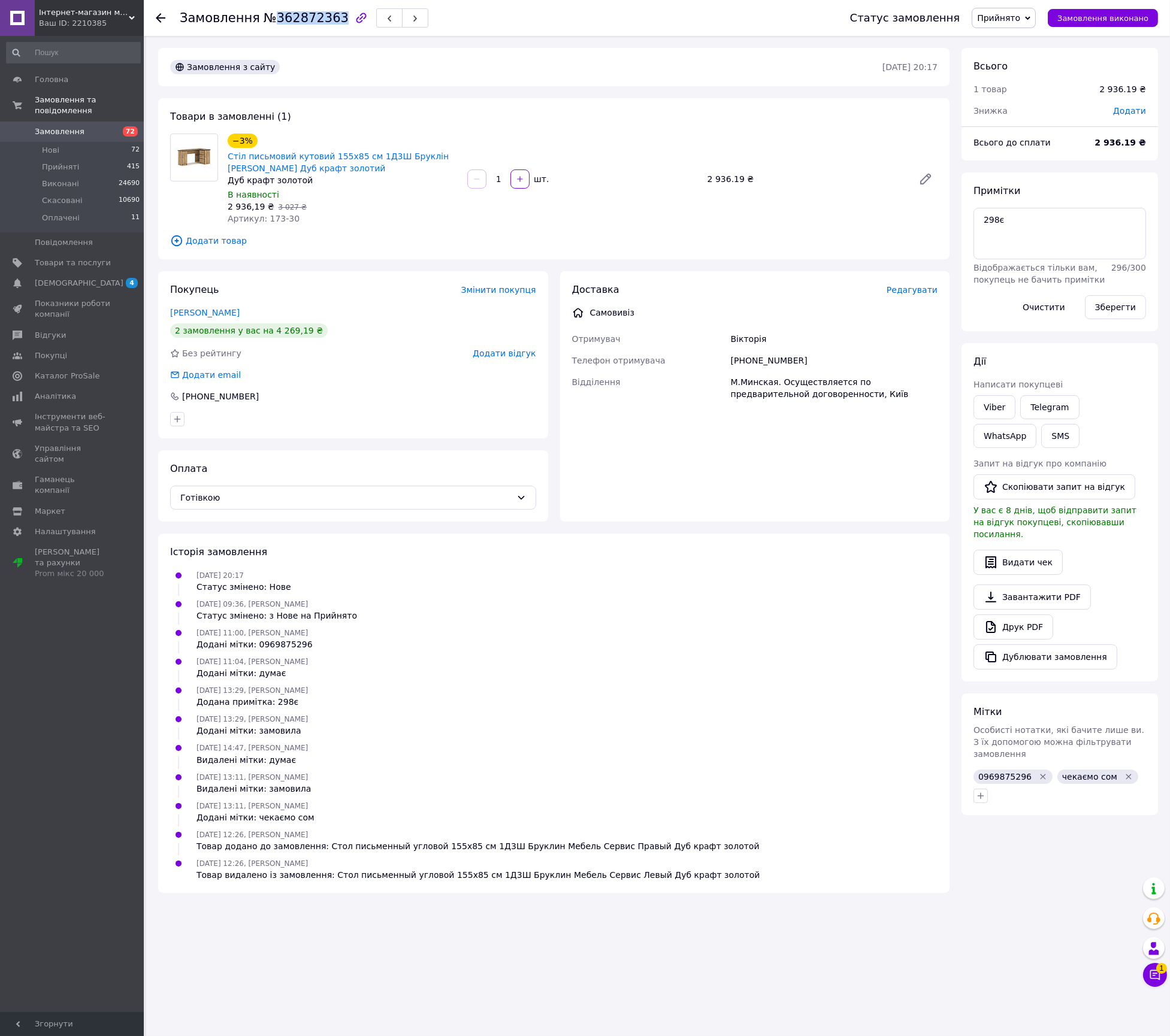
copy link "Стіл письмовий кутовий 155х85 см 1Д3Ш Бруклін Меблі Сервіс Правий Дуб крафт зол…"
click at [754, 328] on div "Вікторія" at bounding box center [834, 338] width 212 height 21
copy div "Вікторія"
click at [757, 368] on div "+380969875299" at bounding box center [834, 360] width 212 height 21
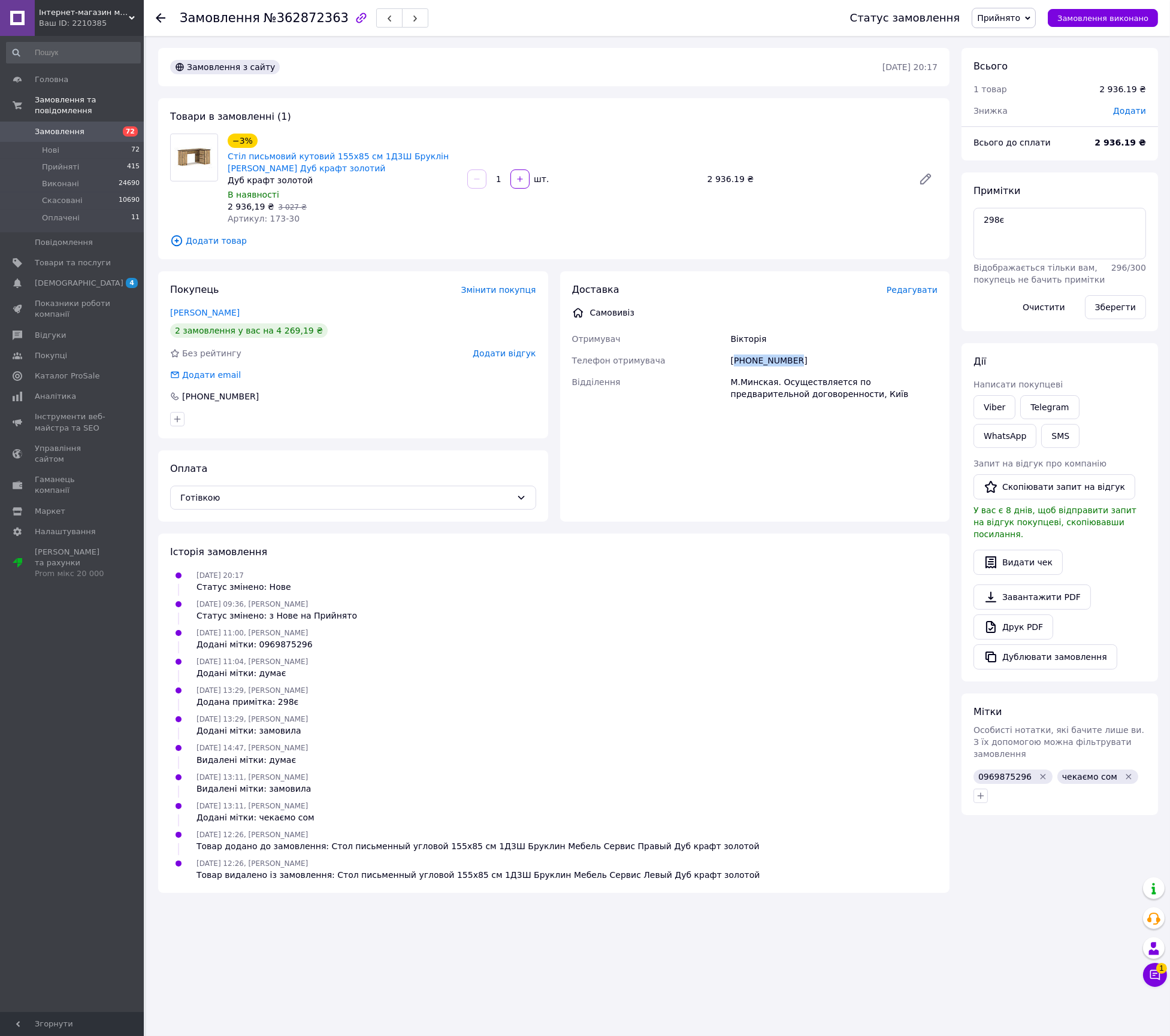
click at [757, 368] on div "+380969875299" at bounding box center [834, 360] width 212 height 21
copy div "+380969875299"
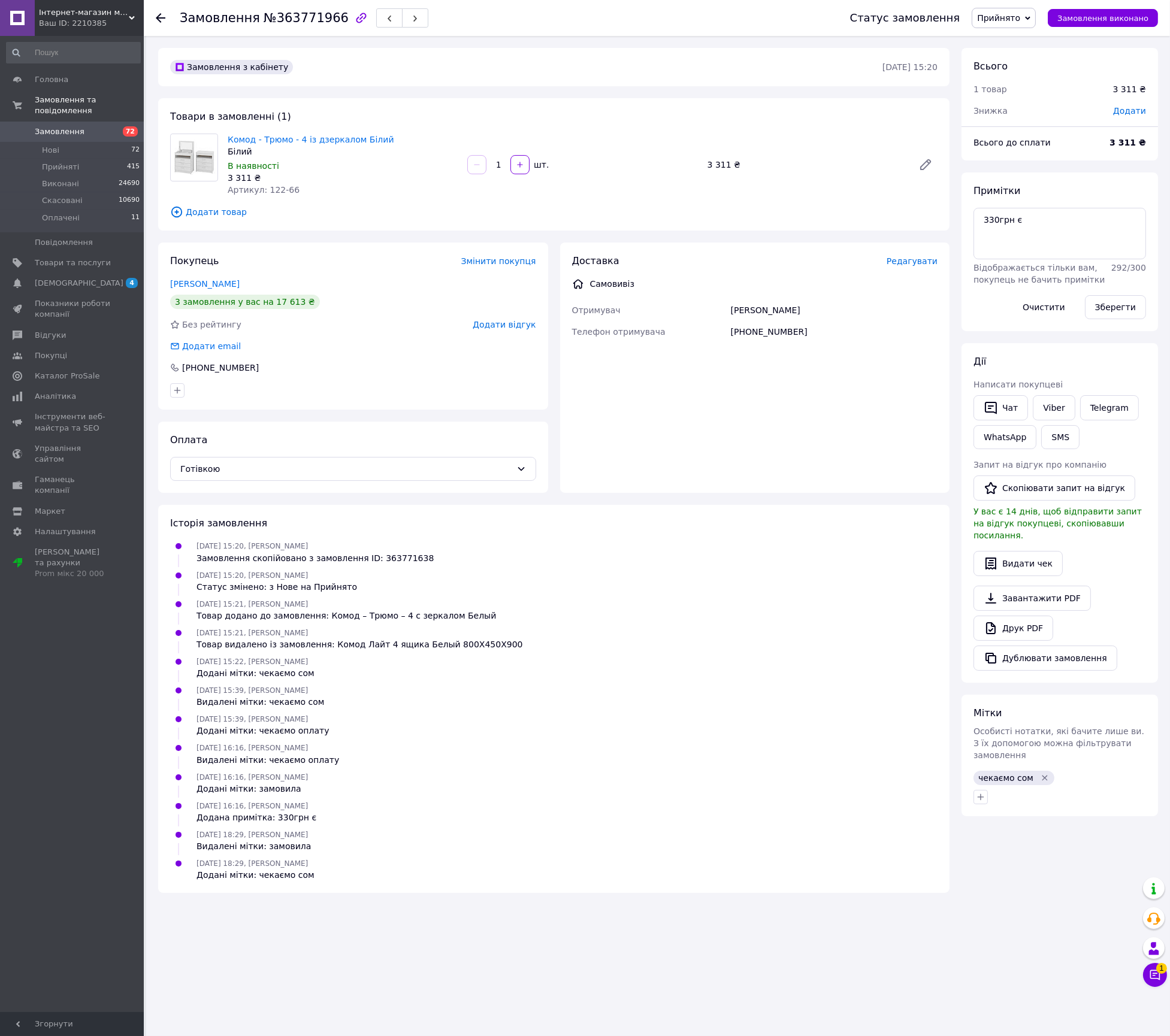
click at [304, 8] on div "Замовлення №363771966" at bounding box center [304, 18] width 248 height 20
copy span "Замовлення"
click at [316, 24] on span "№363771966" at bounding box center [306, 18] width 85 height 14
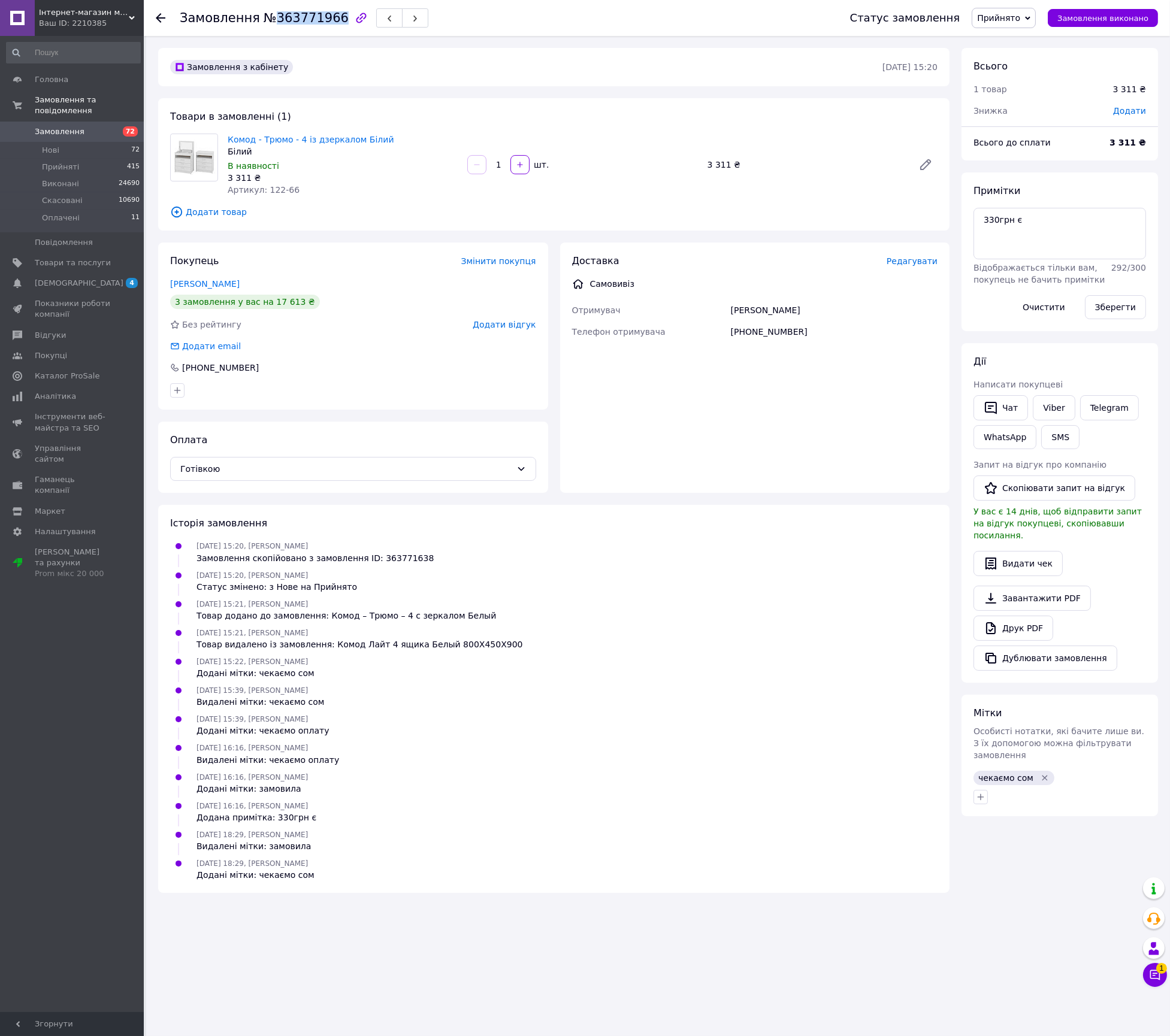
copy span "363771966"
drag, startPoint x: 382, startPoint y: 139, endPoint x: 223, endPoint y: 140, distance: 159.0
click at [223, 140] on div "Комод - Трюмо - 4 із дзеркалом Білий Білий В наявності 3 311 ₴ Артикул: 122-66" at bounding box center [342, 164] width 240 height 67
copy link "Комод - Трюмо - 4 із дзеркалом Білий"
click at [744, 316] on div "[PERSON_NAME]" at bounding box center [834, 310] width 212 height 21
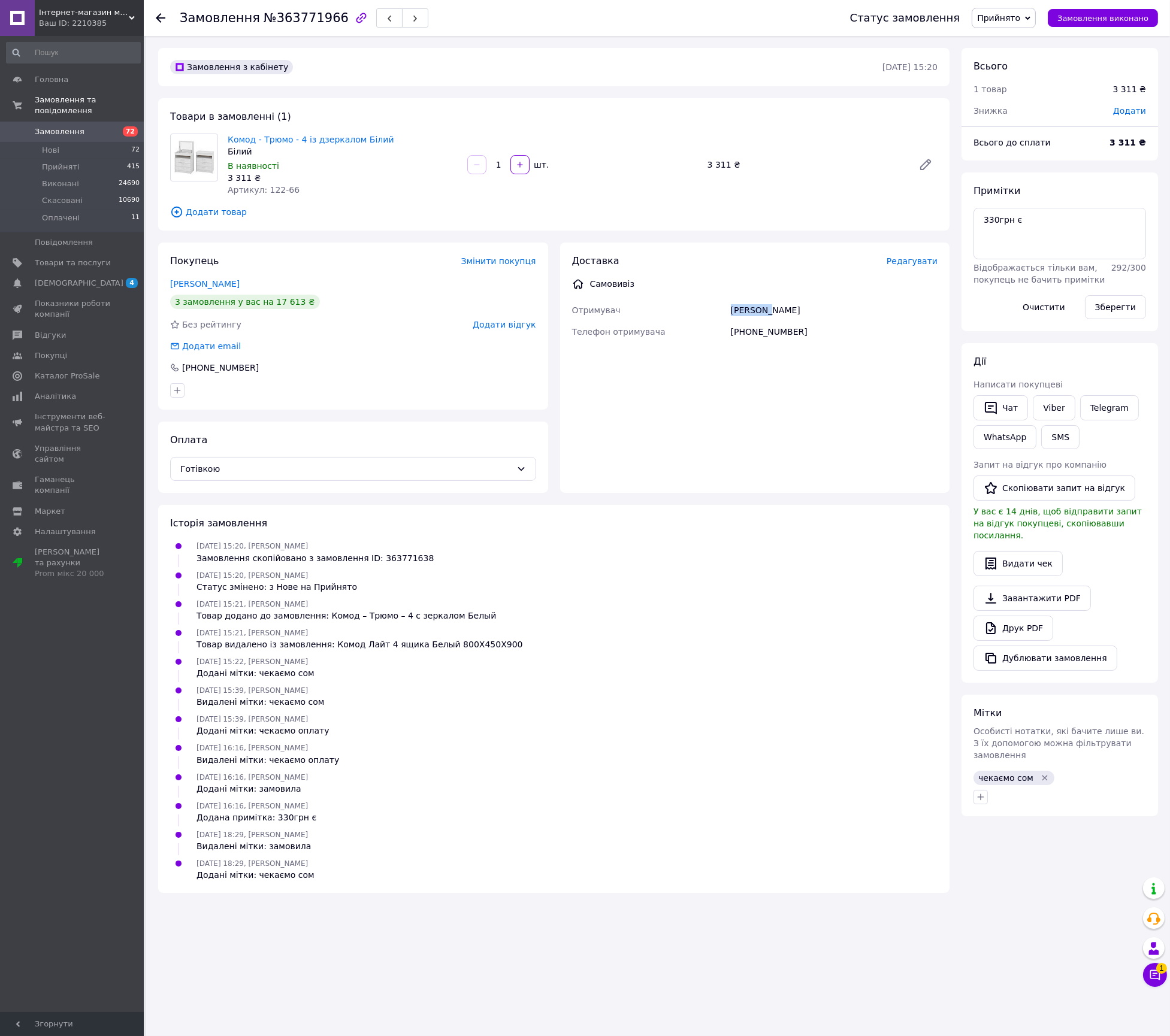
click at [744, 316] on div "Светлана" at bounding box center [834, 310] width 212 height 21
copy div "Светлана"
click at [751, 335] on div "+380505466963" at bounding box center [834, 332] width 212 height 21
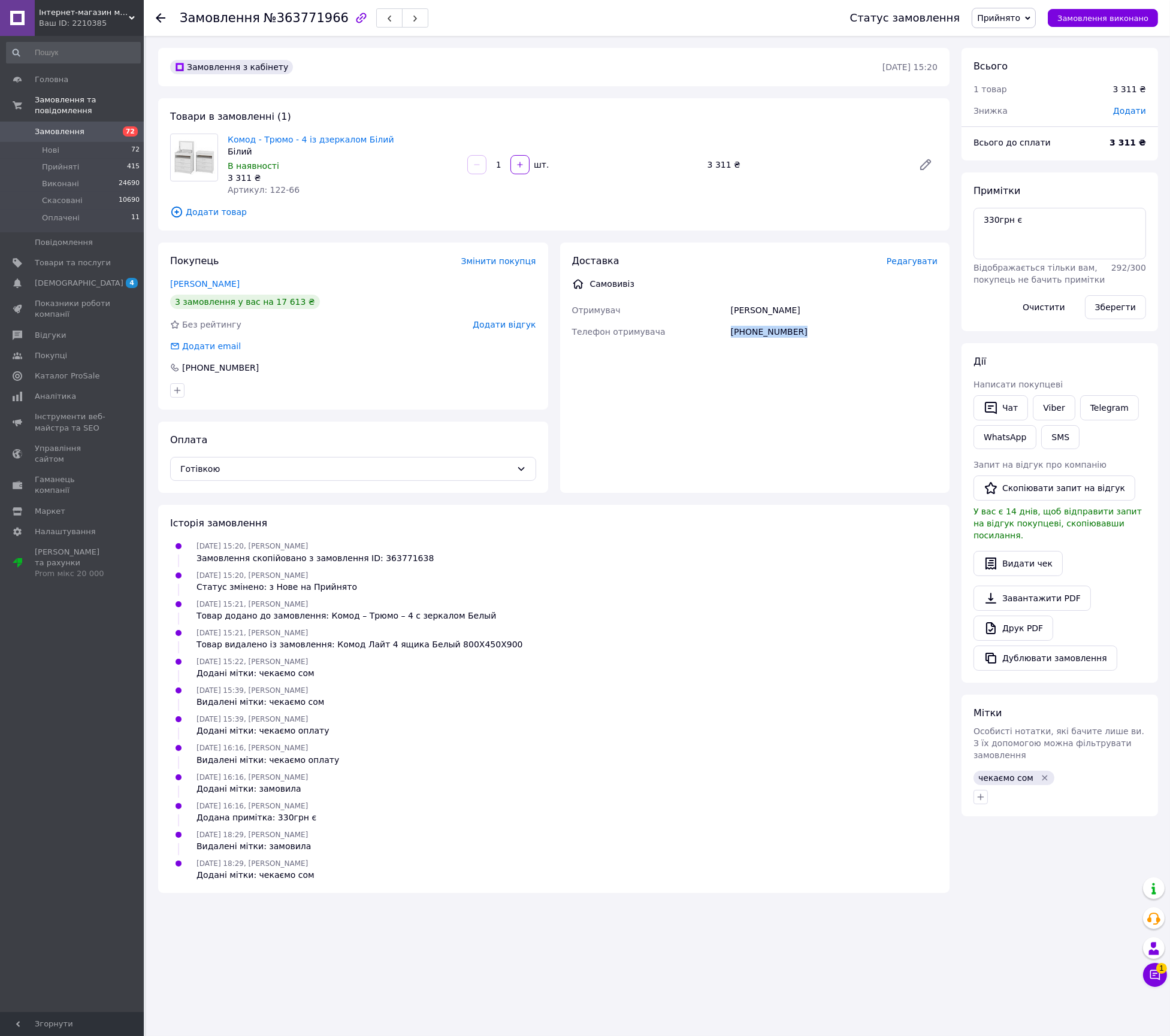
copy div "+380505466963 Ім'я Телефон отримувача Пункт самовивозу Оберіть пункт самовивозу…"
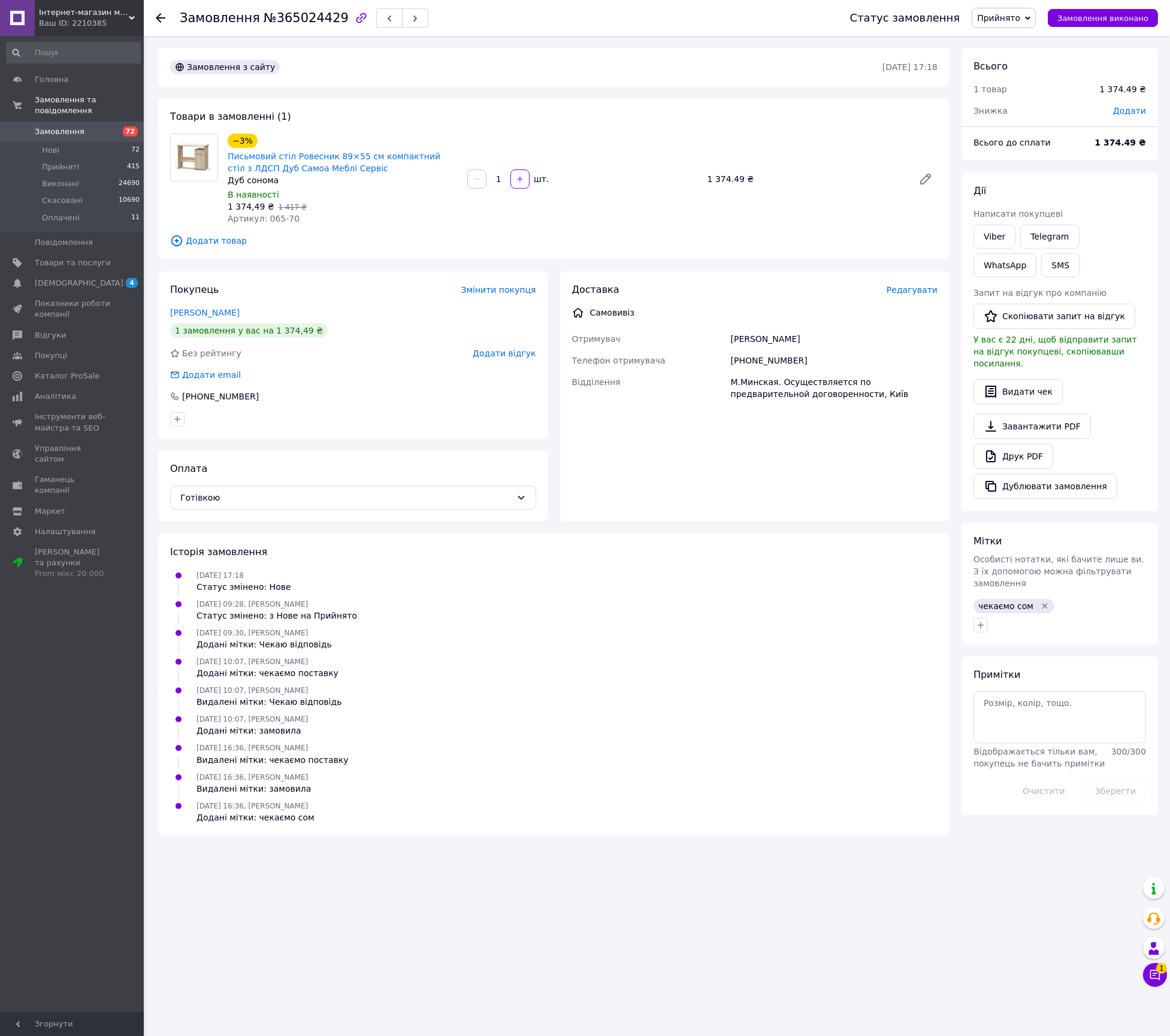
click at [320, 29] on div "Замовлення №365024429" at bounding box center [503, 18] width 646 height 36
click at [312, 20] on span "№365024429" at bounding box center [306, 18] width 85 height 14
copy span "365024429"
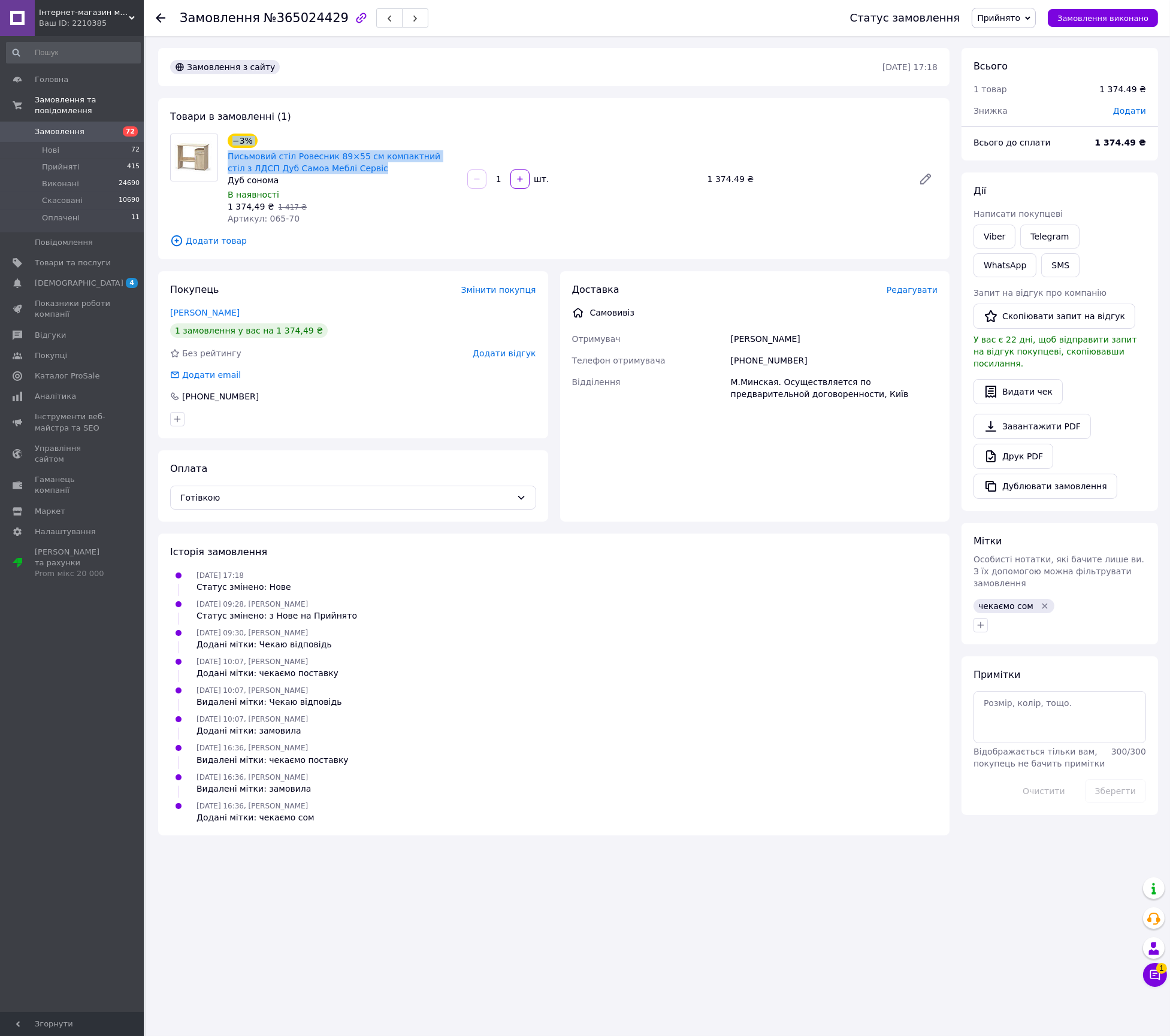
drag, startPoint x: 354, startPoint y: 167, endPoint x: 225, endPoint y: 148, distance: 130.4
click at [225, 148] on div "−3% Письмовий стіл Ровесник 89×55 см компактний стіл з ЛДСП Дуб Самоа Меблі Сер…" at bounding box center [342, 179] width 240 height 96
click at [349, 169] on span "Письмовий стіл Ровесник 89×55 см компактний стіл з ЛДСП Дуб Самоа Меблі Сервіс" at bounding box center [342, 162] width 230 height 24
click at [353, 170] on span "Письмовий стіл Ровесник 89×55 см компактний стіл з ЛДСП Дуб Самоа Меблі Сервіс" at bounding box center [342, 162] width 230 height 24
drag, startPoint x: 359, startPoint y: 170, endPoint x: 226, endPoint y: 151, distance: 134.4
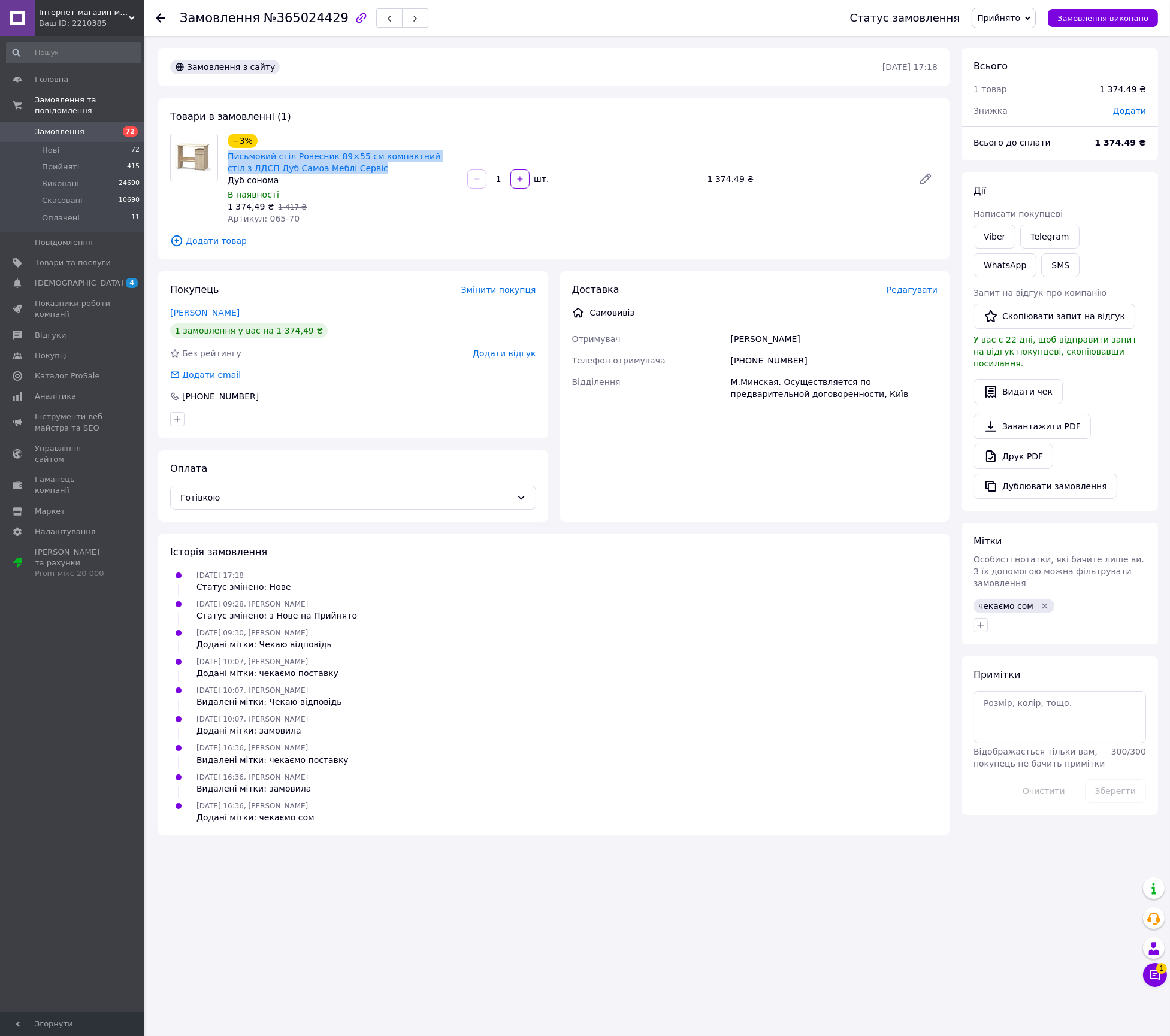
click at [226, 151] on div "Письмовий стіл Ровесник 89×55 см компактний стіл з ЛДСП Дуб Самоа Меблі Сервіс" at bounding box center [342, 162] width 232 height 26
copy link "Письмовий стіл Ровесник 89×55 см компактний стіл з ЛДСП Дуб Самоа Меблі Сервіс"
click at [743, 327] on div "Доставка Редагувати Самовивіз Отримувач Микола Телефон отримувача +380500395741…" at bounding box center [755, 341] width 366 height 117
copy div "Микола"
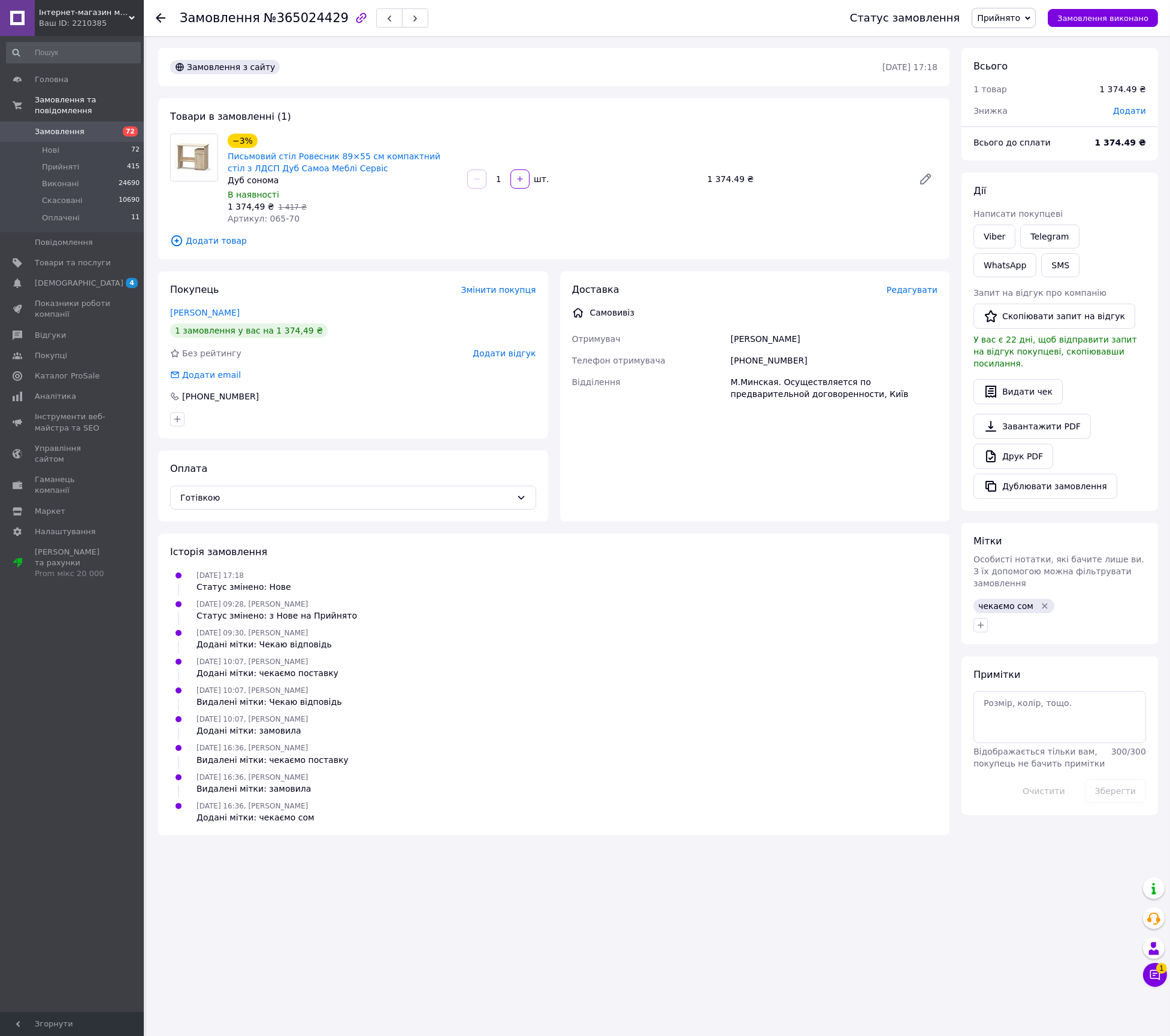
click at [771, 363] on div "+380500395741" at bounding box center [834, 360] width 212 height 21
copy div "+380500395741"
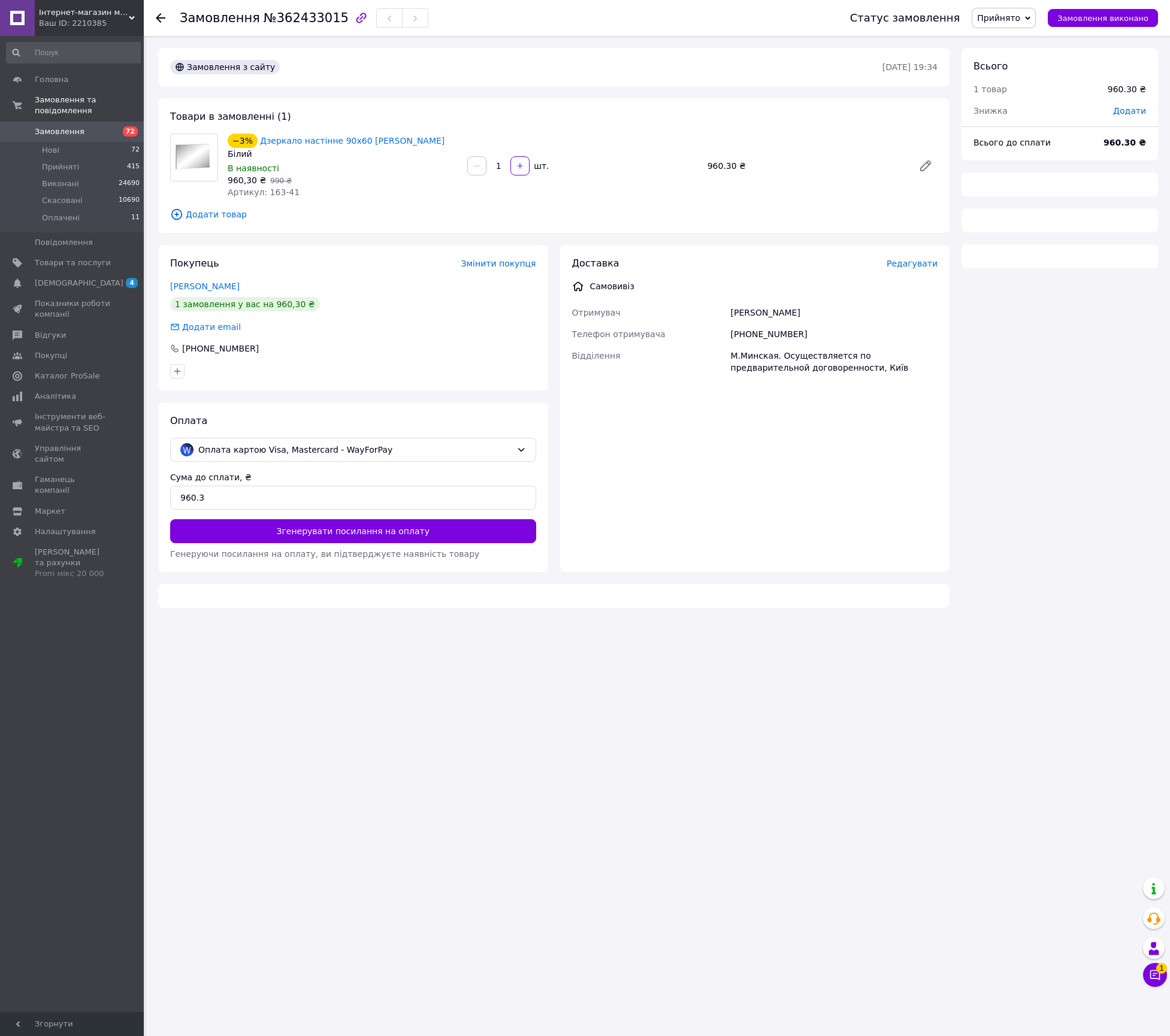
type input "[URL][DOMAIN_NAME]"
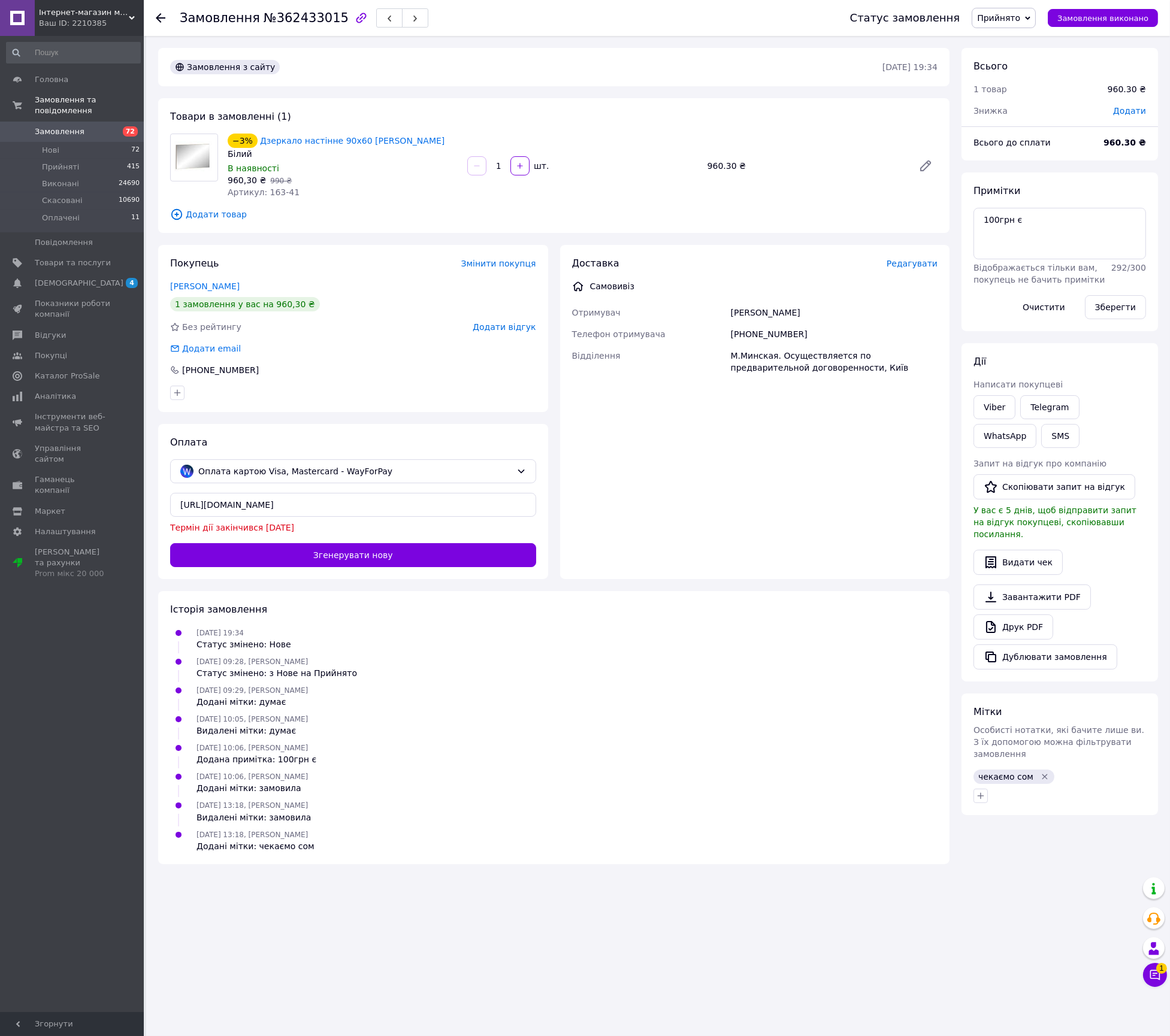
click at [297, 11] on span "№362433015" at bounding box center [306, 18] width 85 height 14
copy span "362433015"
drag, startPoint x: 444, startPoint y: 141, endPoint x: 256, endPoint y: 135, distance: 188.1
click at [256, 135] on div "−3% Дзеркало настінне 90х60 [PERSON_NAME]" at bounding box center [342, 140] width 232 height 17
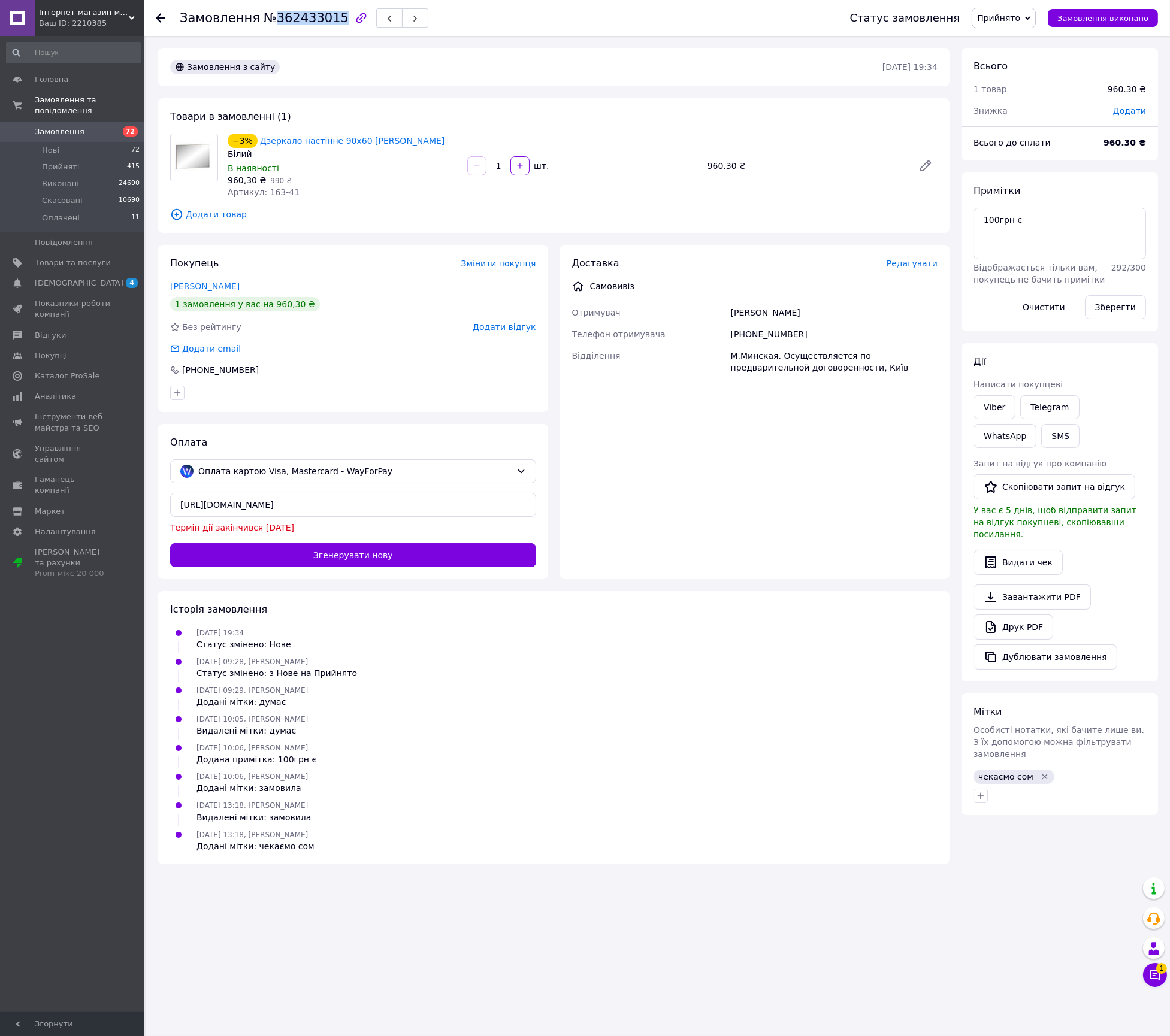
copy link "Дзеркало настінне 90х60 [PERSON_NAME]"
click at [745, 309] on div "[PERSON_NAME]" at bounding box center [834, 312] width 212 height 21
copy div "[PERSON_NAME]"
click at [786, 330] on div "[PHONE_NUMBER]" at bounding box center [834, 334] width 212 height 21
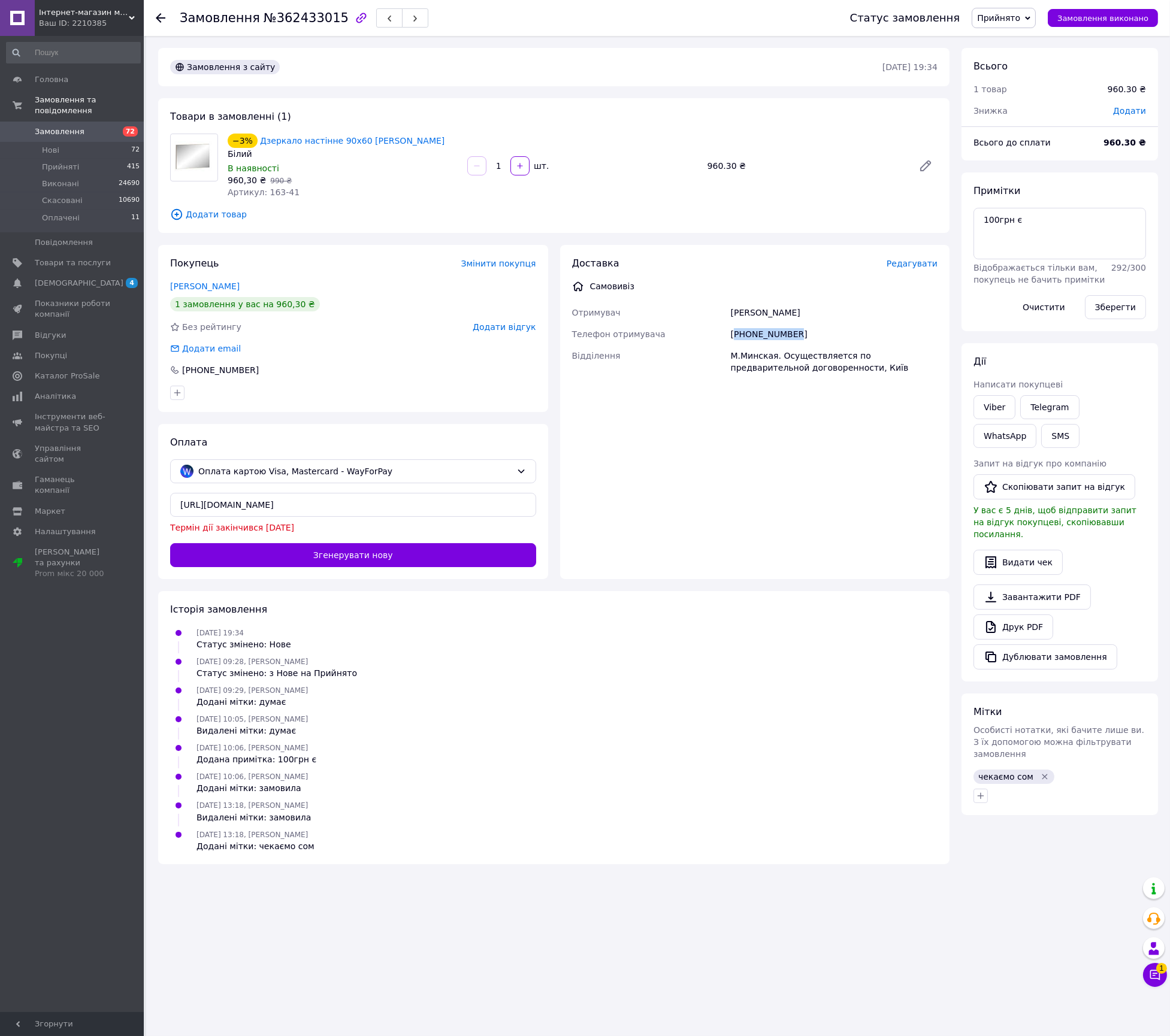
click at [786, 330] on div "[PHONE_NUMBER]" at bounding box center [834, 334] width 212 height 21
copy div "[PHONE_NUMBER]"
